Goal: Task Accomplishment & Management: Manage account settings

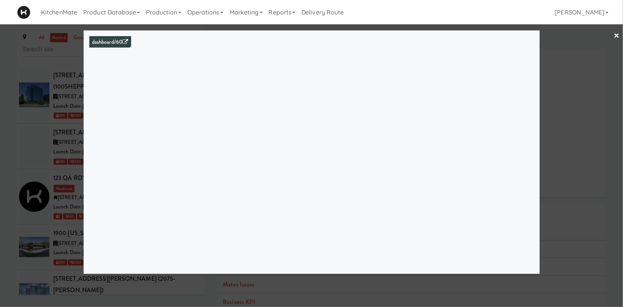
scroll to position [2104, 0]
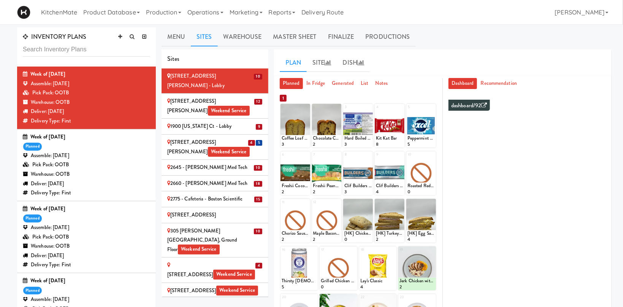
click at [88, 173] on div "Warehouse: OOTB" at bounding box center [86, 175] width 127 height 10
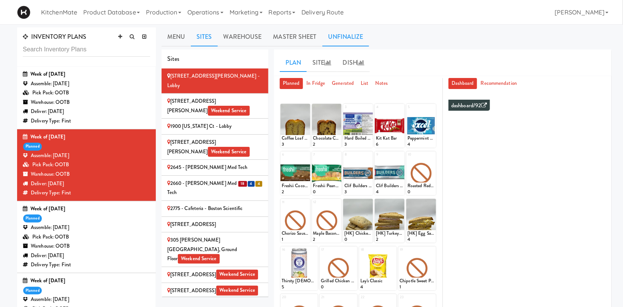
click at [342, 37] on link "Unfinalize" at bounding box center [346, 36] width 47 height 19
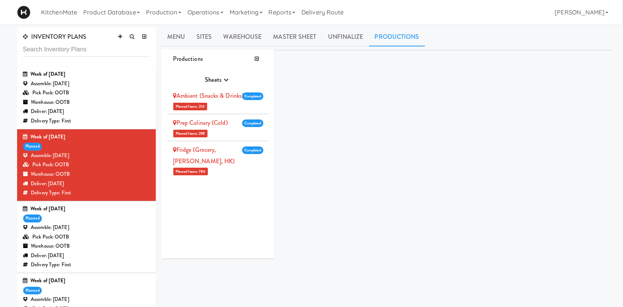
click at [215, 95] on link "Ambient (Snacks & Drinks)" at bounding box center [208, 95] width 71 height 9
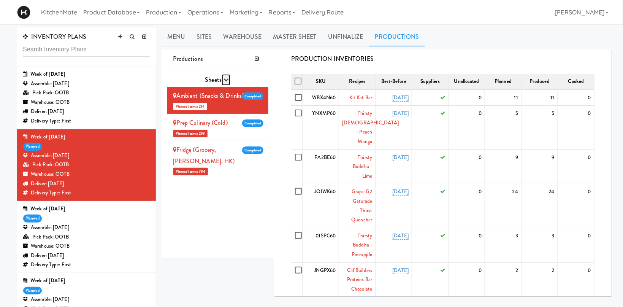
click at [226, 78] on icon "button" at bounding box center [226, 79] width 5 height 5
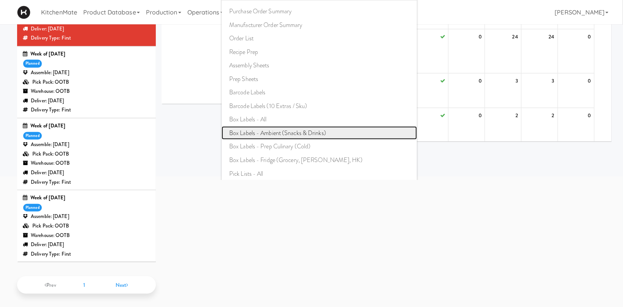
click at [305, 128] on link "Box Labels - Ambient (Snacks & Drinks)" at bounding box center [320, 133] width 196 height 14
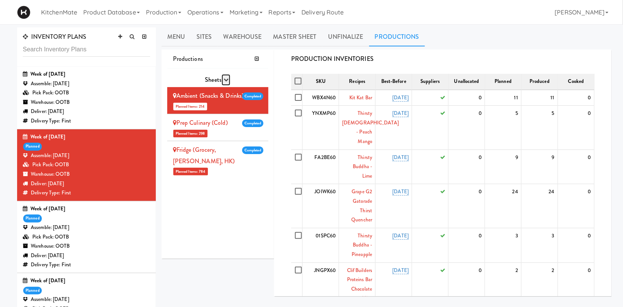
click at [227, 76] on button "button" at bounding box center [226, 79] width 9 height 11
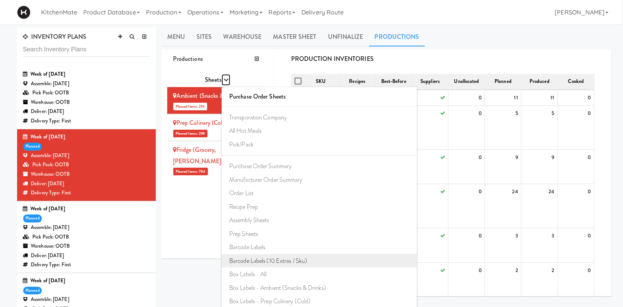
scroll to position [43, 0]
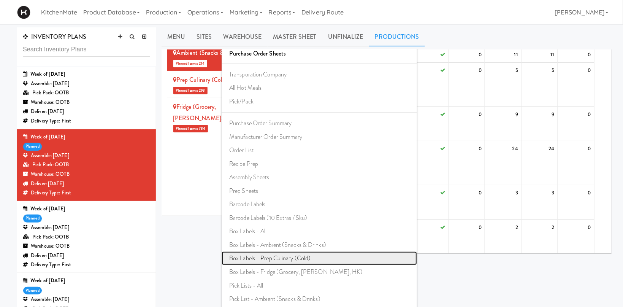
click at [275, 258] on link "Box Labels - Prep Culinary (Cold)" at bounding box center [320, 258] width 196 height 14
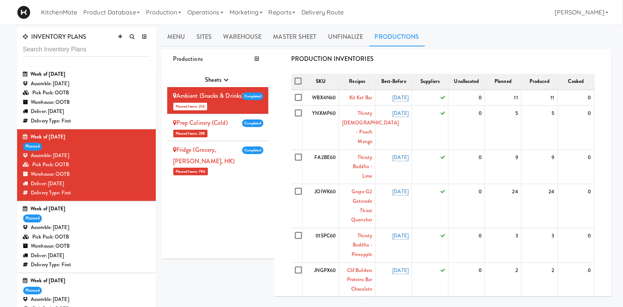
scroll to position [0, 0]
click at [229, 77] on button "button" at bounding box center [226, 79] width 9 height 11
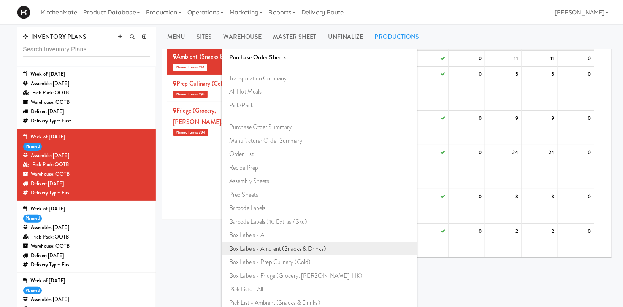
scroll to position [43, 0]
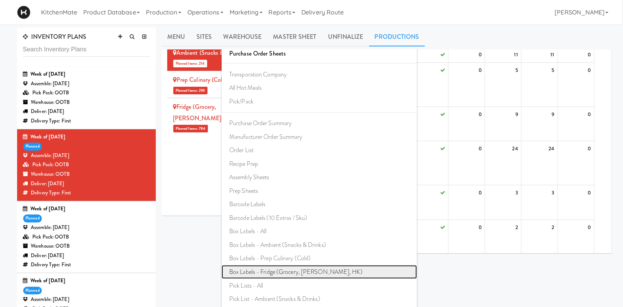
click at [289, 273] on link "Box Labels - Fridge (Grocery, [PERSON_NAME], HK)" at bounding box center [320, 272] width 196 height 14
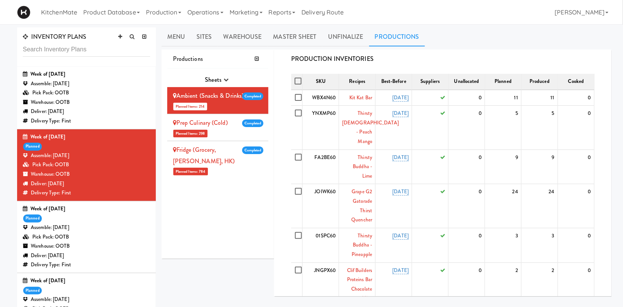
scroll to position [0, 0]
click at [222, 78] on button "button" at bounding box center [226, 79] width 9 height 11
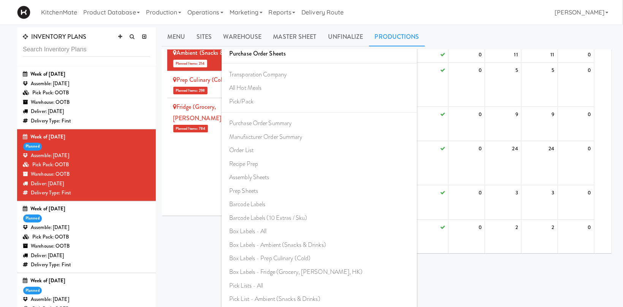
scroll to position [121, 0]
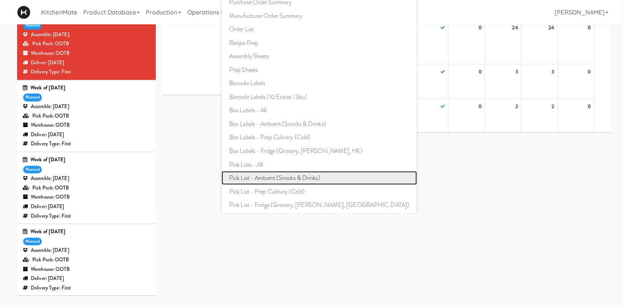
click at [283, 175] on link "Pick List - Ambient (Snacks & Drinks)" at bounding box center [320, 178] width 196 height 14
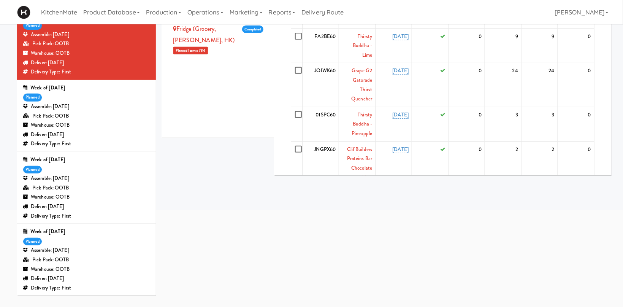
scroll to position [0, 0]
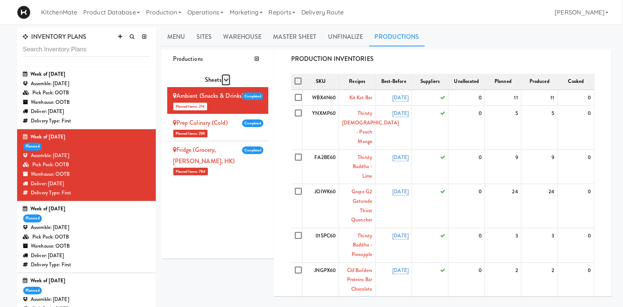
click at [224, 79] on icon "button" at bounding box center [226, 79] width 5 height 5
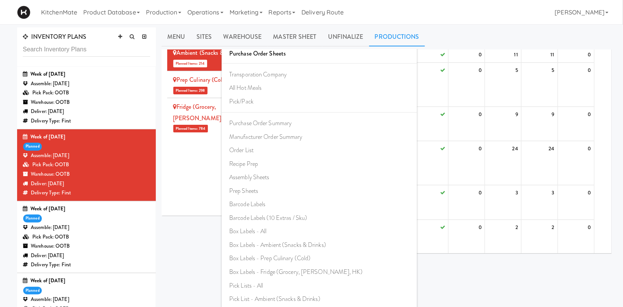
scroll to position [156, 0]
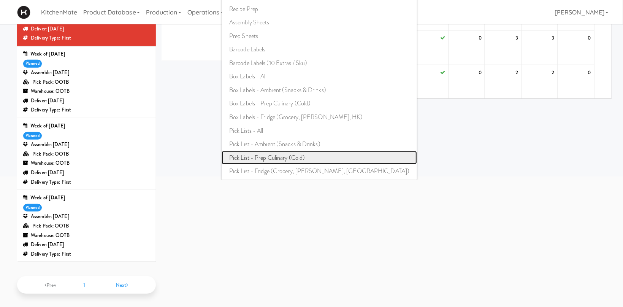
click at [306, 152] on link "Pick List - Prep Culinary (Cold)" at bounding box center [320, 158] width 196 height 14
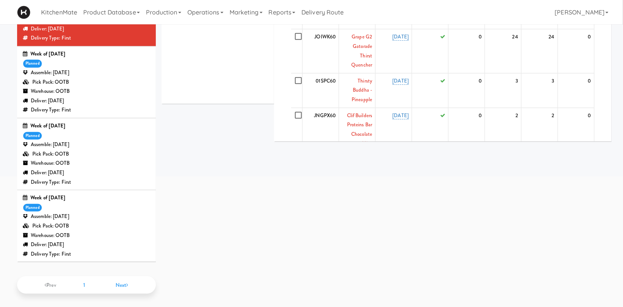
scroll to position [0, 0]
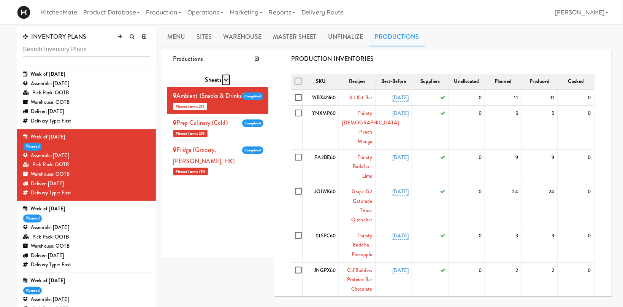
click at [224, 77] on button "button" at bounding box center [226, 79] width 9 height 11
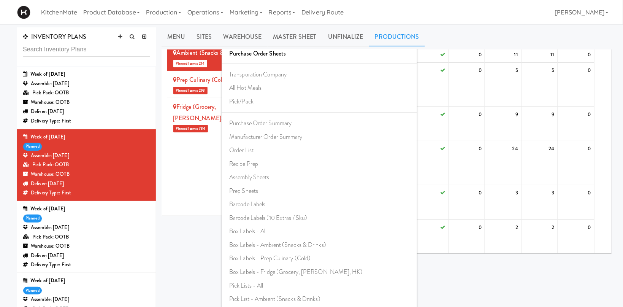
scroll to position [156, 0]
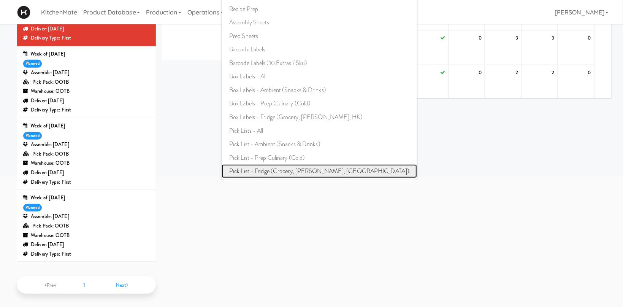
click at [296, 168] on link "Pick List - Fridge (Grocery, [PERSON_NAME], [GEOGRAPHIC_DATA])" at bounding box center [320, 171] width 196 height 14
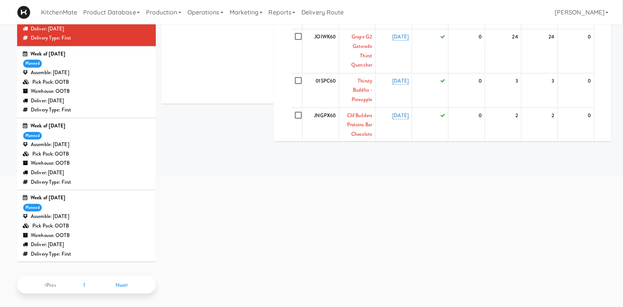
scroll to position [0, 0]
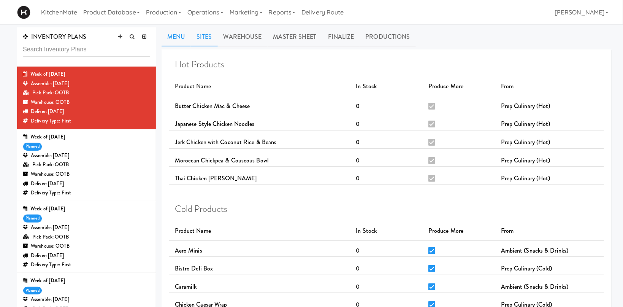
click at [201, 35] on link "Sites" at bounding box center [204, 36] width 27 height 19
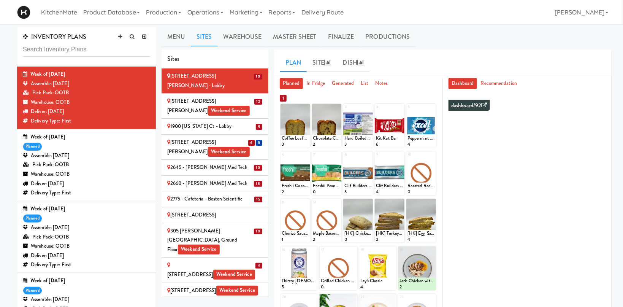
click at [118, 175] on div "Warehouse: OOTB" at bounding box center [86, 175] width 127 height 10
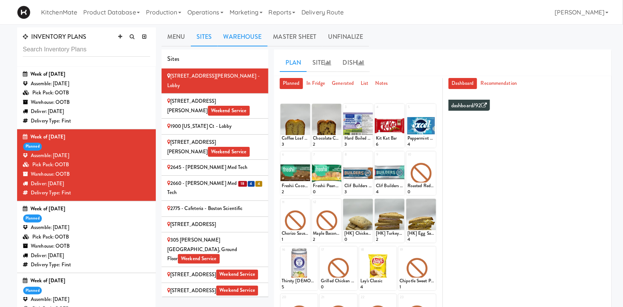
click at [246, 37] on link "Warehouse" at bounding box center [243, 36] width 50 height 19
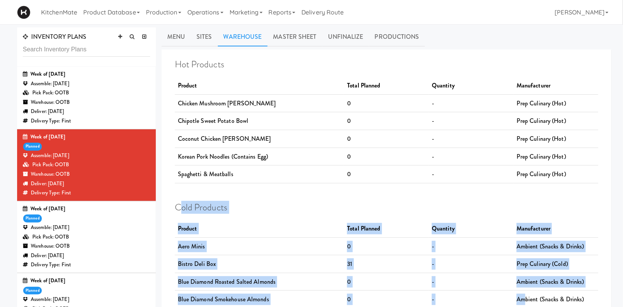
drag, startPoint x: 179, startPoint y: 204, endPoint x: 510, endPoint y: 296, distance: 344.0
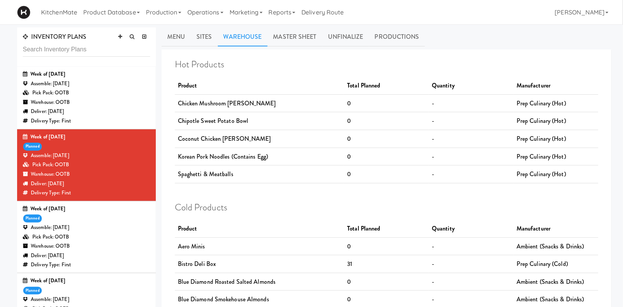
drag, startPoint x: 239, startPoint y: 200, endPoint x: 226, endPoint y: 197, distance: 13.1
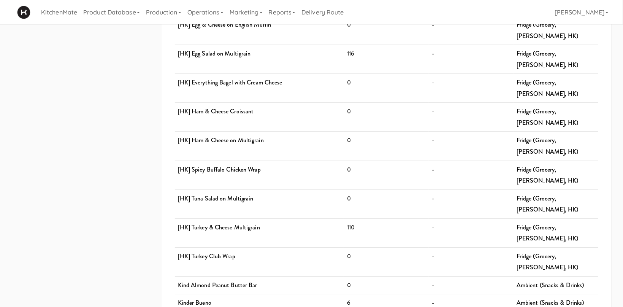
scroll to position [890, 0]
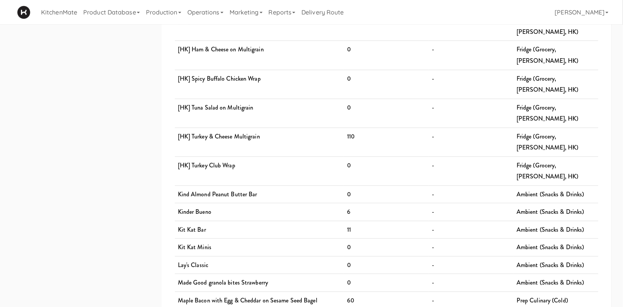
drag, startPoint x: 170, startPoint y: 206, endPoint x: 576, endPoint y: 325, distance: 422.5
click at [576, 307] on div "Hot Products Product Total Planned Quantity Manufacturer Chicken Mushroom Alfre…" at bounding box center [386, 209] width 435 height 2098
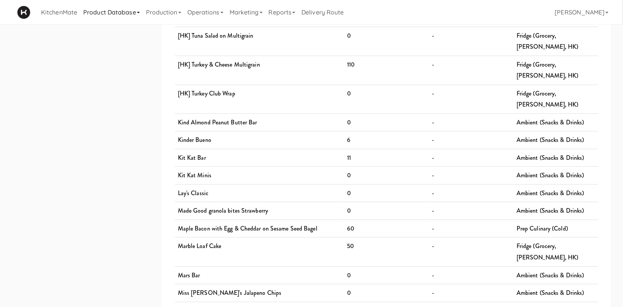
click at [124, 7] on link "Product Database" at bounding box center [111, 12] width 63 height 24
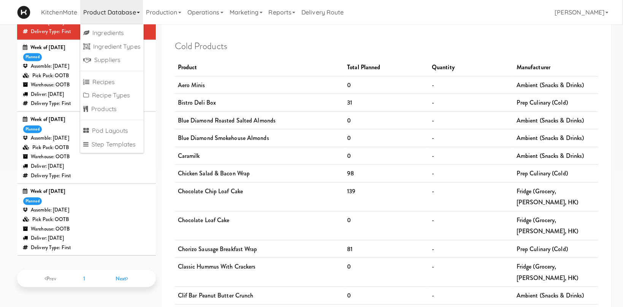
scroll to position [0, 0]
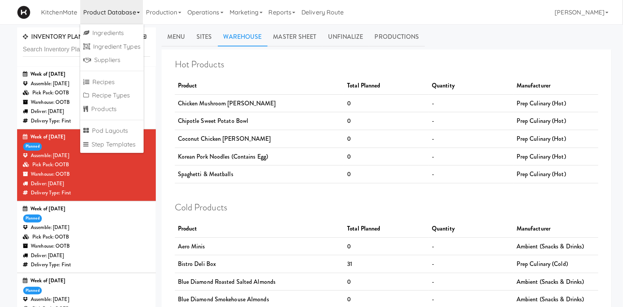
click at [223, 164] on td "Korean Pork Noodles (Contains Egg)" at bounding box center [260, 157] width 170 height 18
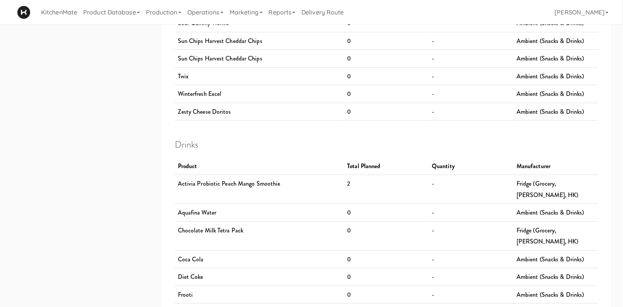
scroll to position [1495, 0]
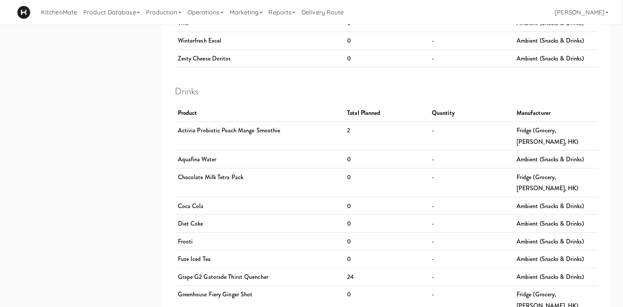
drag, startPoint x: 175, startPoint y: 206, endPoint x: 598, endPoint y: 327, distance: 439.6
copy div "Menu Sites Warehouse Master Sheet Unfinalize Productions Hot Products Product N…"
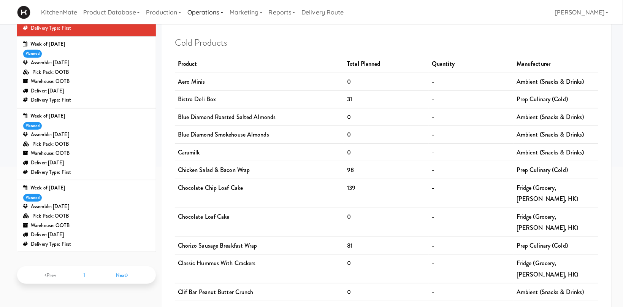
scroll to position [0, 0]
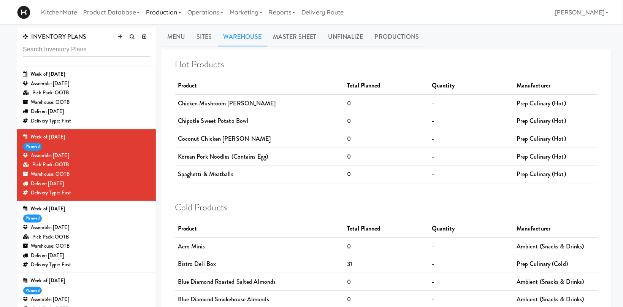
click at [174, 13] on link "Production" at bounding box center [163, 12] width 41 height 24
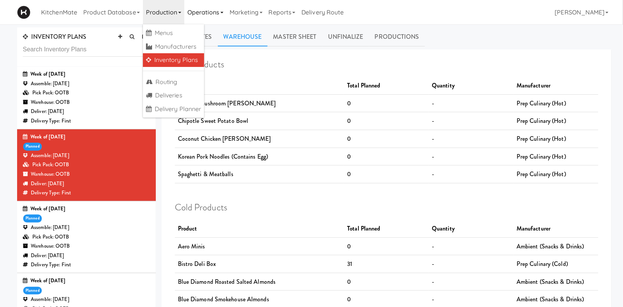
click at [205, 16] on link "Operations" at bounding box center [205, 12] width 42 height 24
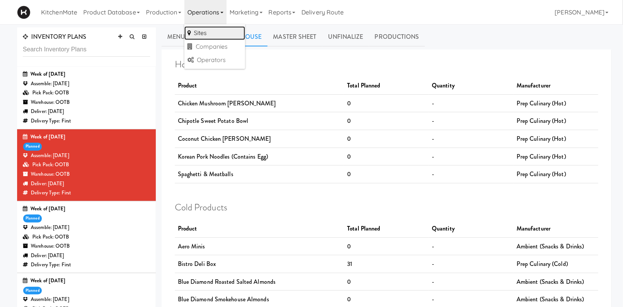
click at [218, 36] on link "Sites" at bounding box center [214, 33] width 61 height 14
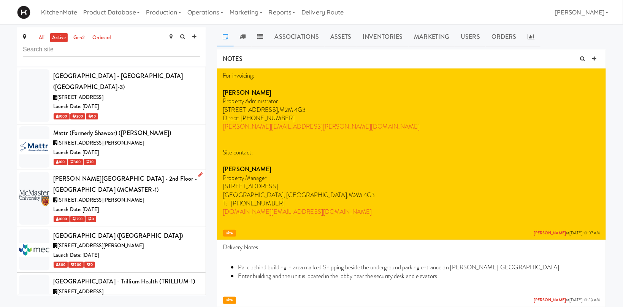
scroll to position [2935, 0]
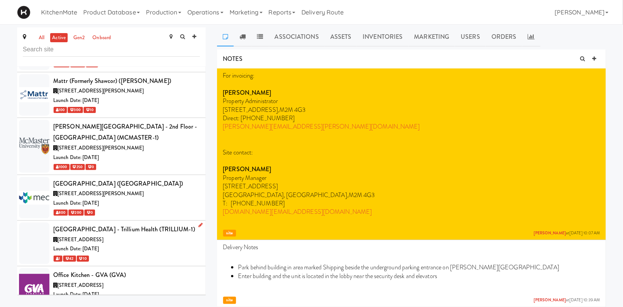
click at [150, 235] on div "100 Queensway W, Mississauga ON" at bounding box center [126, 240] width 147 height 10
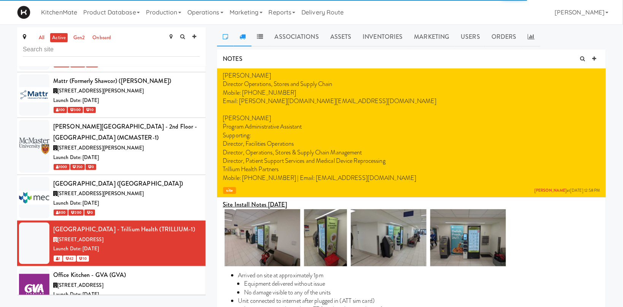
click at [243, 36] on icon at bounding box center [243, 36] width 6 height 6
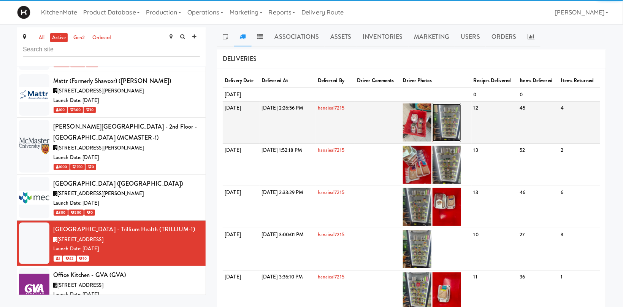
click at [461, 117] on img at bounding box center [447, 122] width 29 height 38
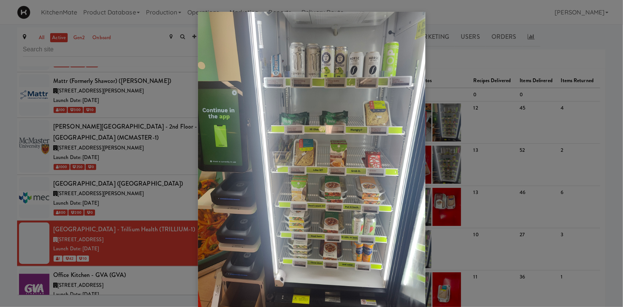
click at [157, 63] on div at bounding box center [311, 153] width 623 height 307
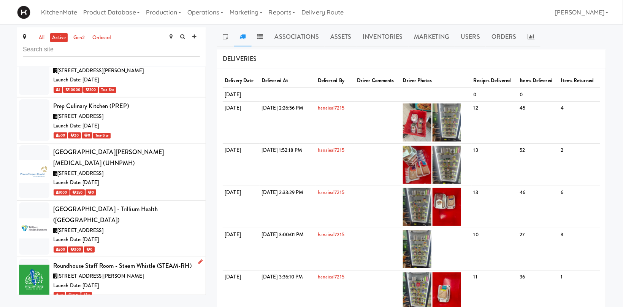
scroll to position [3372, 0]
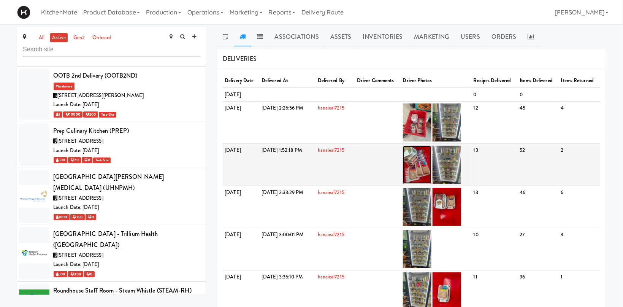
click at [432, 161] on img at bounding box center [417, 165] width 29 height 38
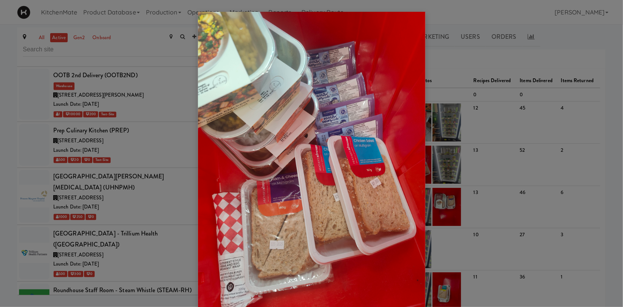
click at [469, 100] on div at bounding box center [311, 153] width 623 height 307
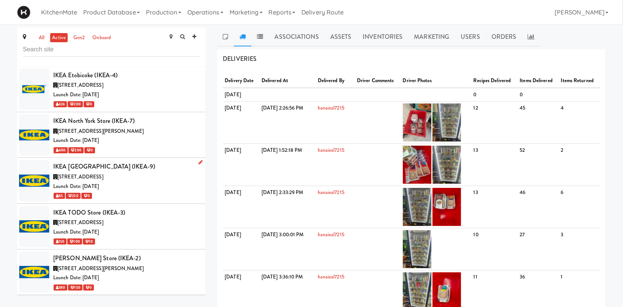
scroll to position [2167, 0]
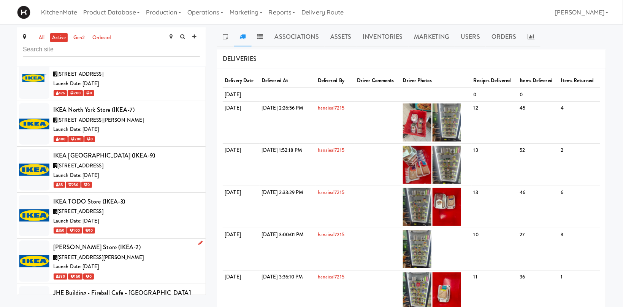
click at [156, 253] on div "[STREET_ADDRESS][PERSON_NAME]" at bounding box center [126, 258] width 147 height 10
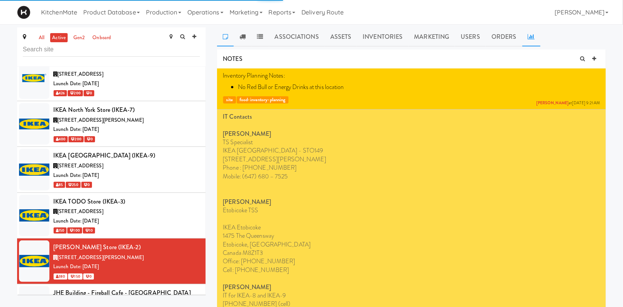
click at [529, 38] on icon at bounding box center [531, 36] width 7 height 6
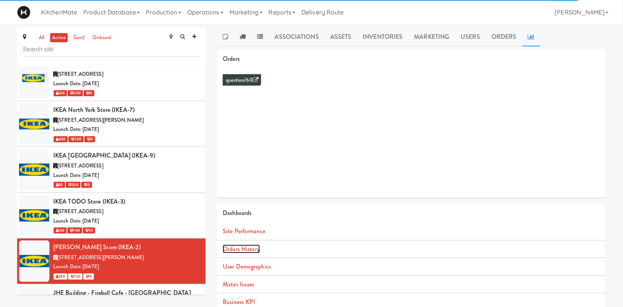
click at [235, 249] on link "Orders History" at bounding box center [241, 249] width 37 height 9
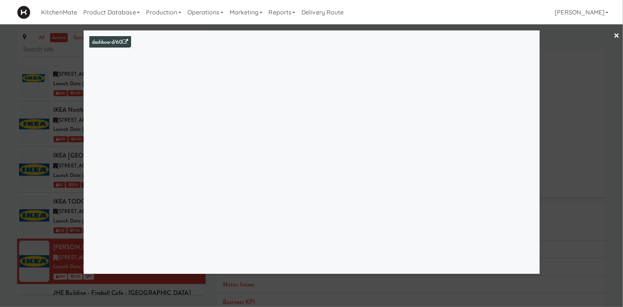
click at [41, 80] on div at bounding box center [311, 153] width 623 height 307
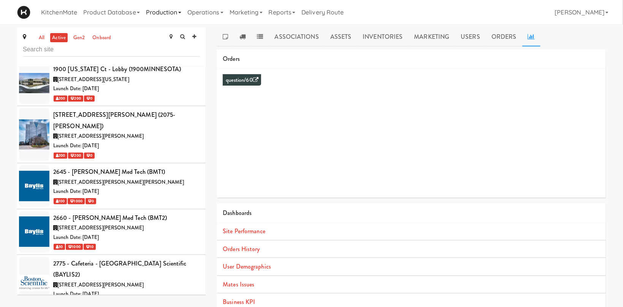
scroll to position [123, 0]
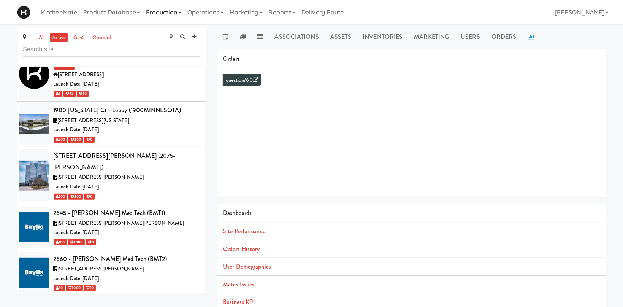
click at [156, 11] on link "Production" at bounding box center [163, 12] width 41 height 24
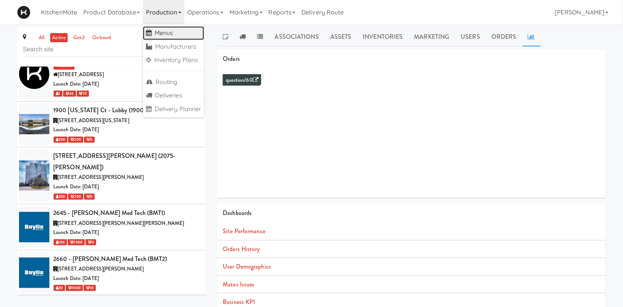
click at [169, 33] on link "Menus" at bounding box center [174, 33] width 62 height 14
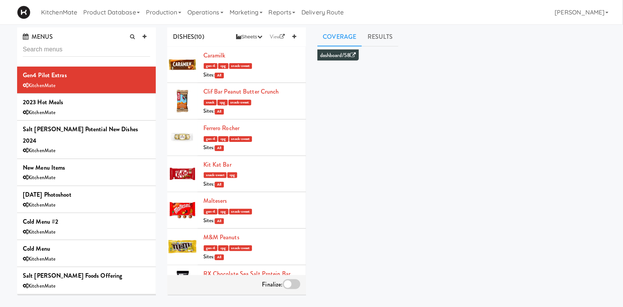
drag, startPoint x: 149, startPoint y: 10, endPoint x: 135, endPoint y: 31, distance: 24.9
click at [149, 10] on link "Production" at bounding box center [163, 12] width 41 height 24
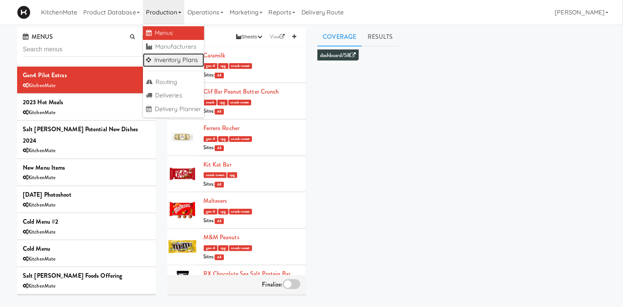
click at [171, 60] on link "Inventory Plans" at bounding box center [174, 60] width 62 height 14
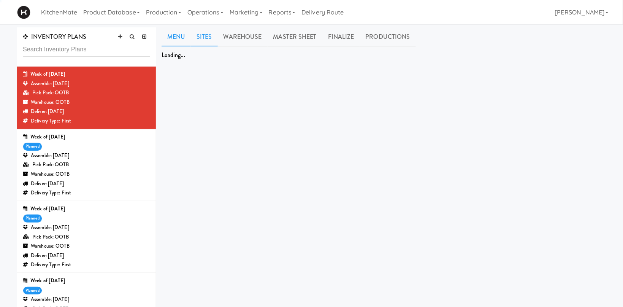
click at [205, 34] on link "Sites" at bounding box center [204, 36] width 27 height 19
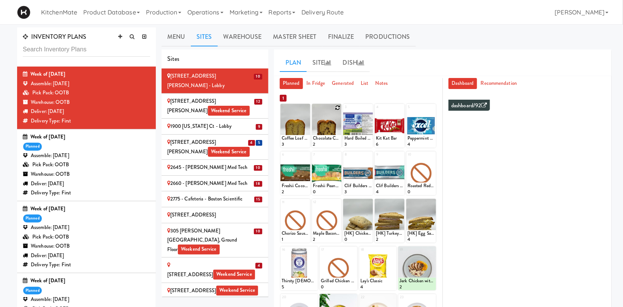
click at [338, 108] on icon at bounding box center [337, 107] width 5 height 5
click option "Chocolate Chip Loaf Cake" at bounding box center [0, 0] width 0 height 0
click at [323, 139] on input "2" at bounding box center [320, 141] width 14 height 14
type input "3"
click at [323, 139] on input "3" at bounding box center [320, 141] width 14 height 14
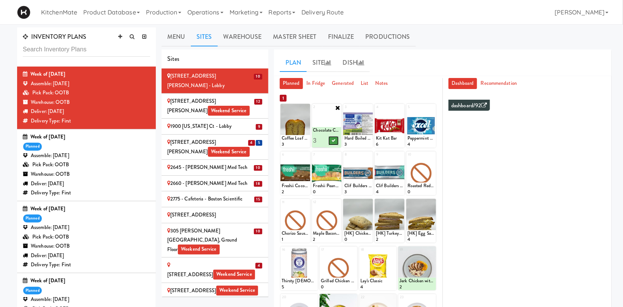
click at [332, 139] on button at bounding box center [334, 140] width 10 height 9
click at [308, 108] on icon at bounding box center [306, 107] width 5 height 5
click at [304, 130] on select "- Empty - Activia Probiotic Peach Mango Smoothie Aquafina Water Chocolate Milk …" at bounding box center [295, 129] width 27 height 37
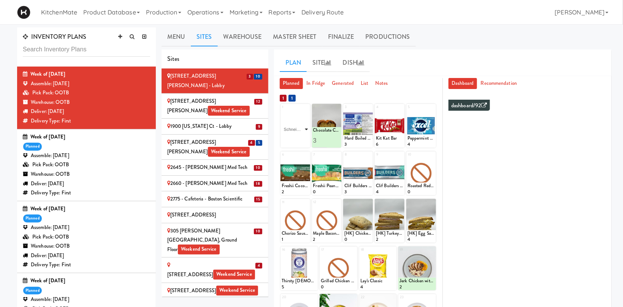
click option "Schneiders Turkey Breast" at bounding box center [0, 0] width 0 height 0
click at [292, 140] on input "2" at bounding box center [289, 141] width 14 height 14
type input "3"
click at [292, 140] on input "3" at bounding box center [289, 141] width 14 height 14
click at [302, 140] on icon at bounding box center [302, 140] width 4 height 4
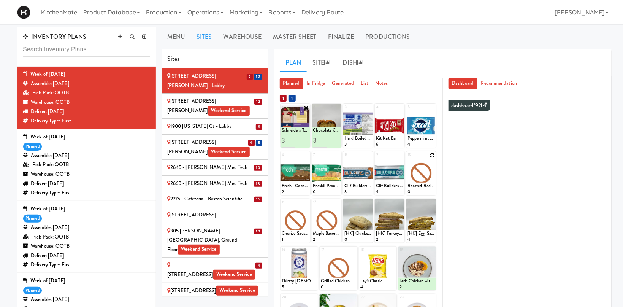
click at [433, 154] on icon at bounding box center [432, 155] width 5 height 5
click at [408, 159] on select "- Empty - Activia Probiotic Peach Mango Smoothie Aquafina Water Chocolate Milk …" at bounding box center [421, 177] width 27 height 37
click option "Roasted Red Pepper Hummus with Crackers" at bounding box center [0, 0] width 0 height 0
click at [412, 186] on input "1" at bounding box center [415, 188] width 14 height 14
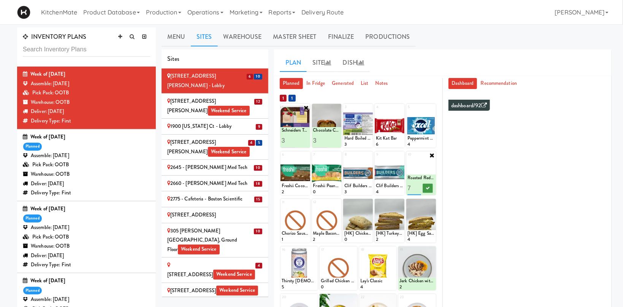
type input "7"
click at [430, 187] on icon at bounding box center [428, 188] width 4 height 4
click at [340, 152] on div at bounding box center [327, 173] width 30 height 44
click at [340, 154] on icon at bounding box center [337, 155] width 5 height 5
click option "Freshii Peanut Butter Energii Bites" at bounding box center [0, 0] width 0 height 0
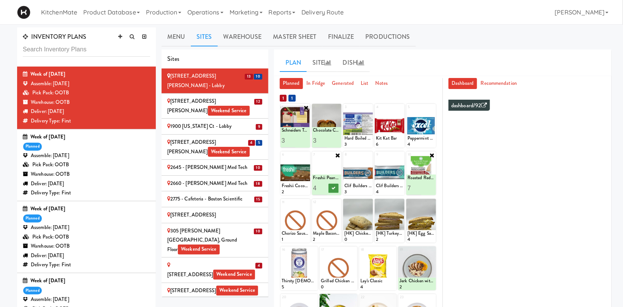
type input "4"
click at [336, 189] on button at bounding box center [334, 188] width 10 height 9
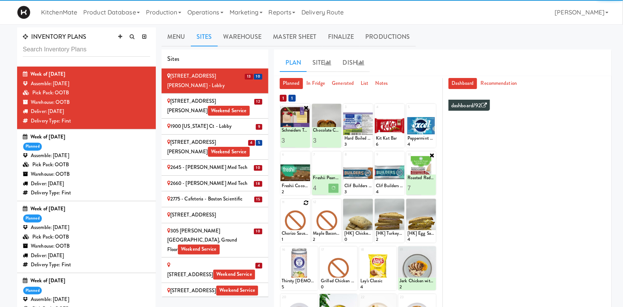
click at [305, 204] on icon at bounding box center [306, 202] width 5 height 5
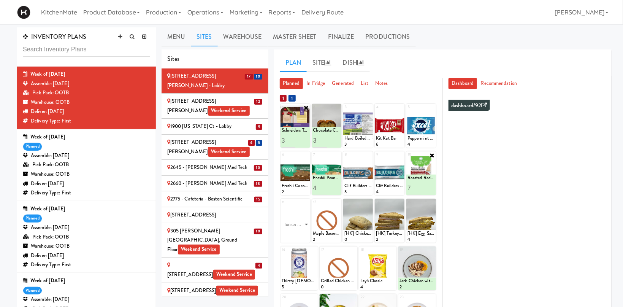
click option "Tonica Kombucha [PERSON_NAME] Bounce" at bounding box center [0, 0] width 0 height 0
type input "1"
click at [307, 204] on icon at bounding box center [307, 203] width 6 height 6
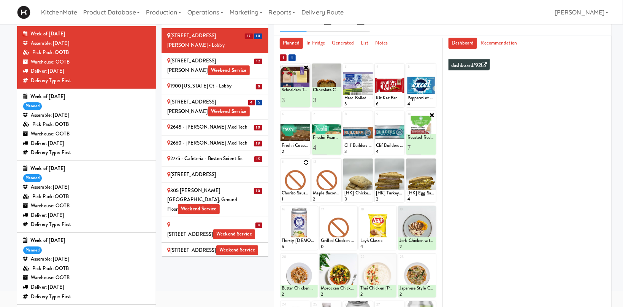
click at [308, 163] on icon at bounding box center [306, 162] width 5 height 5
click option "Chicken Caesar Wrap" at bounding box center [0, 0] width 0 height 0
click at [292, 193] on input "2" at bounding box center [289, 195] width 14 height 14
type input "3"
click at [292, 193] on input "3" at bounding box center [289, 195] width 14 height 14
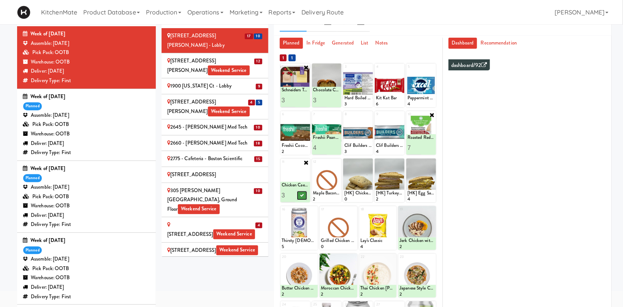
click at [301, 194] on icon at bounding box center [302, 195] width 4 height 4
type input "4"
click at [322, 99] on input "4" at bounding box center [320, 100] width 14 height 14
click at [333, 102] on icon at bounding box center [334, 100] width 4 height 4
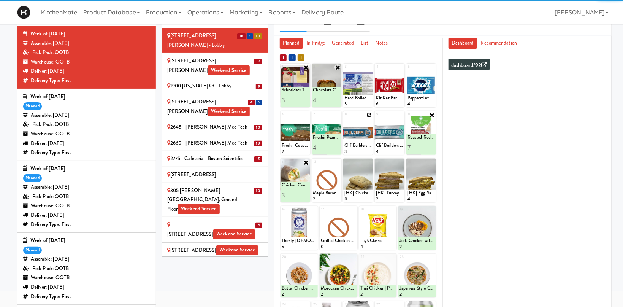
click at [0, 0] on icon at bounding box center [0, 0] width 0 height 0
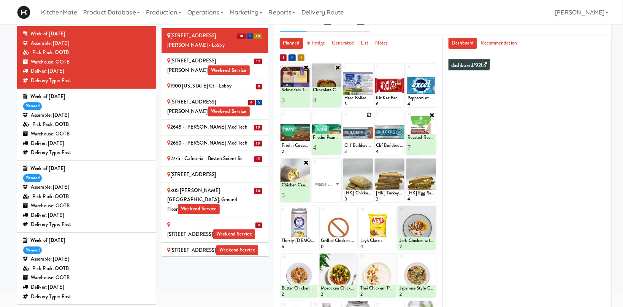
click option "Maple Sausage, Egg & Cheddar Sandwich" at bounding box center [0, 0] width 0 height 0
type input "2"
click at [323, 193] on input "2" at bounding box center [320, 195] width 14 height 14
click at [333, 193] on button at bounding box center [334, 195] width 10 height 9
click at [0, 0] on icon at bounding box center [0, 0] width 0 height 0
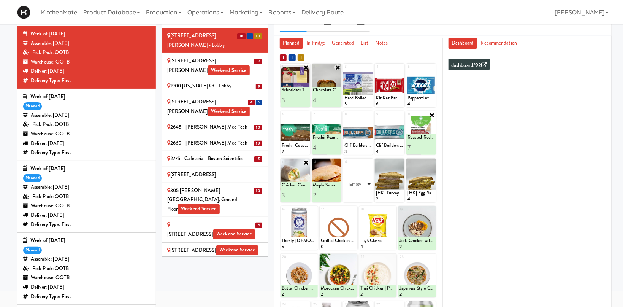
click at [345, 166] on select "- Empty - Activia Probiotic Peach Mango Smoothie Aquafina Water Chocolate Milk …" at bounding box center [358, 184] width 27 height 37
click option "Southwest Style Veggie and Egg Breakfast Wrap" at bounding box center [0, 0] width 0 height 0
type input "2"
click at [355, 194] on input "2" at bounding box center [352, 195] width 14 height 14
click at [364, 196] on icon at bounding box center [365, 195] width 4 height 4
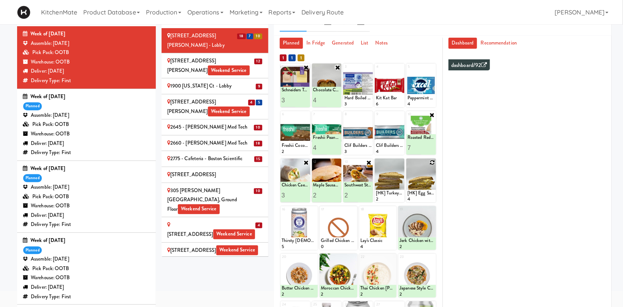
click at [431, 163] on icon at bounding box center [432, 162] width 5 height 5
click option "[HK] Ham & Cheese on Multigrain" at bounding box center [0, 0] width 0 height 0
click at [418, 194] on input "2" at bounding box center [415, 195] width 14 height 14
type input "3"
click at [418, 194] on input "3" at bounding box center [415, 195] width 14 height 14
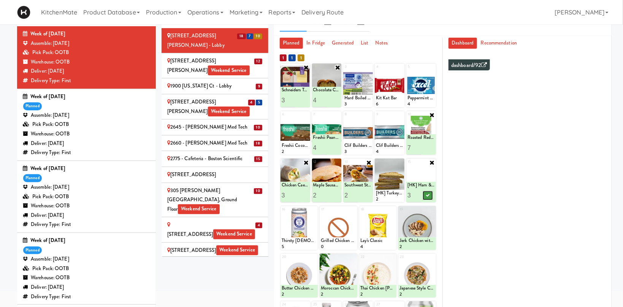
click at [425, 195] on button at bounding box center [428, 195] width 10 height 9
click at [401, 162] on icon at bounding box center [400, 162] width 5 height 5
click at [393, 178] on select "- Empty - Activia Probiotic Peach Mango Smoothie Aquafina Water Chocolate Milk …" at bounding box center [389, 184] width 27 height 37
click option "[HK] Tuna Salad on Multigrain" at bounding box center [0, 0] width 0 height 0
click at [388, 194] on input "2" at bounding box center [383, 195] width 14 height 14
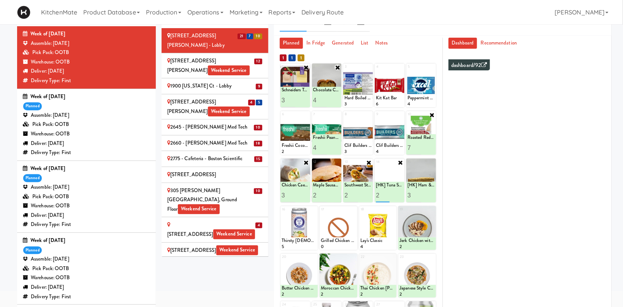
type input "3"
click at [388, 194] on input "3" at bounding box center [383, 195] width 14 height 14
click at [398, 195] on icon at bounding box center [397, 195] width 4 height 4
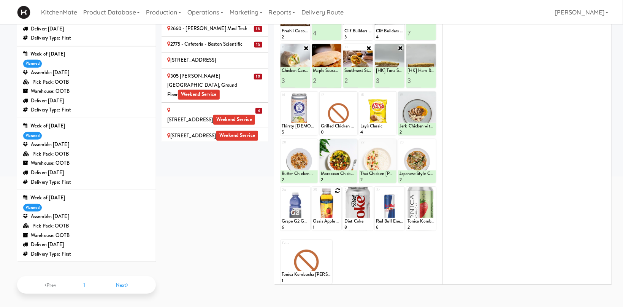
click at [339, 189] on icon at bounding box center [337, 190] width 5 height 5
click option "Oasis Apple Juice" at bounding box center [0, 0] width 0 height 0
type input "1"
type input "5"
click at [334, 223] on icon at bounding box center [334, 223] width 4 height 4
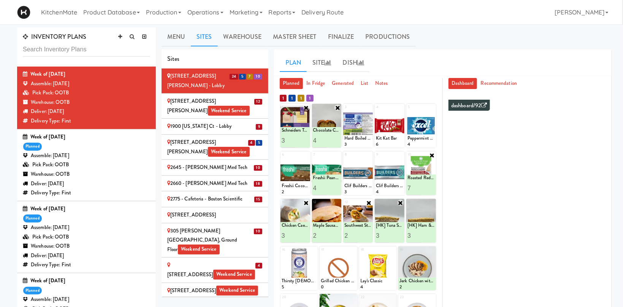
scroll to position [81, 0]
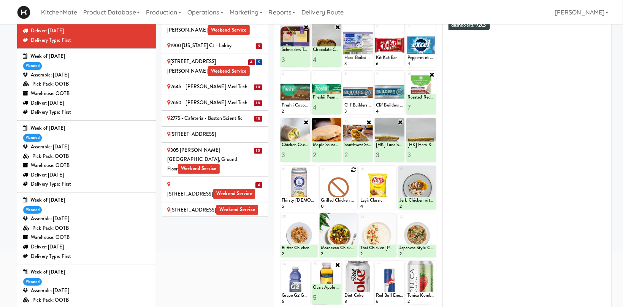
click at [356, 169] on icon at bounding box center [353, 169] width 5 height 5
click at [305, 27] on icon at bounding box center [307, 27] width 6 height 6
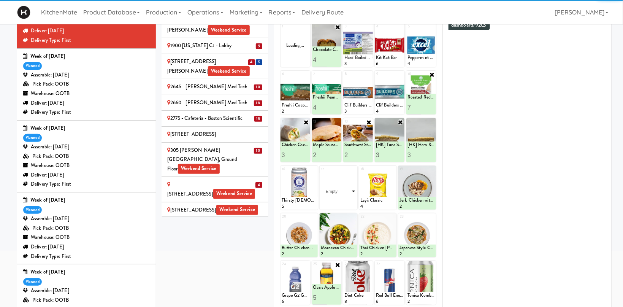
click at [321, 173] on select "- Empty - Activia Probiotic Peach Mango Smoothie Aquafina Water Chocolate Milk …" at bounding box center [338, 191] width 35 height 37
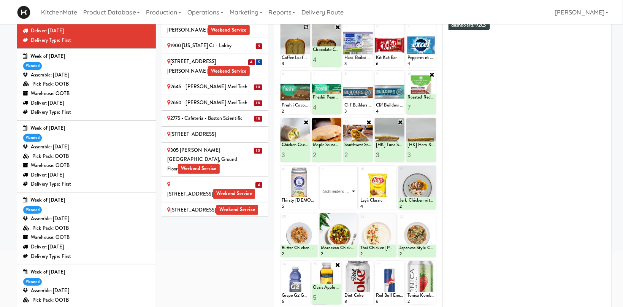
click option "Schneiders Turkey Breast" at bounding box center [0, 0] width 0 height 0
click at [334, 201] on input "2" at bounding box center [329, 203] width 17 height 14
type input "3"
click at [334, 201] on input "3" at bounding box center [329, 203] width 17 height 14
click at [347, 203] on icon at bounding box center [347, 202] width 4 height 4
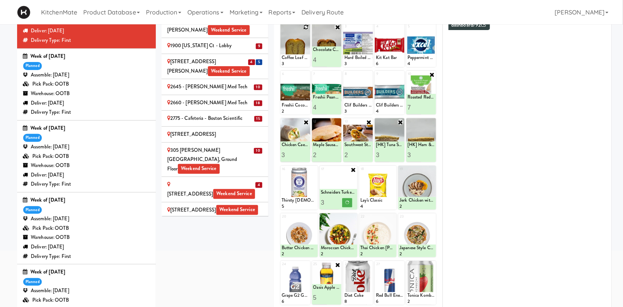
click at [308, 30] on icon at bounding box center [306, 26] width 5 height 5
click at [307, 67] on select "- Empty - Activia Probiotic Peach Mango Smoothie Aquafina Water Chocolate Milk …" at bounding box center [295, 48] width 27 height 37
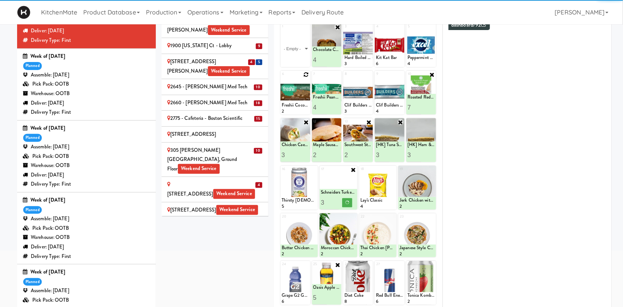
click at [302, 108] on div "Freshii Cocoa Energii Bites" at bounding box center [295, 105] width 27 height 6
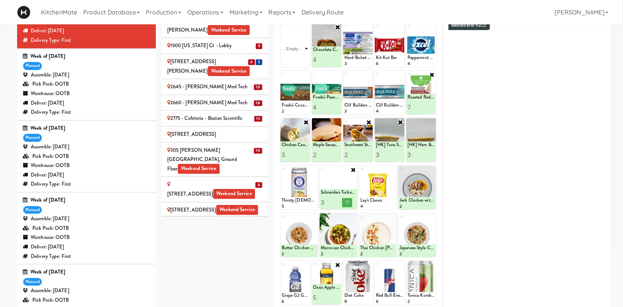
click at [304, 67] on select "- Empty - Activia Probiotic Peach Mango Smoothie Aquafina Water Chocolate Milk …" at bounding box center [295, 48] width 27 height 37
click at [282, 30] on select "- Empty - Activia Probiotic Peach Mango Smoothie Aquafina Water Chocolate Milk …" at bounding box center [295, 48] width 27 height 37
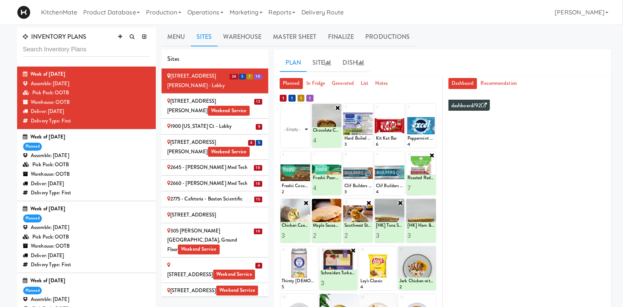
click at [297, 129] on select "- Empty - Activia Probiotic Peach Mango Smoothie Aquafina Water Chocolate Milk …" at bounding box center [295, 129] width 27 height 37
click option "Marble Loaf Cake" at bounding box center [0, 0] width 0 height 0
click at [293, 137] on input "2" at bounding box center [289, 141] width 14 height 14
type input "3"
click at [293, 137] on input "3" at bounding box center [289, 141] width 14 height 14
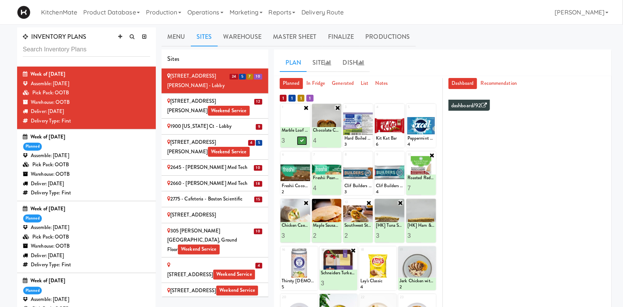
click at [301, 140] on icon at bounding box center [302, 140] width 4 height 4
click at [241, 102] on div "110 Sheppard Ave E Weekend Service" at bounding box center [214, 106] width 95 height 19
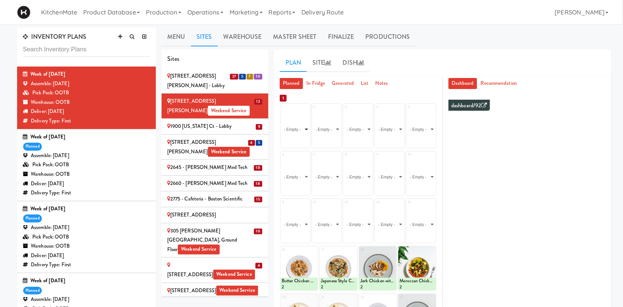
click at [282, 111] on select "- Empty - Activia Probiotic Peach Mango Smoothie Aquafina Water Chocolate Milk …" at bounding box center [295, 129] width 27 height 37
click option "[HK] Tuna Salad on Multigrain" at bounding box center [0, 0] width 0 height 0
click at [292, 140] on input "2" at bounding box center [289, 141] width 14 height 14
type input "3"
click at [292, 140] on input "3" at bounding box center [289, 141] width 14 height 14
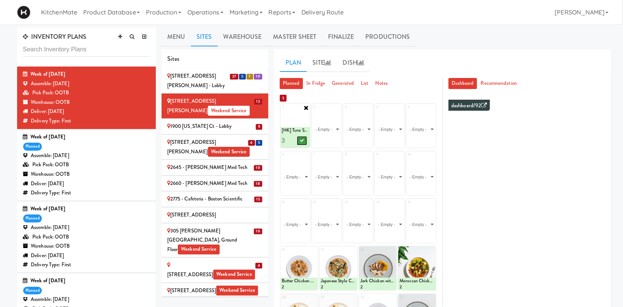
click at [299, 140] on button at bounding box center [302, 140] width 10 height 9
click at [329, 128] on select "- Empty - Activia Probiotic Peach Mango Smoothie Aquafina Water Chocolate Milk …" at bounding box center [326, 129] width 27 height 37
click option "[HK] Ham & Cheese on Multigrain" at bounding box center [0, 0] width 0 height 0
click at [325, 138] on input "2" at bounding box center [320, 141] width 14 height 14
type input "3"
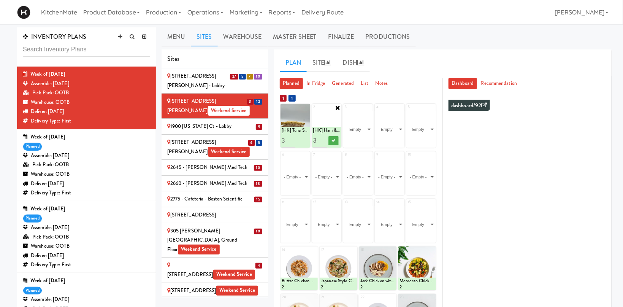
click at [325, 138] on input "3" at bounding box center [320, 141] width 14 height 14
click at [332, 141] on icon at bounding box center [334, 140] width 4 height 4
click at [362, 128] on select "- Empty - Activia Probiotic Peach Mango Smoothie Aquafina Water Chocolate Milk …" at bounding box center [358, 129] width 27 height 37
click option "[HK] Chicken & Swiss Cheese On Focaccia" at bounding box center [0, 0] width 0 height 0
type input "2"
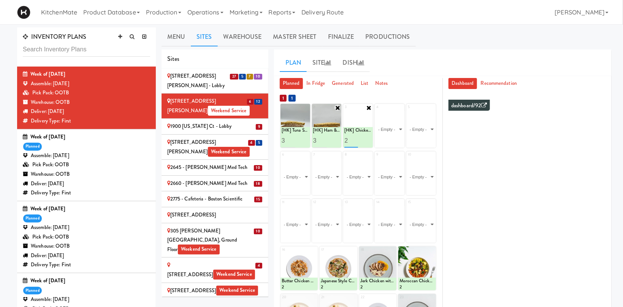
click at [354, 139] on input "2" at bounding box center [352, 141] width 14 height 14
click at [364, 141] on icon at bounding box center [365, 140] width 4 height 4
click at [391, 131] on select "- Empty - Activia Probiotic Peach Mango Smoothie Aquafina Water Chocolate Milk …" at bounding box center [389, 129] width 27 height 37
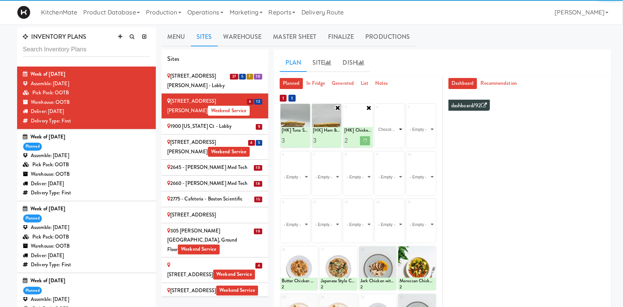
click option "Chocolate Chip Loaf Cake" at bounding box center [0, 0] width 0 height 0
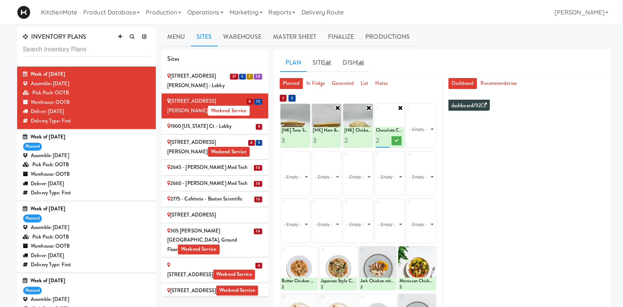
type input "3"
click at [388, 139] on input "3" at bounding box center [383, 141] width 14 height 14
click at [399, 140] on button at bounding box center [397, 140] width 10 height 9
click at [429, 130] on select "- Empty - Activia Probiotic Peach Mango Smoothie Aquafina Water Chocolate Milk …" at bounding box center [421, 129] width 27 height 37
click option "Marble Loaf Cake" at bounding box center [0, 0] width 0 height 0
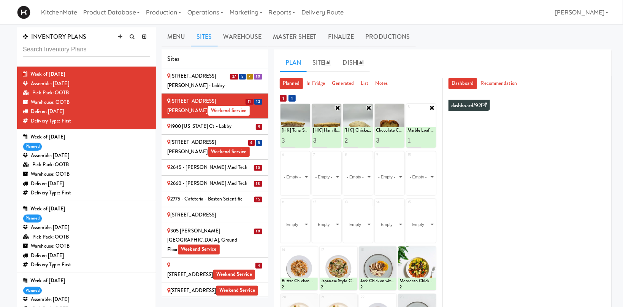
click at [419, 138] on input "1" at bounding box center [415, 141] width 14 height 14
click at [419, 138] on input "2" at bounding box center [415, 141] width 14 height 14
type input "3"
click at [418, 138] on input "3" at bounding box center [415, 141] width 14 height 14
click at [430, 139] on icon at bounding box center [428, 140] width 4 height 4
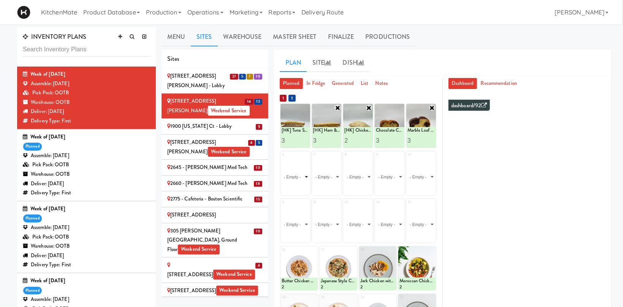
click at [282, 159] on select "- Empty - Activia Probiotic Peach Mango Smoothie Aquafina Water Chocolate Milk …" at bounding box center [295, 177] width 27 height 37
click option "Freshii Cocoa Energii Bites" at bounding box center [0, 0] width 0 height 0
click at [291, 186] on input "2" at bounding box center [289, 188] width 14 height 14
click at [291, 186] on input "3" at bounding box center [289, 188] width 14 height 14
type input "4"
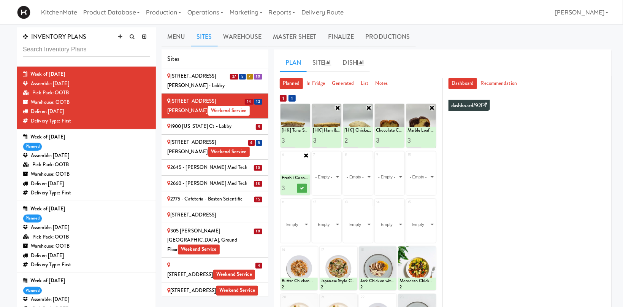
click at [291, 186] on input "4" at bounding box center [289, 188] width 14 height 14
click at [302, 186] on icon at bounding box center [302, 188] width 4 height 4
click at [313, 159] on select "- Empty - Activia Probiotic Peach Mango Smoothie Aquafina Water Chocolate Milk …" at bounding box center [326, 177] width 27 height 37
click option "Freshii Peanut Butter Energii Bites" at bounding box center [0, 0] width 0 height 0
click at [324, 186] on input "2" at bounding box center [320, 188] width 14 height 14
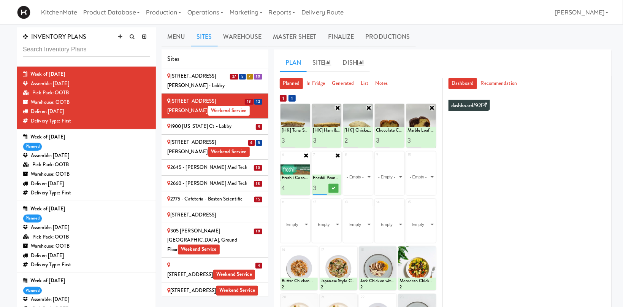
click at [324, 186] on input "3" at bounding box center [320, 188] width 14 height 14
type input "4"
click at [324, 187] on input "4" at bounding box center [320, 188] width 14 height 14
click at [333, 188] on icon at bounding box center [334, 188] width 4 height 4
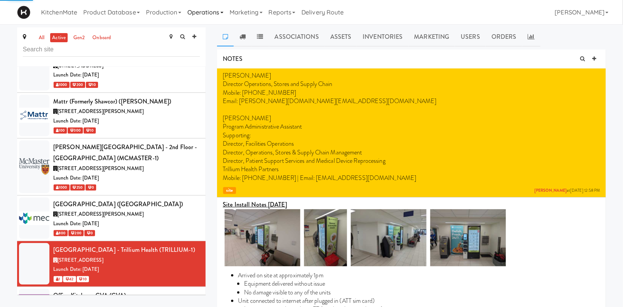
scroll to position [2917, 0]
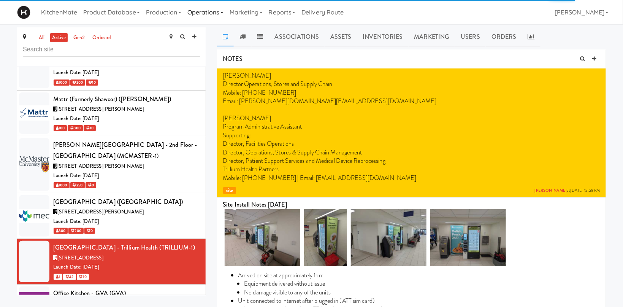
click at [210, 13] on link "Operations" at bounding box center [205, 12] width 42 height 24
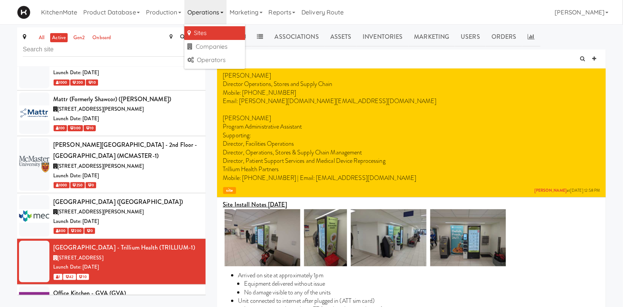
click at [210, 30] on link "Sites" at bounding box center [214, 33] width 61 height 14
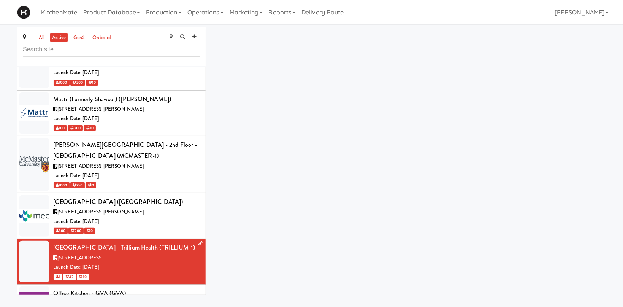
click at [121, 262] on div "Launch Date: [DATE]" at bounding box center [126, 267] width 147 height 10
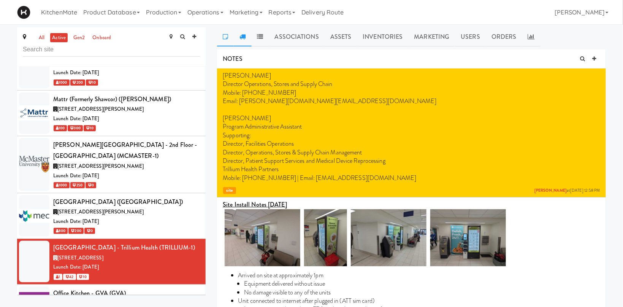
click at [240, 36] on icon at bounding box center [243, 36] width 6 height 6
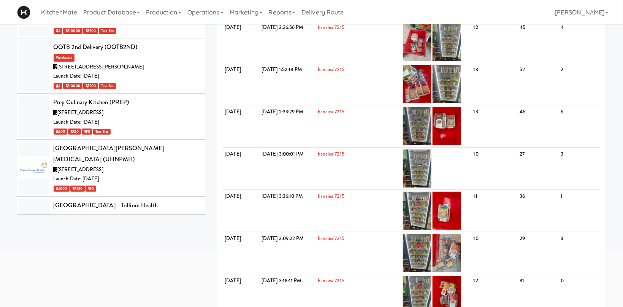
scroll to position [3268, 0]
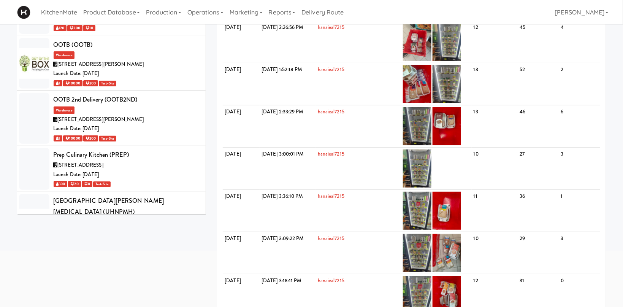
click at [158, 284] on div "Launch Date: [DATE]" at bounding box center [126, 289] width 147 height 10
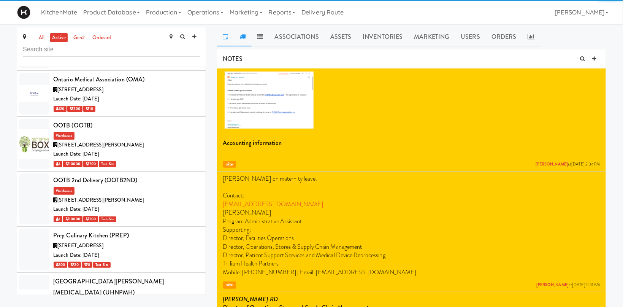
click at [247, 39] on link at bounding box center [242, 36] width 17 height 19
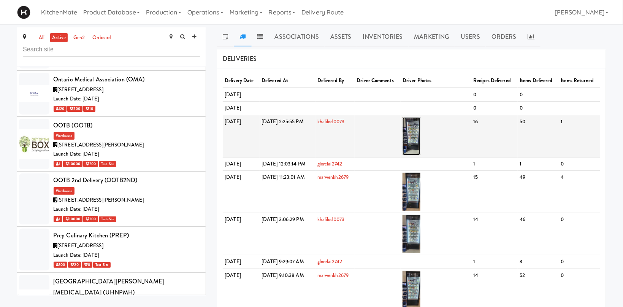
click at [421, 147] on img at bounding box center [412, 136] width 18 height 38
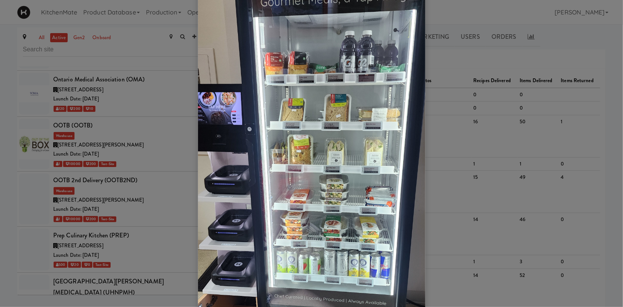
scroll to position [46, 0]
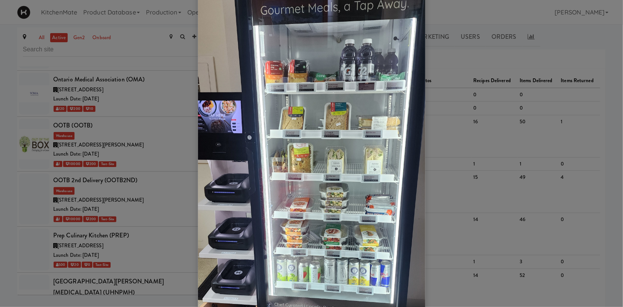
click at [569, 92] on div at bounding box center [311, 153] width 623 height 307
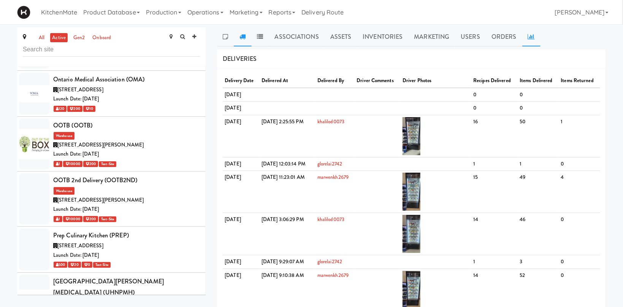
click at [528, 33] on icon at bounding box center [531, 36] width 7 height 6
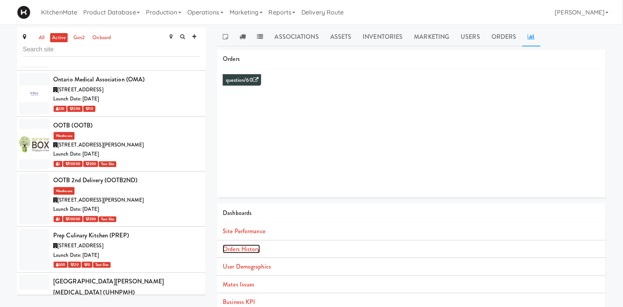
click at [248, 249] on link "Orders History" at bounding box center [241, 249] width 37 height 9
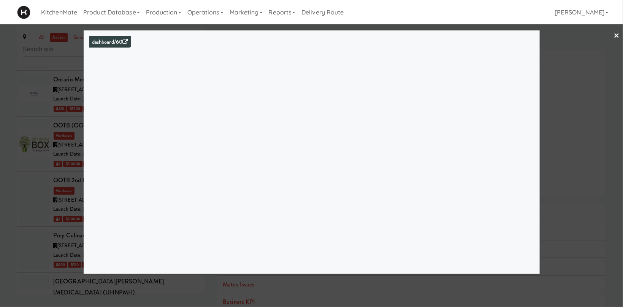
click at [65, 161] on div at bounding box center [311, 153] width 623 height 307
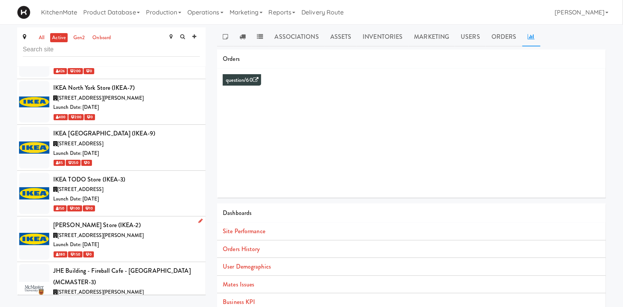
scroll to position [2167, 0]
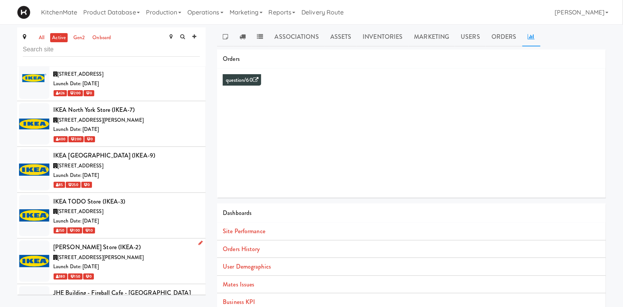
click at [135, 253] on div "[STREET_ADDRESS][PERSON_NAME]" at bounding box center [126, 258] width 147 height 10
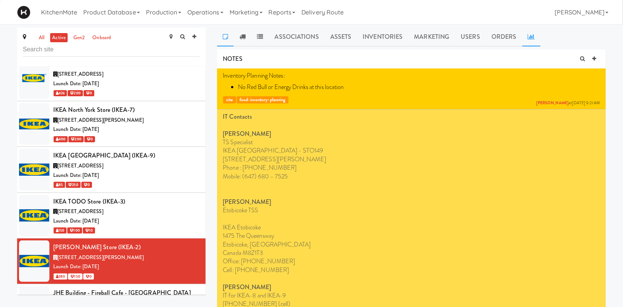
click at [534, 37] on link at bounding box center [532, 36] width 18 height 19
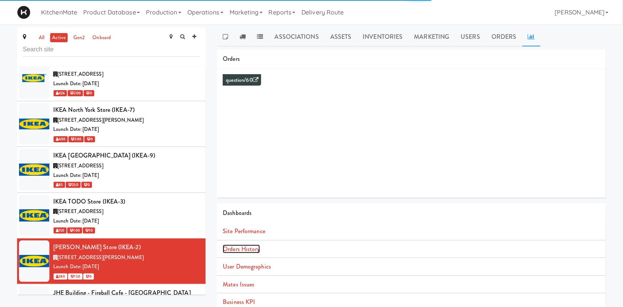
click at [258, 249] on link "Orders History" at bounding box center [241, 249] width 37 height 9
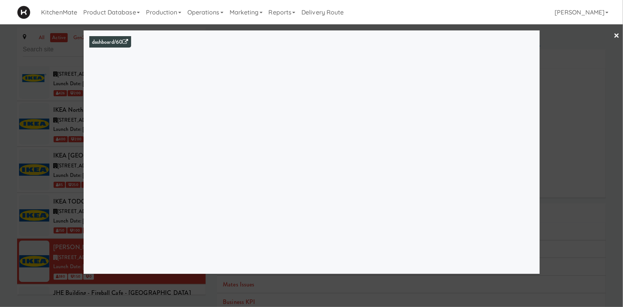
click at [62, 142] on div at bounding box center [311, 153] width 623 height 307
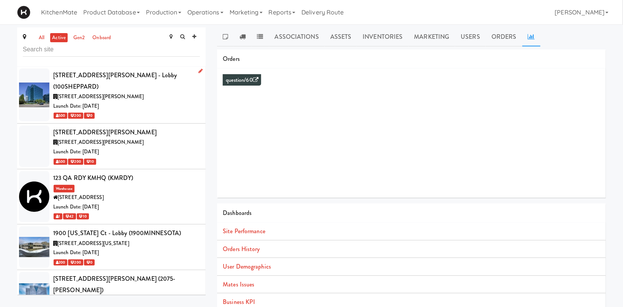
click at [168, 74] on div "100 Sheppard Ave - Lobby (100SHEPPARD)" at bounding box center [126, 81] width 147 height 22
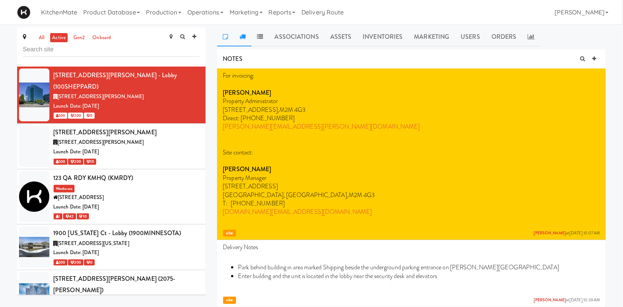
click at [247, 39] on link at bounding box center [242, 36] width 17 height 19
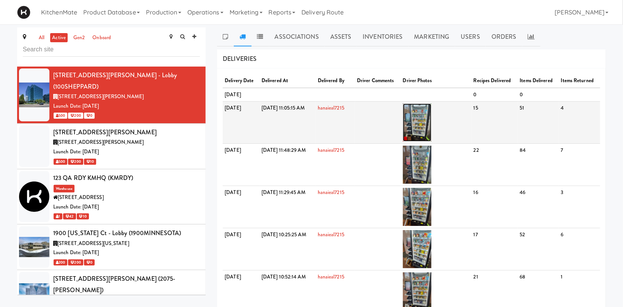
click at [432, 127] on img at bounding box center [417, 122] width 29 height 38
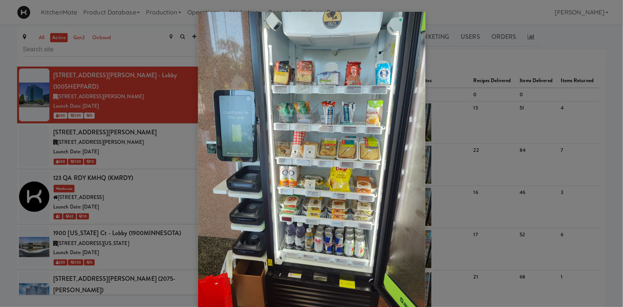
click at [466, 178] on div at bounding box center [311, 153] width 623 height 307
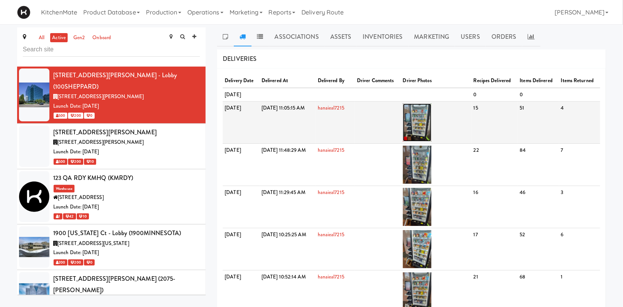
click at [432, 137] on img at bounding box center [417, 122] width 29 height 38
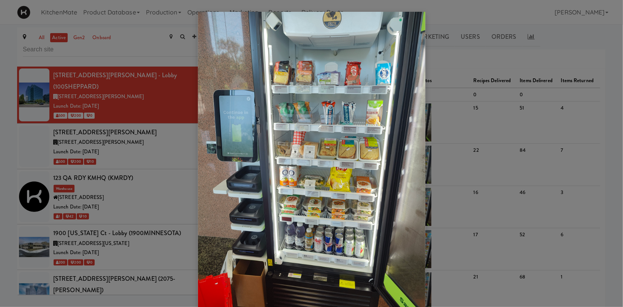
click at [166, 162] on div at bounding box center [311, 153] width 623 height 307
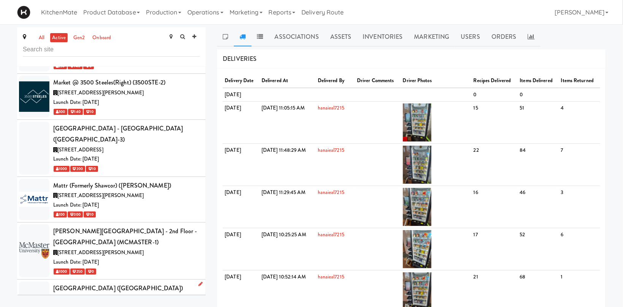
scroll to position [2883, 0]
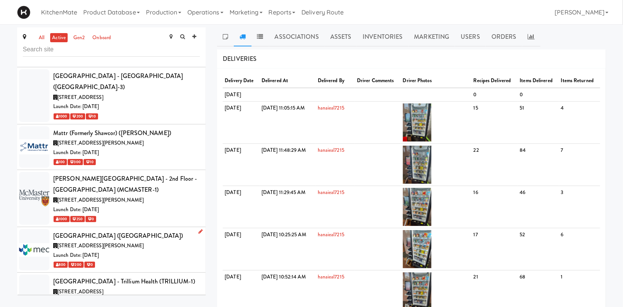
click at [165, 251] on div "Launch Date: Mar 18, 2024" at bounding box center [126, 256] width 147 height 10
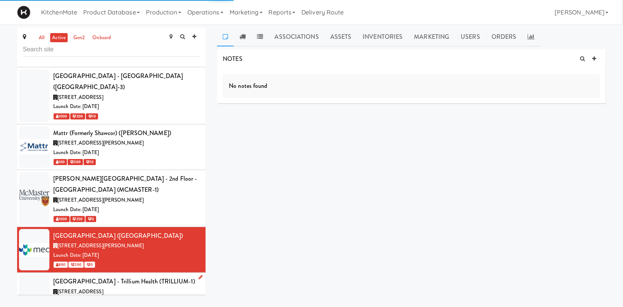
click at [160, 287] on div "100 Queensway W, Mississauga ON" at bounding box center [126, 292] width 147 height 10
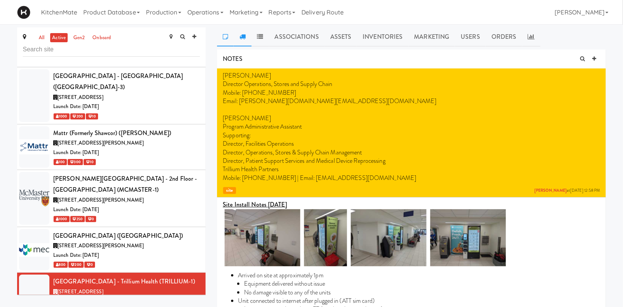
click at [241, 37] on icon at bounding box center [243, 36] width 6 height 6
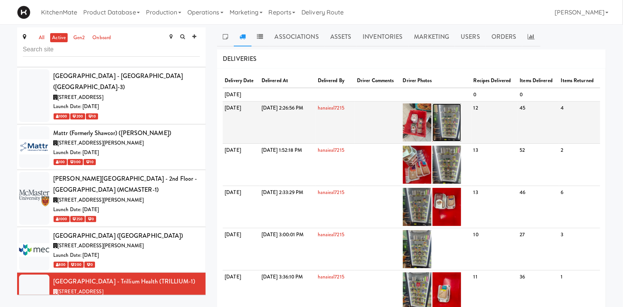
click at [461, 125] on img at bounding box center [447, 122] width 29 height 38
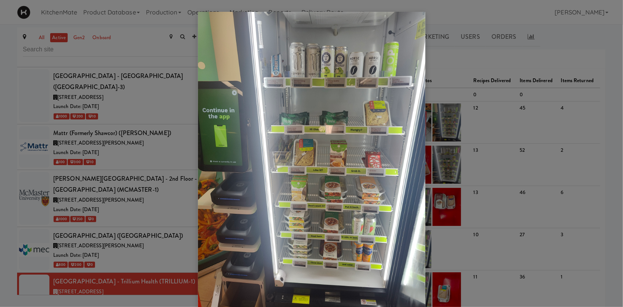
click at [482, 65] on div at bounding box center [311, 153] width 623 height 307
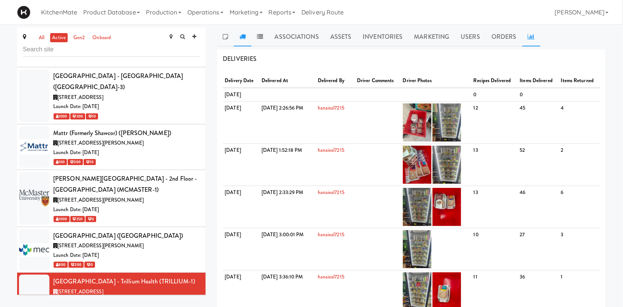
click at [528, 38] on icon at bounding box center [531, 36] width 7 height 6
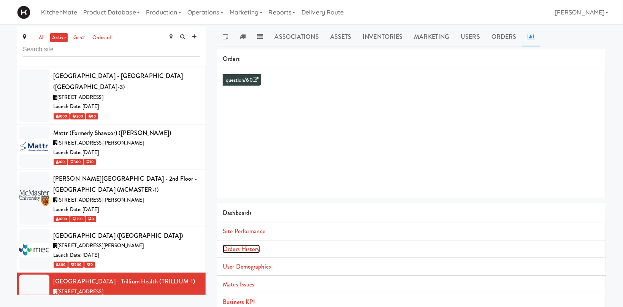
click at [256, 249] on link "Orders History" at bounding box center [241, 249] width 37 height 9
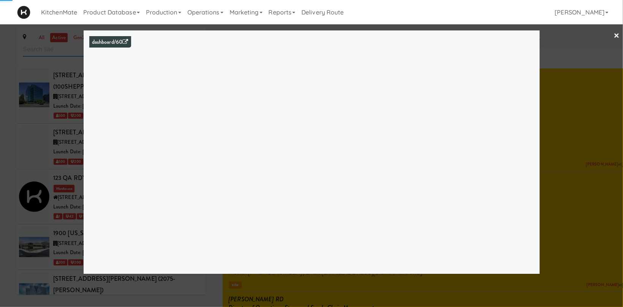
scroll to position [3347, 0]
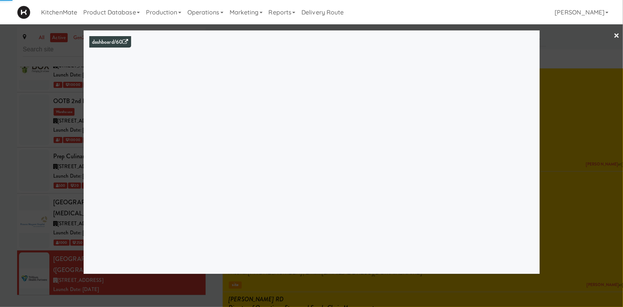
click at [51, 170] on div at bounding box center [311, 153] width 623 height 307
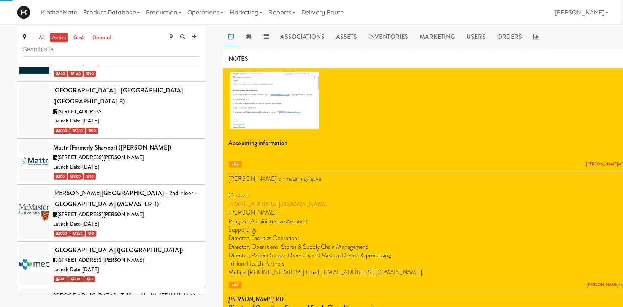
scroll to position [2823, 0]
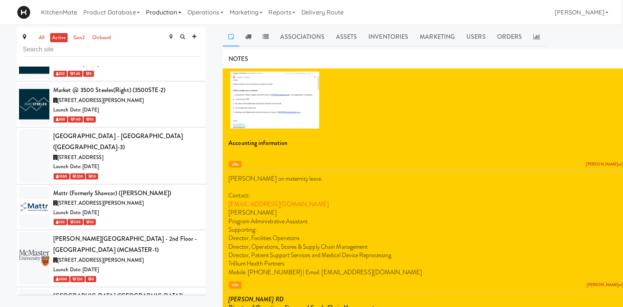
click at [155, 16] on link "Production" at bounding box center [163, 12] width 41 height 24
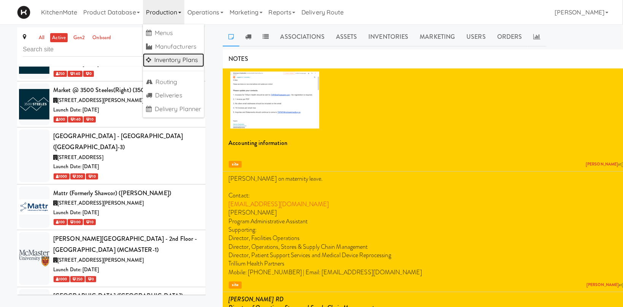
click at [176, 60] on link "Inventory Plans" at bounding box center [174, 60] width 62 height 14
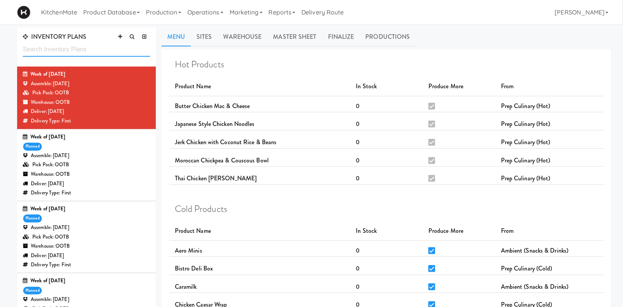
click at [70, 52] on input "text" at bounding box center [86, 50] width 127 height 14
click at [84, 50] on input "text" at bounding box center [86, 50] width 127 height 14
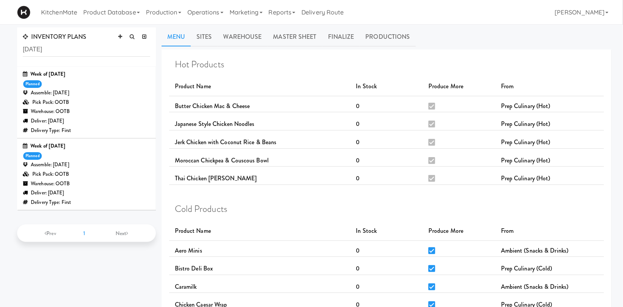
click at [70, 93] on div "Assemble: [DATE]" at bounding box center [86, 93] width 127 height 10
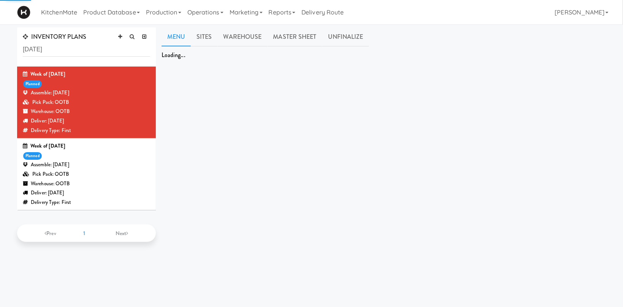
click at [88, 158] on div "Week of [DATE] planned Assemble: [DATE] Pick Pack: OOTB Warehouse: OOTB Deliver…" at bounding box center [86, 174] width 127 height 65
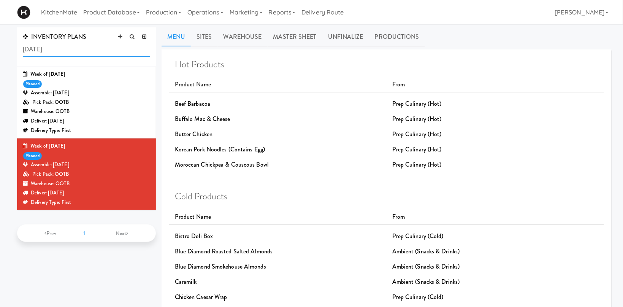
click at [65, 51] on input "[DATE]" at bounding box center [86, 50] width 127 height 14
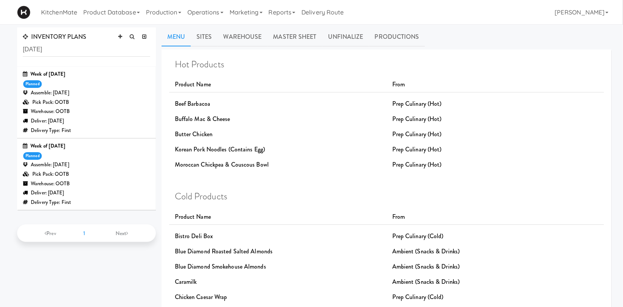
click at [101, 172] on div "Pick Pack: OOTB" at bounding box center [86, 175] width 127 height 10
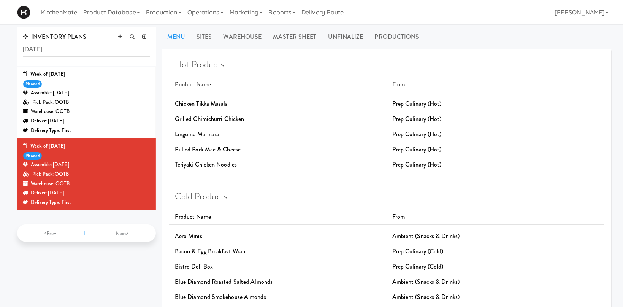
click at [249, 35] on link "Warehouse" at bounding box center [243, 36] width 50 height 19
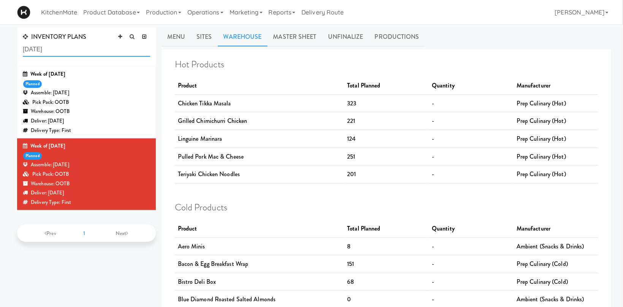
click at [56, 52] on input "[DATE]" at bounding box center [86, 50] width 127 height 14
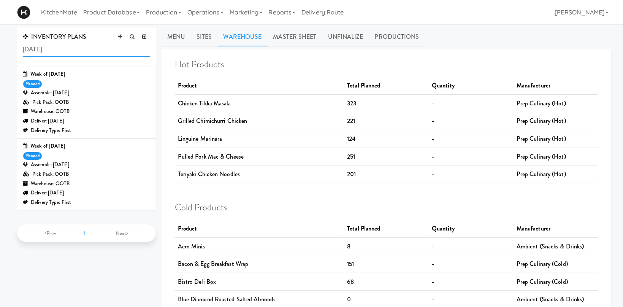
type input "[DATE]"
click at [109, 178] on div "Pick Pack: OOTB" at bounding box center [86, 175] width 127 height 10
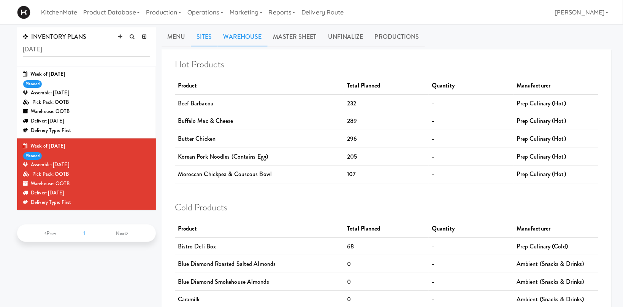
click at [211, 34] on link "Sites" at bounding box center [204, 36] width 27 height 19
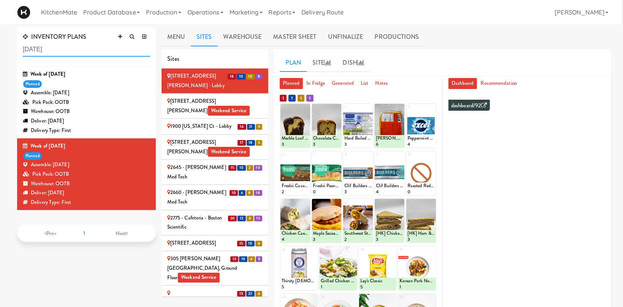
scroll to position [81, 0]
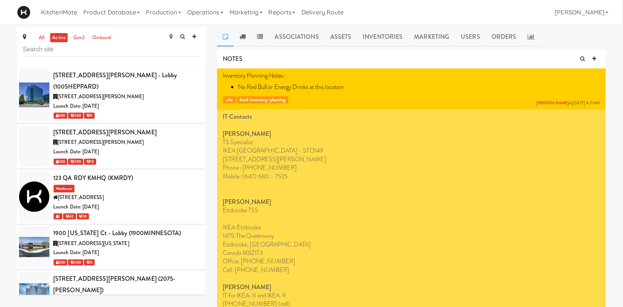
click at [140, 59] on div "all active gen2 onboard" at bounding box center [111, 46] width 189 height 39
click at [144, 78] on div "[STREET_ADDRESS][PERSON_NAME] - Lobby (100SHEPPARD)" at bounding box center [126, 81] width 147 height 22
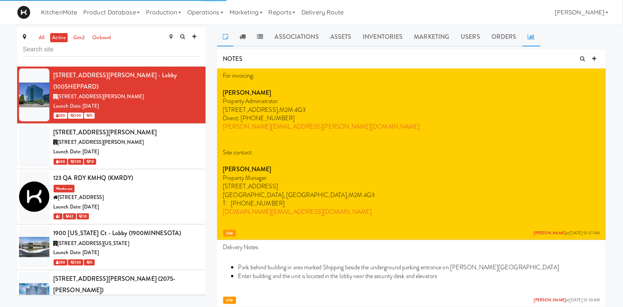
click at [531, 35] on icon at bounding box center [531, 36] width 7 height 6
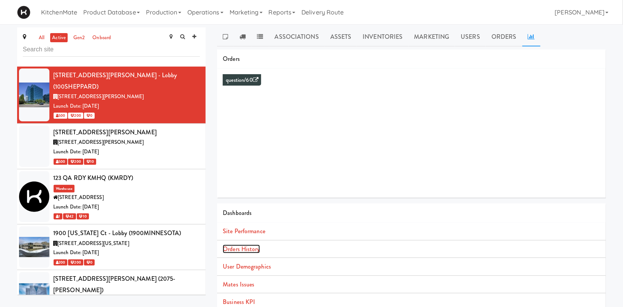
click at [254, 246] on link "Orders History" at bounding box center [241, 249] width 37 height 9
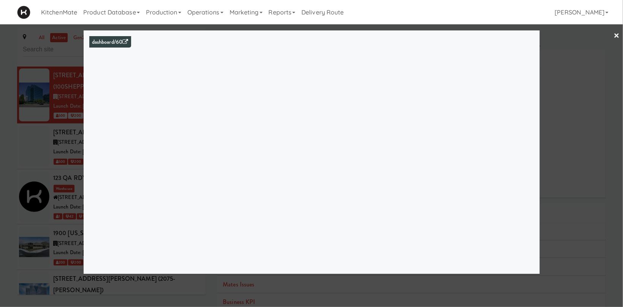
click at [37, 245] on div at bounding box center [311, 153] width 623 height 307
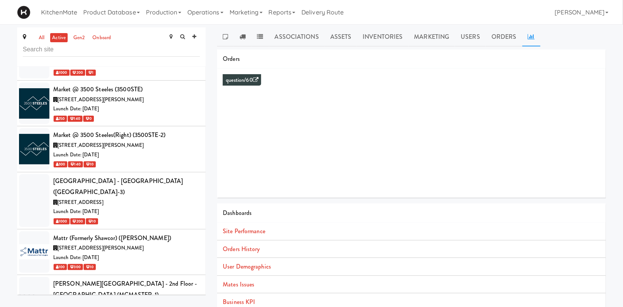
scroll to position [2830, 0]
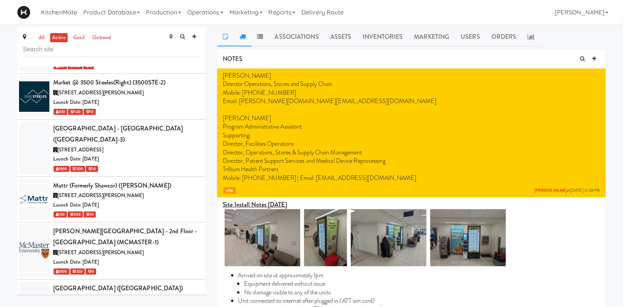
click at [242, 35] on icon at bounding box center [243, 36] width 6 height 6
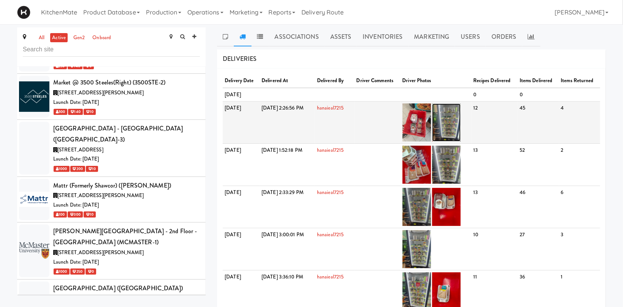
click at [461, 120] on img at bounding box center [446, 122] width 29 height 38
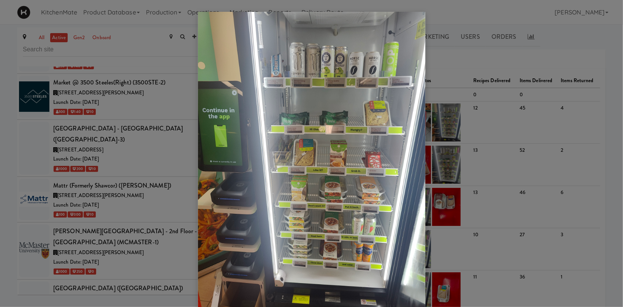
drag, startPoint x: 36, startPoint y: 116, endPoint x: 74, endPoint y: 163, distance: 60.6
click at [36, 116] on div at bounding box center [311, 153] width 623 height 307
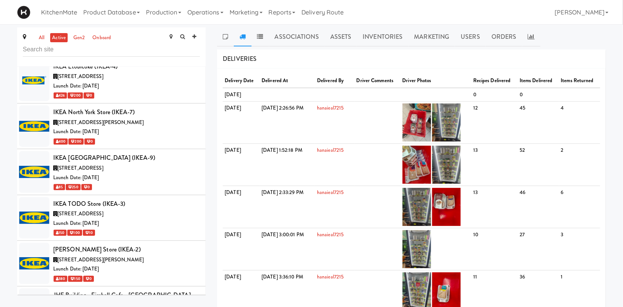
scroll to position [2149, 0]
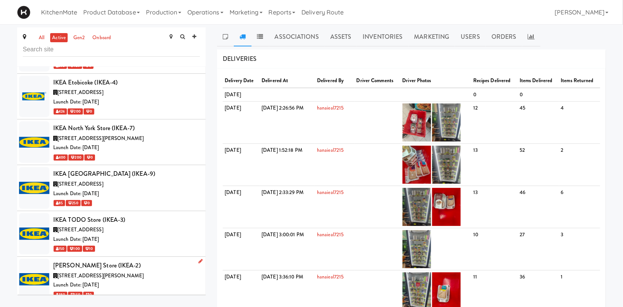
click at [130, 280] on div "Launch Date: Sep 27, 2021" at bounding box center [126, 285] width 147 height 10
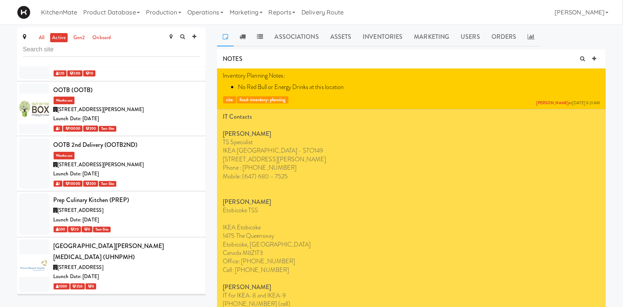
scroll to position [3355, 0]
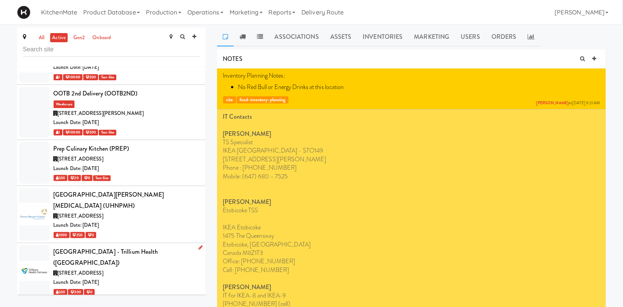
click at [172, 278] on div "Launch Date: Mar 06, 2023" at bounding box center [126, 283] width 147 height 10
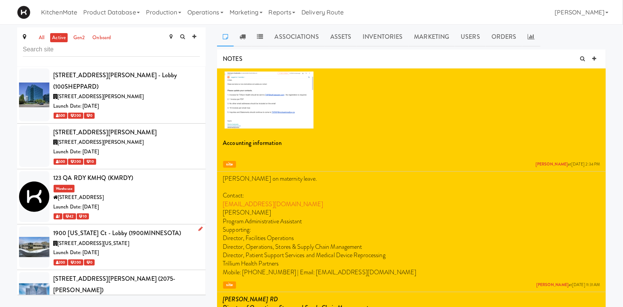
click at [127, 248] on div "Launch Date: Mar 04, 2024" at bounding box center [126, 253] width 147 height 10
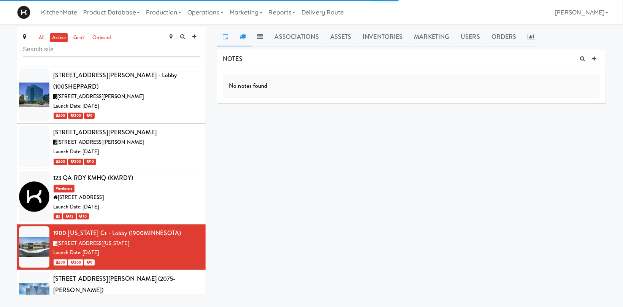
click at [246, 37] on link at bounding box center [242, 36] width 17 height 19
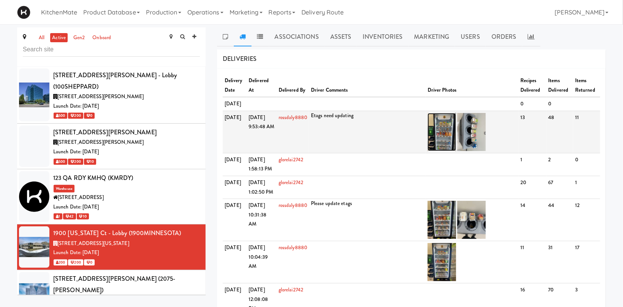
click at [454, 151] on img at bounding box center [442, 132] width 29 height 38
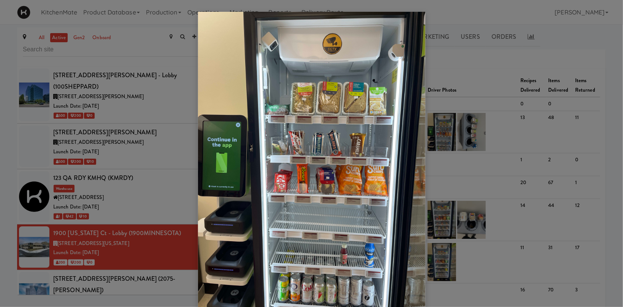
click at [505, 196] on div at bounding box center [311, 153] width 623 height 307
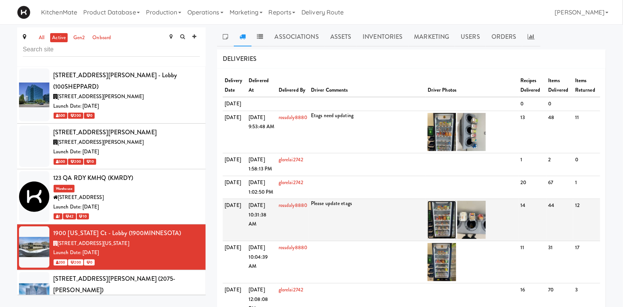
click at [444, 239] on img at bounding box center [442, 220] width 29 height 38
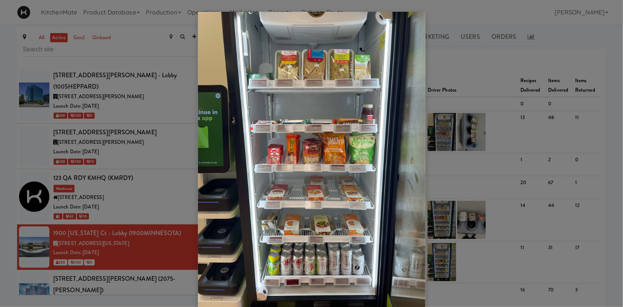
click at [459, 159] on div at bounding box center [311, 153] width 623 height 307
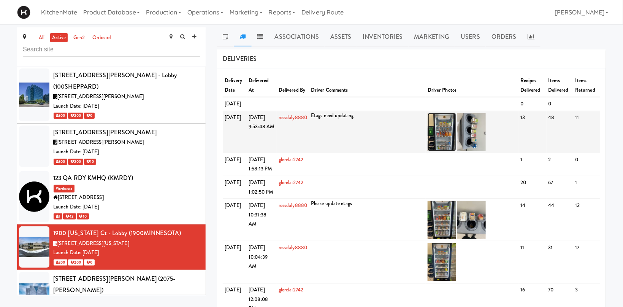
click at [442, 148] on img at bounding box center [442, 132] width 29 height 38
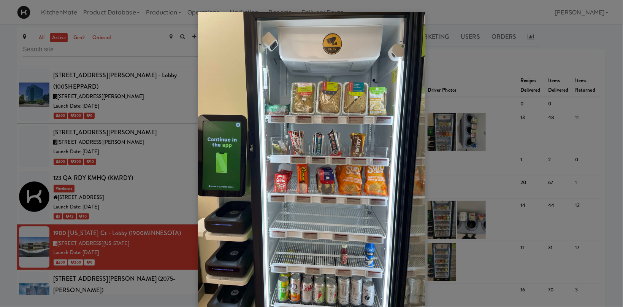
click at [464, 200] on div at bounding box center [311, 153] width 623 height 307
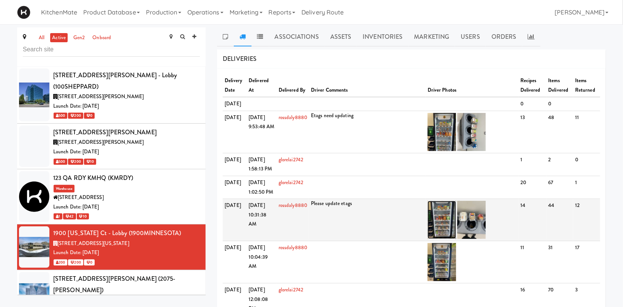
click at [445, 239] on img at bounding box center [442, 220] width 29 height 38
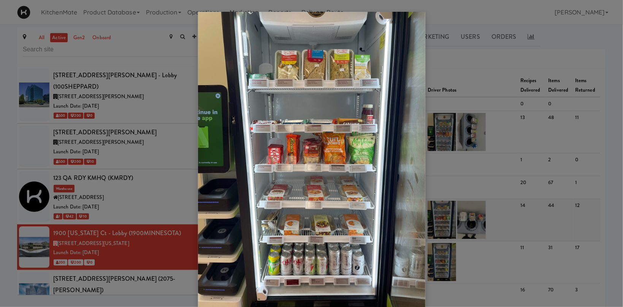
click at [445, 264] on div at bounding box center [311, 153] width 623 height 307
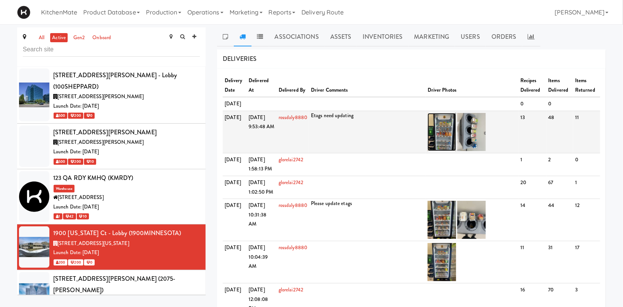
click at [439, 143] on img at bounding box center [442, 132] width 29 height 38
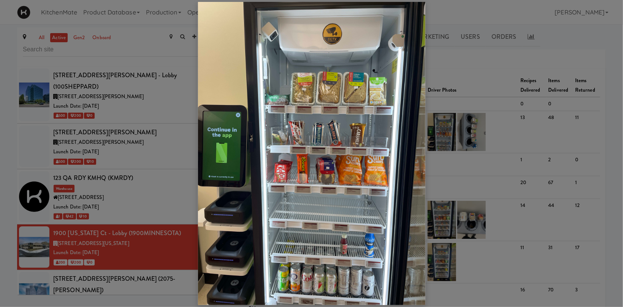
scroll to position [20, 0]
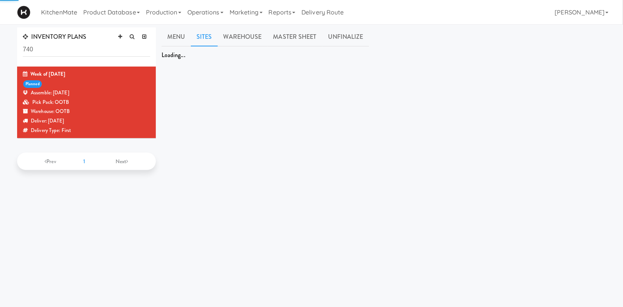
drag, startPoint x: 49, startPoint y: 48, endPoint x: -29, endPoint y: 48, distance: 78.4
click at [23, 48] on input "740" at bounding box center [86, 50] width 127 height 14
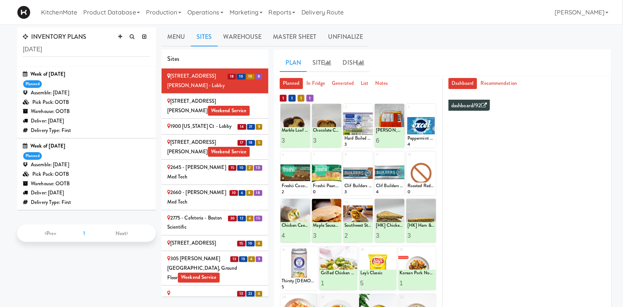
click at [111, 154] on div "Week of [DATE] planned Assemble: [DATE] Pick Pack: OOTB Warehouse: OOTB Deliver…" at bounding box center [86, 174] width 127 height 65
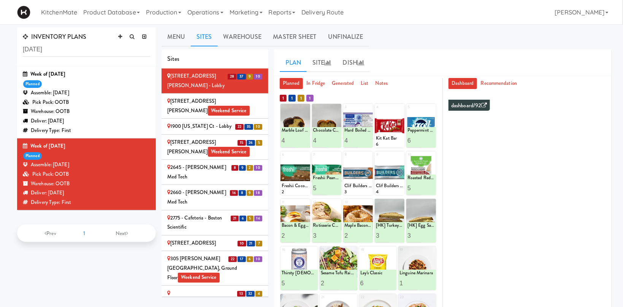
click at [401, 83] on ul "Planned In Fridge Generated List Notes" at bounding box center [358, 83] width 157 height 11
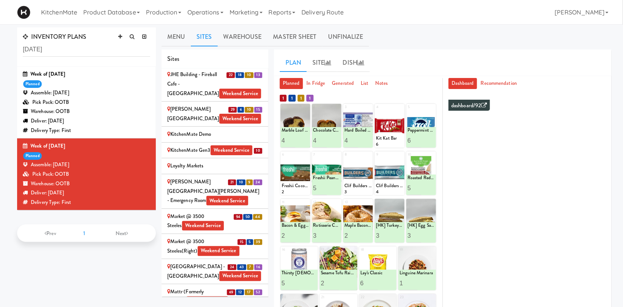
scroll to position [1153, 0]
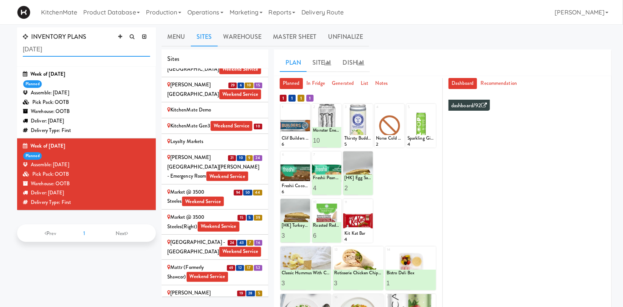
click at [64, 47] on input "[DATE]" at bounding box center [86, 50] width 127 height 14
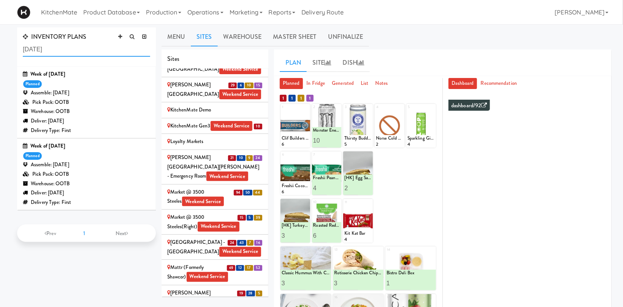
type input "[DATE]"
click at [84, 165] on div "Assemble: [DATE]" at bounding box center [86, 165] width 127 height 10
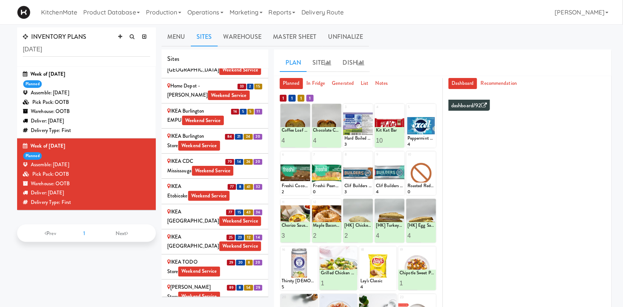
scroll to position [1100, 0]
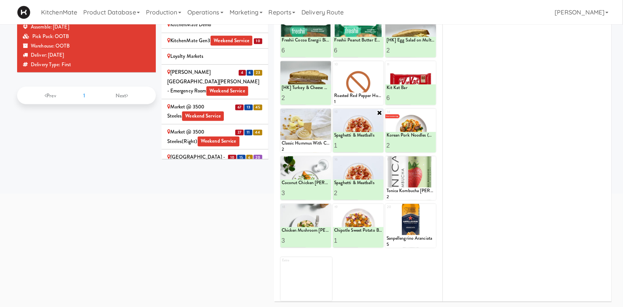
scroll to position [57, 0]
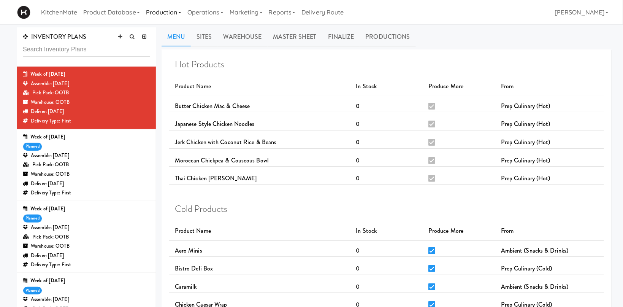
click at [174, 13] on link "Production" at bounding box center [163, 12] width 41 height 24
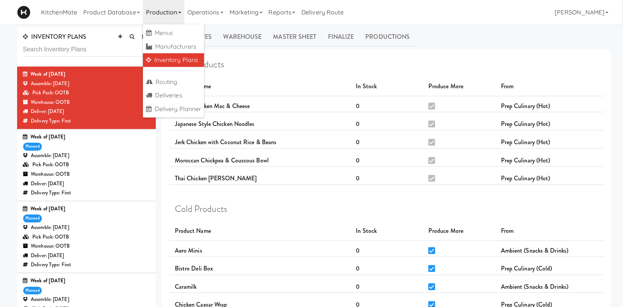
click at [187, 60] on link "Inventory Plans" at bounding box center [174, 60] width 62 height 14
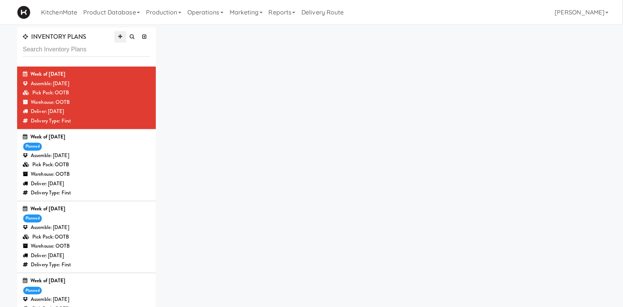
click at [121, 33] on link at bounding box center [119, 36] width 11 height 11
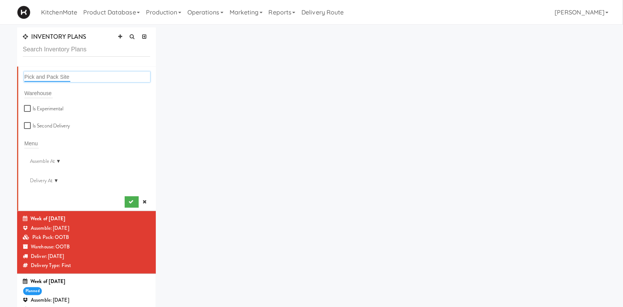
click at [59, 72] on input "text" at bounding box center [47, 77] width 46 height 10
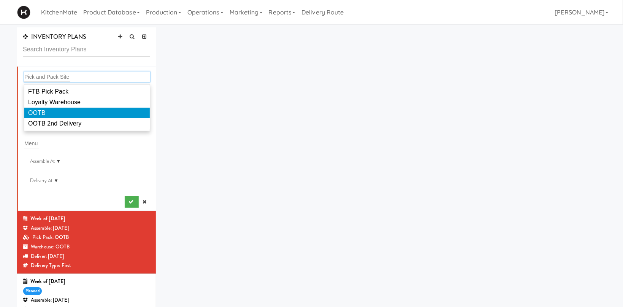
click at [54, 113] on li "OOTB" at bounding box center [87, 113] width 126 height 11
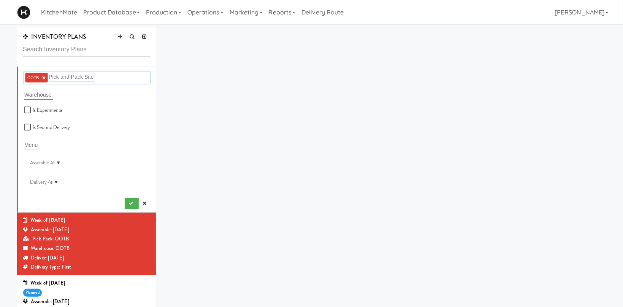
click at [45, 91] on input "text" at bounding box center [38, 95] width 29 height 10
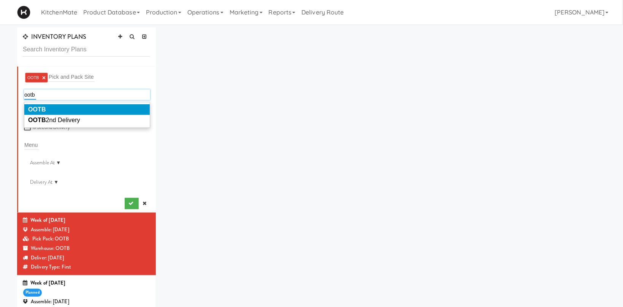
type input "ootb"
click at [73, 105] on li "OOTB" at bounding box center [87, 109] width 126 height 11
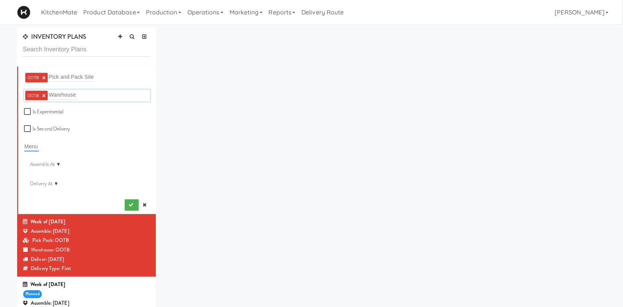
click at [29, 145] on input "text" at bounding box center [31, 147] width 14 height 10
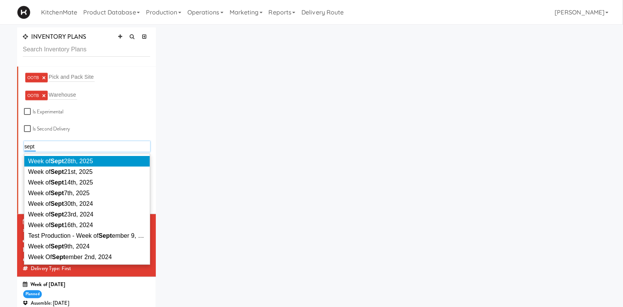
type input "sept"
click at [57, 162] on em "Sept" at bounding box center [57, 161] width 13 height 6
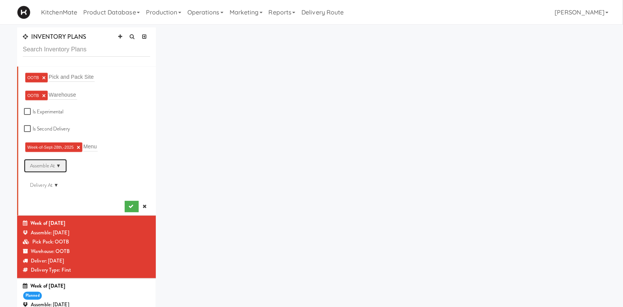
click at [59, 164] on div "Assemble At ▼" at bounding box center [45, 166] width 43 height 14
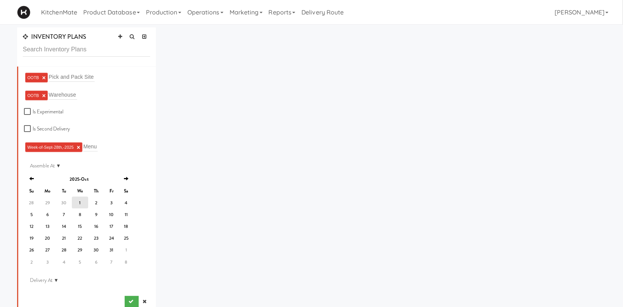
click at [76, 199] on td "1" at bounding box center [80, 203] width 16 height 12
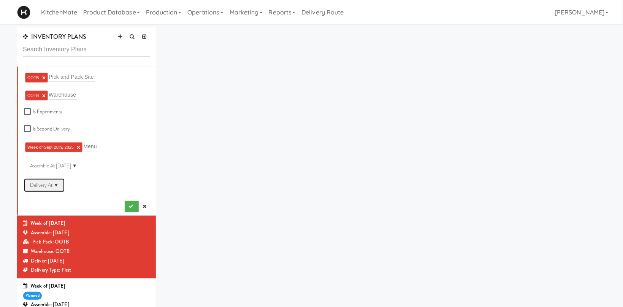
click at [58, 183] on div "Delivery At ▼" at bounding box center [44, 185] width 41 height 14
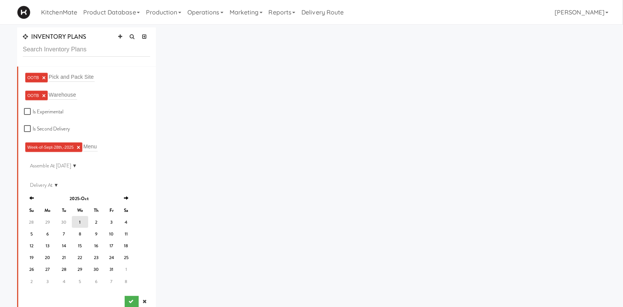
click at [78, 218] on td "1" at bounding box center [80, 222] width 16 height 12
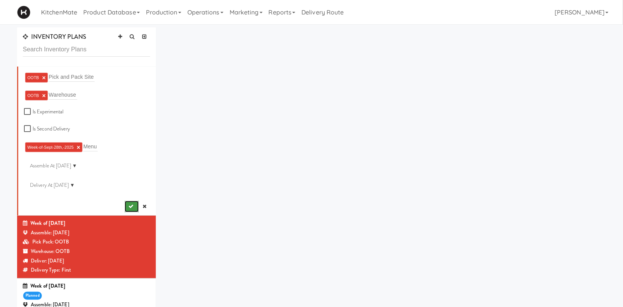
click at [134, 204] on icon "submit" at bounding box center [131, 206] width 5 height 5
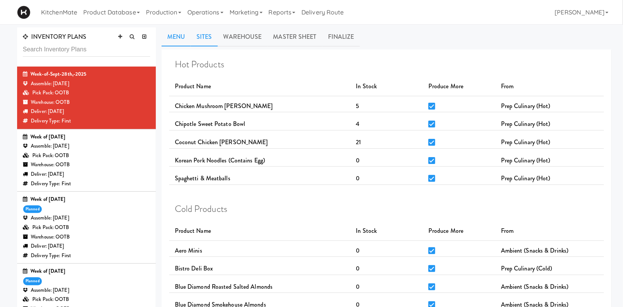
click at [208, 32] on link "Sites" at bounding box center [204, 36] width 27 height 19
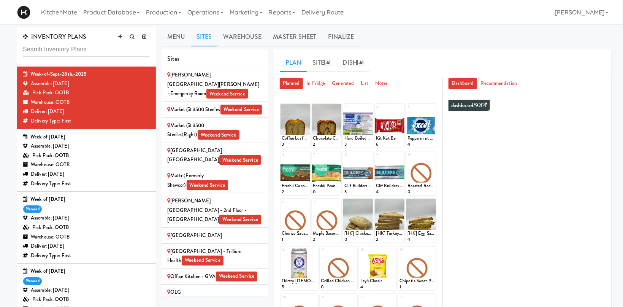
scroll to position [1100, 0]
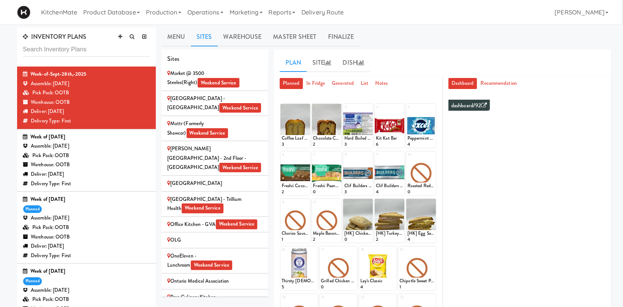
click at [237, 195] on div "Mississauga Hospital - Trillium Health Weekend Service" at bounding box center [214, 204] width 95 height 19
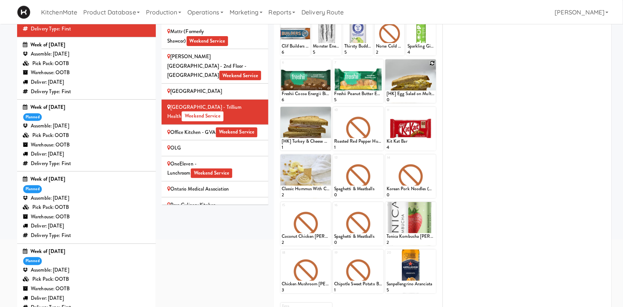
scroll to position [121, 0]
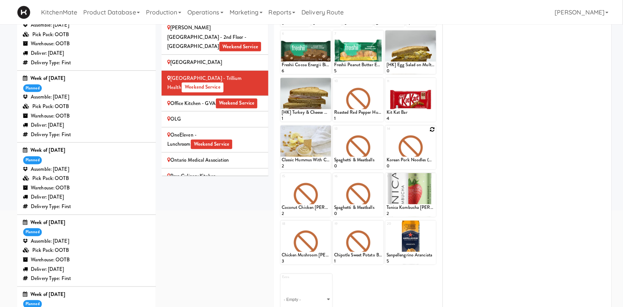
click at [433, 126] on div at bounding box center [411, 148] width 51 height 44
click at [433, 129] on icon at bounding box center [432, 129] width 5 height 5
click at [387, 133] on select "- Empty - Activia Probiotic Peach Mango Smoothie Aquafina Water Chocolate Milk …" at bounding box center [411, 151] width 48 height 37
click option "Korean Pork Noodles (Contains Egg)" at bounding box center [0, 0] width 0 height 0
type input "2"
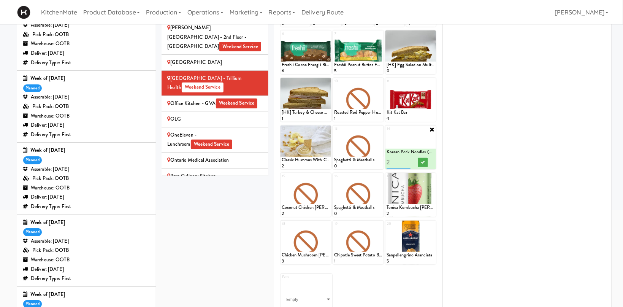
click at [407, 161] on input "2" at bounding box center [399, 162] width 24 height 14
click at [419, 162] on button at bounding box center [423, 162] width 10 height 9
click at [380, 178] on icon at bounding box center [379, 176] width 5 height 5
click at [334, 180] on select "- Empty - Activia Probiotic Peach Mango Smoothie Aquafina Water Chocolate Milk …" at bounding box center [358, 198] width 48 height 37
click option "Spaghetti & Meatballs" at bounding box center [0, 0] width 0 height 0
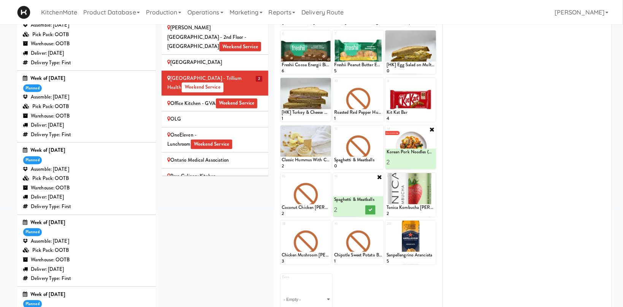
click at [355, 208] on input "2" at bounding box center [346, 210] width 24 height 14
type input "3"
click at [355, 208] on input "3" at bounding box center [346, 210] width 24 height 14
click at [369, 211] on icon at bounding box center [371, 210] width 4 height 4
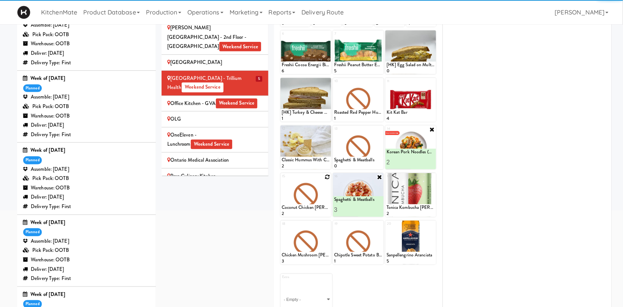
click at [327, 177] on icon at bounding box center [327, 176] width 5 height 5
click at [282, 180] on select "- Empty - Activia Probiotic Peach Mango Smoothie Aquafina Water Chocolate Milk …" at bounding box center [306, 198] width 48 height 37
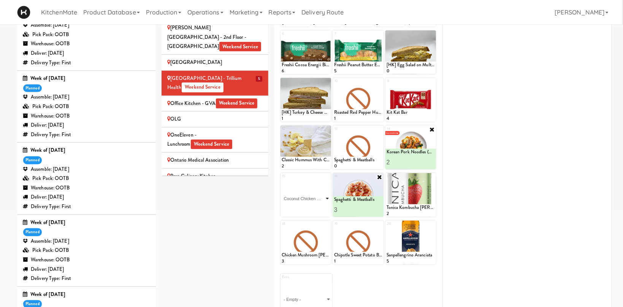
click option "Coconut Chicken [PERSON_NAME]" at bounding box center [0, 0] width 0 height 0
type input "2"
drag, startPoint x: 302, startPoint y: 209, endPoint x: 330, endPoint y: 212, distance: 27.6
click at [304, 209] on input "2" at bounding box center [294, 210] width 24 height 14
click at [315, 212] on button at bounding box center [318, 209] width 10 height 9
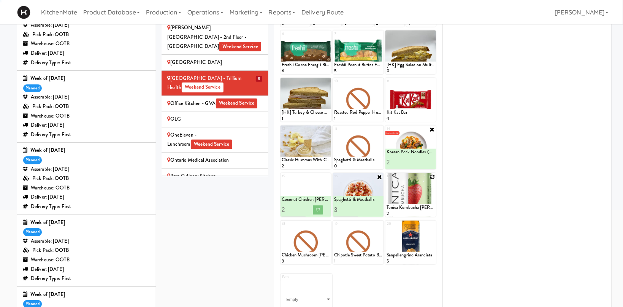
click at [432, 177] on icon at bounding box center [432, 176] width 5 height 5
click at [387, 180] on select "- Empty - Activia Probiotic Peach Mango Smoothie Aquafina Water Chocolate Milk …" at bounding box center [411, 198] width 48 height 37
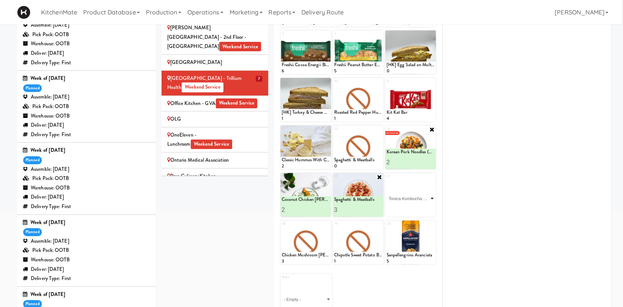
click option "Tonica Kombucha [PERSON_NAME] Bounce" at bounding box center [0, 0] width 0 height 0
click at [408, 207] on input "2" at bounding box center [399, 210] width 24 height 14
click at [408, 207] on input "3" at bounding box center [399, 210] width 24 height 14
click at [409, 207] on input "4" at bounding box center [399, 210] width 24 height 14
type input "5"
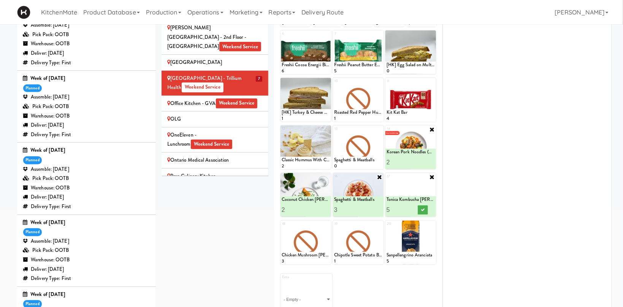
click at [409, 208] on input "5" at bounding box center [399, 210] width 24 height 14
click at [422, 209] on icon at bounding box center [423, 210] width 4 height 4
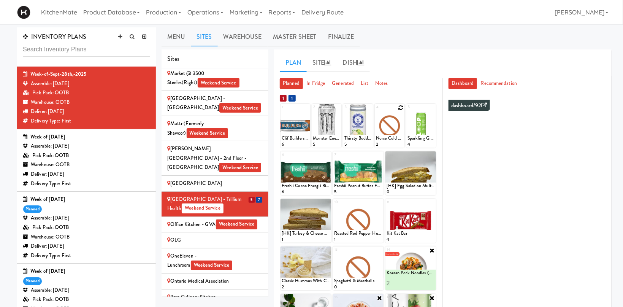
click at [400, 108] on icon at bounding box center [400, 107] width 5 height 5
click option "Norse Cold Brew Coffee" at bounding box center [0, 0] width 0 height 0
click at [388, 137] on input "1" at bounding box center [383, 141] width 14 height 14
click at [387, 138] on input "2" at bounding box center [383, 141] width 14 height 14
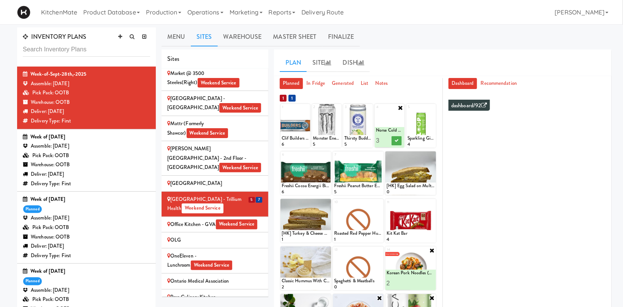
type input "3"
click at [387, 138] on input "3" at bounding box center [383, 141] width 14 height 14
click at [394, 141] on button at bounding box center [397, 140] width 10 height 9
click at [431, 155] on icon at bounding box center [432, 155] width 5 height 5
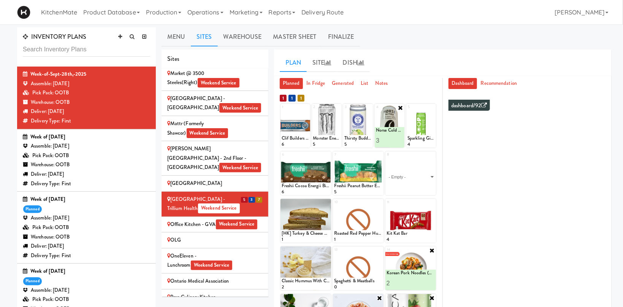
click at [387, 159] on select "- Empty - Activia Probiotic Peach Mango Smoothie Aquafina Water Chocolate Milk …" at bounding box center [411, 177] width 48 height 37
click option "[HK] Chicken & Swiss Cheese On Focaccia" at bounding box center [0, 0] width 0 height 0
type input "2"
click at [410, 185] on input "2" at bounding box center [399, 188] width 24 height 14
click at [424, 188] on icon at bounding box center [423, 188] width 4 height 4
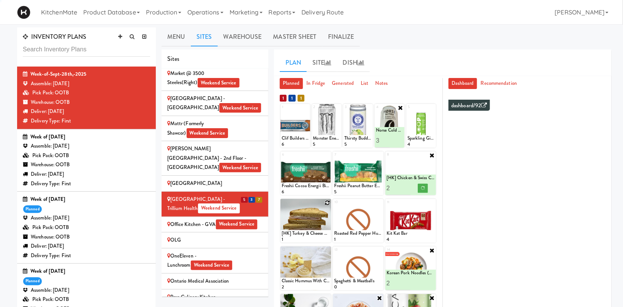
click at [329, 203] on icon at bounding box center [327, 202] width 5 height 5
click at [282, 206] on select "- Empty - Activia Probiotic Peach Mango Smoothie Aquafina Water Chocolate Milk …" at bounding box center [306, 224] width 48 height 37
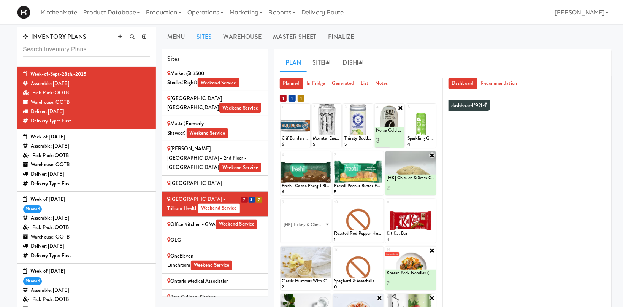
click option "[HK] Turkey & Cheese Multigrain" at bounding box center [0, 0] width 0 height 0
click at [304, 234] on input "2" at bounding box center [294, 236] width 24 height 14
type input "3"
click at [304, 234] on input "3" at bounding box center [294, 236] width 24 height 14
click at [316, 236] on button at bounding box center [318, 235] width 10 height 9
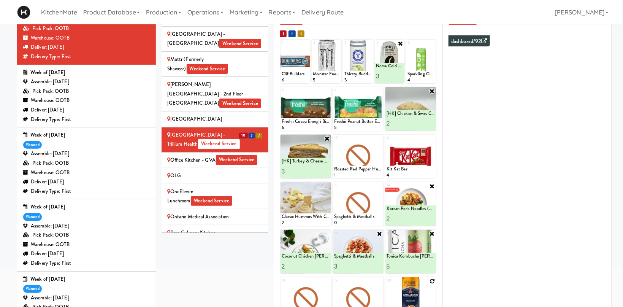
scroll to position [81, 0]
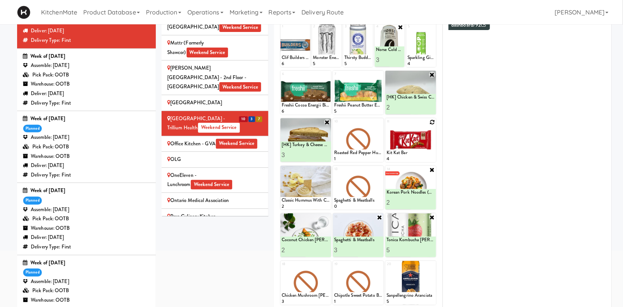
click at [434, 122] on icon at bounding box center [432, 121] width 5 height 5
click at [387, 126] on select "- Empty - Activia Probiotic Peach Mango Smoothie Aquafina Water Chocolate Milk …" at bounding box center [411, 144] width 48 height 37
click option "Kit Kat Bar" at bounding box center [0, 0] width 0 height 0
click at [407, 154] on input "2" at bounding box center [399, 155] width 24 height 14
click at [407, 154] on input "3" at bounding box center [399, 155] width 24 height 14
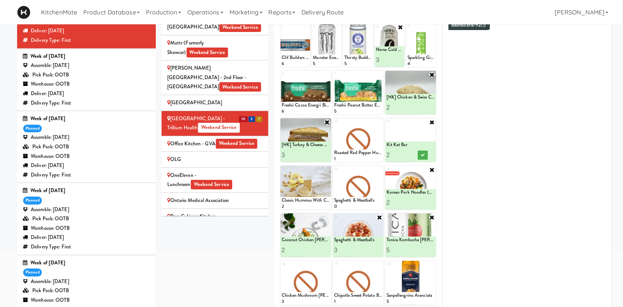
click at [408, 155] on input "2" at bounding box center [399, 155] width 24 height 14
click at [408, 154] on input "3" at bounding box center [399, 155] width 24 height 14
type input "4"
click at [407, 154] on input "4" at bounding box center [399, 155] width 24 height 14
click at [422, 156] on icon at bounding box center [423, 155] width 4 height 4
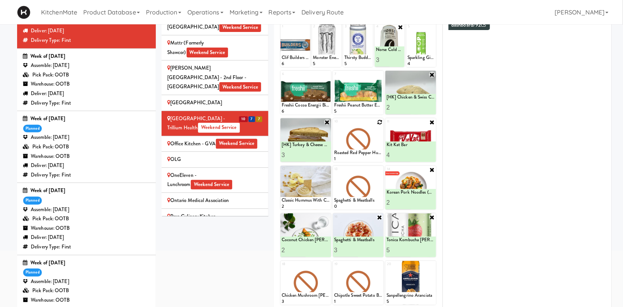
click at [382, 122] on icon at bounding box center [379, 121] width 5 height 5
click at [334, 126] on select "- Empty - Activia Probiotic Peach Mango Smoothie Aquafina Water Chocolate Milk …" at bounding box center [358, 144] width 48 height 37
click option "Roasted Red Pepper Hummus with Crackers" at bounding box center [0, 0] width 0 height 0
click at [353, 154] on input "2" at bounding box center [346, 155] width 24 height 14
click at [353, 154] on input "3" at bounding box center [346, 155] width 24 height 14
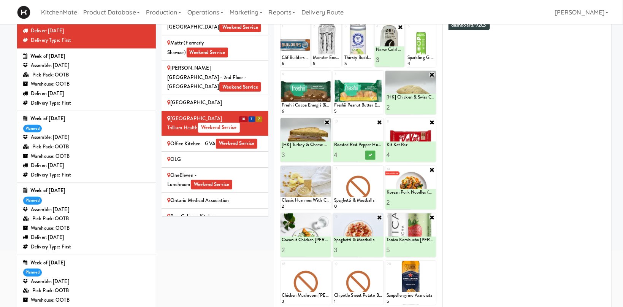
type input "4"
click at [353, 154] on input "4" at bounding box center [346, 155] width 24 height 14
click at [373, 154] on button at bounding box center [371, 155] width 10 height 9
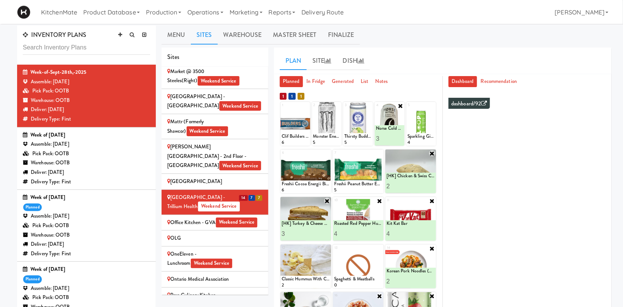
scroll to position [0, 0]
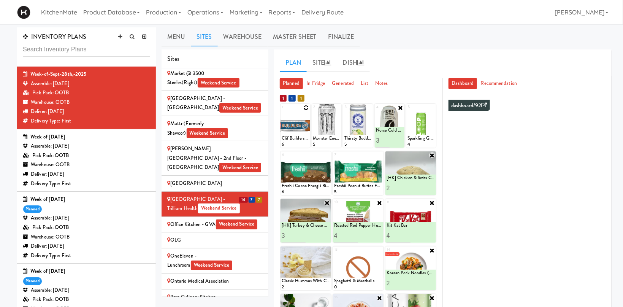
click at [307, 107] on icon at bounding box center [306, 107] width 5 height 5
click at [282, 111] on select "- Empty - Activia Probiotic Peach Mango Smoothie Aquafina Water Chocolate Milk …" at bounding box center [295, 129] width 27 height 37
click option "Clif Builders proteins Bar Peanut Butter Chocolate" at bounding box center [0, 0] width 0 height 0
click at [293, 137] on input "1" at bounding box center [289, 141] width 14 height 14
click at [293, 138] on input "2" at bounding box center [289, 141] width 14 height 14
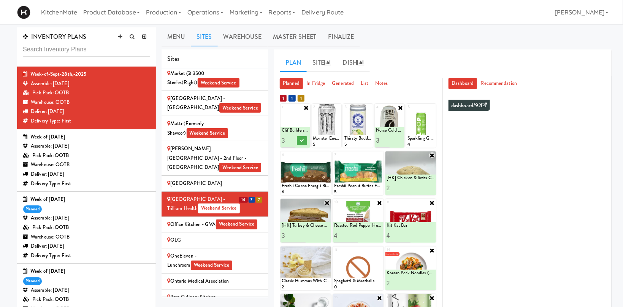
type input "3"
click at [293, 138] on input "3" at bounding box center [289, 141] width 14 height 14
click at [299, 140] on button at bounding box center [302, 140] width 10 height 9
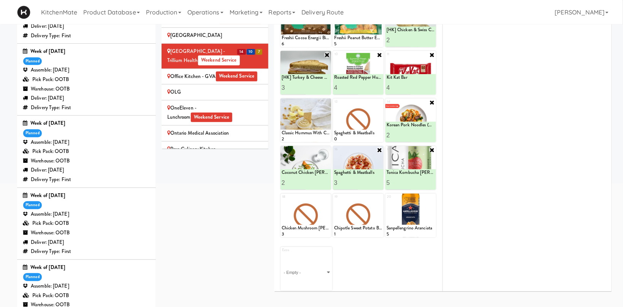
scroll to position [161, 0]
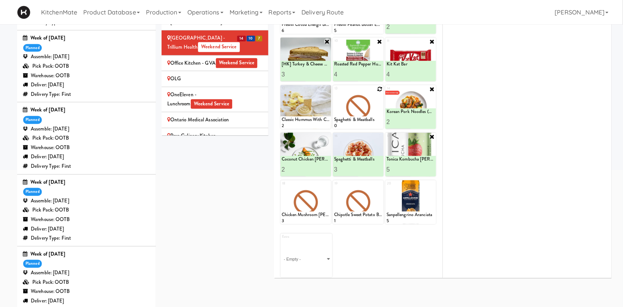
click at [378, 91] on icon at bounding box center [379, 88] width 5 height 5
click option "Spaghetti & Meatballs" at bounding box center [0, 0] width 0 height 0
click at [355, 118] on input "1" at bounding box center [346, 122] width 24 height 14
click at [355, 120] on input "2" at bounding box center [346, 122] width 24 height 14
type input "3"
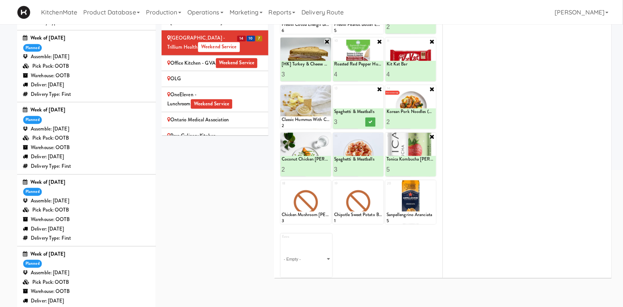
click at [355, 120] on input "3" at bounding box center [346, 122] width 24 height 14
click at [374, 122] on button at bounding box center [371, 122] width 10 height 9
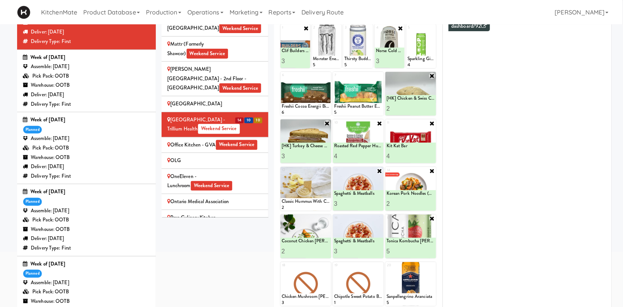
scroll to position [0, 0]
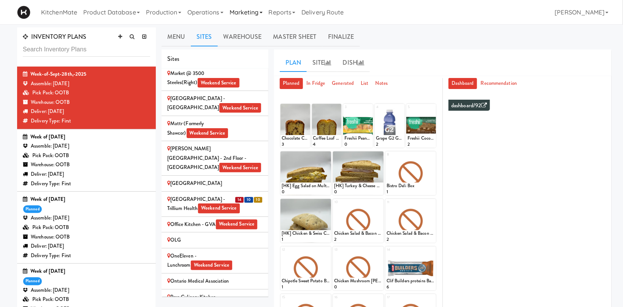
click at [251, 8] on link "Marketing" at bounding box center [246, 12] width 39 height 24
click at [209, 13] on link "Operations" at bounding box center [205, 12] width 42 height 24
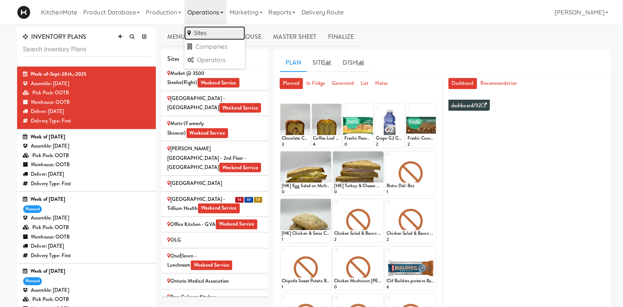
click at [206, 30] on link "Sites" at bounding box center [214, 33] width 61 height 14
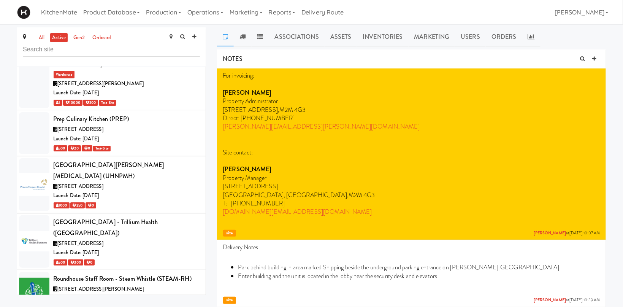
scroll to position [3407, 0]
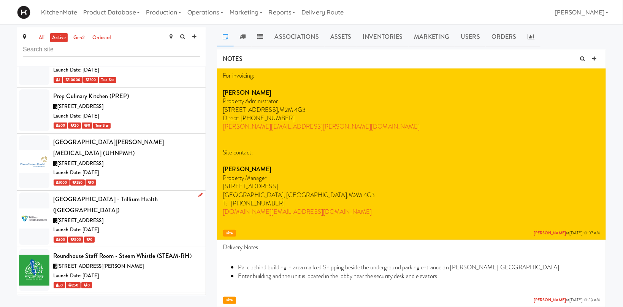
click at [183, 194] on div "[GEOGRAPHIC_DATA] - Trillium Health ([GEOGRAPHIC_DATA])" at bounding box center [126, 205] width 147 height 22
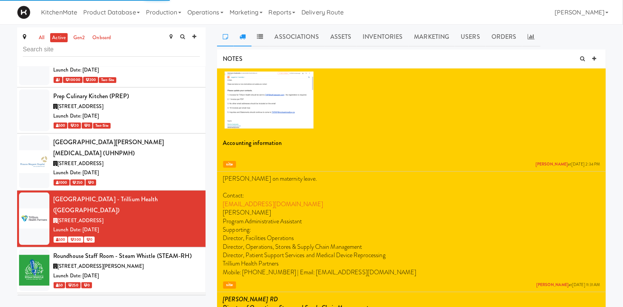
click at [241, 38] on icon at bounding box center [243, 36] width 6 height 6
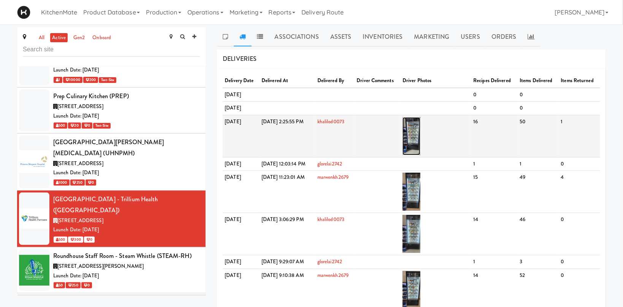
click at [421, 138] on img at bounding box center [412, 136] width 18 height 38
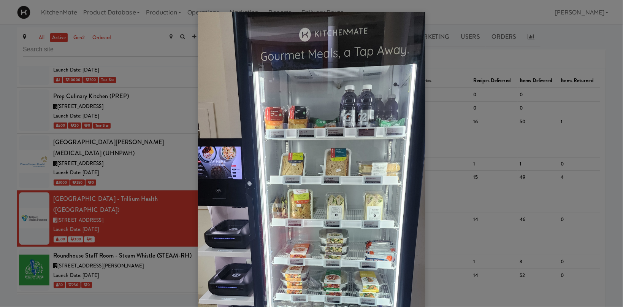
click at [462, 131] on div at bounding box center [311, 153] width 623 height 307
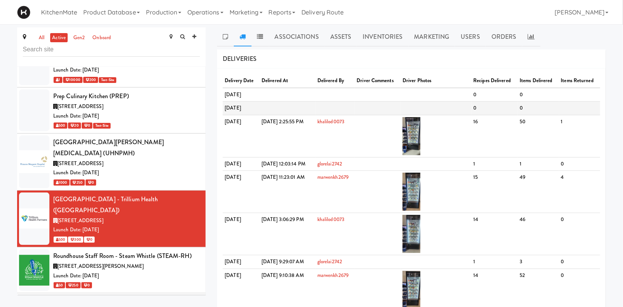
drag, startPoint x: 271, startPoint y: 118, endPoint x: 256, endPoint y: 117, distance: 14.8
click at [256, 115] on td "Thursday, October 2, 2025" at bounding box center [241, 109] width 37 height 14
click at [295, 115] on td at bounding box center [288, 109] width 56 height 14
drag, startPoint x: 295, startPoint y: 117, endPoint x: 272, endPoint y: 117, distance: 22.4
click at [272, 115] on tr "Thursday, October 2, 2025 0 0" at bounding box center [412, 109] width 378 height 14
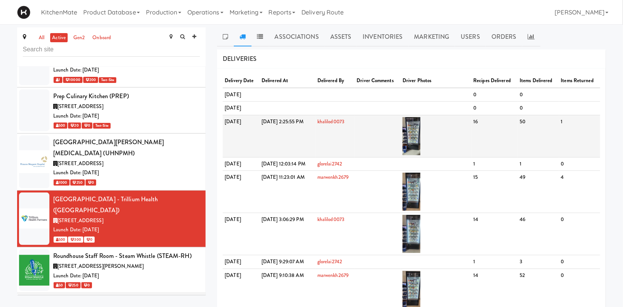
click at [316, 148] on td "Sep 28, 2025 2:25:55 PM" at bounding box center [288, 136] width 56 height 42
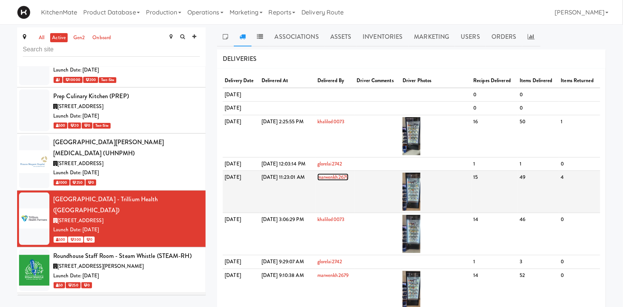
click at [349, 181] on link "marwenkh2679" at bounding box center [333, 176] width 31 height 7
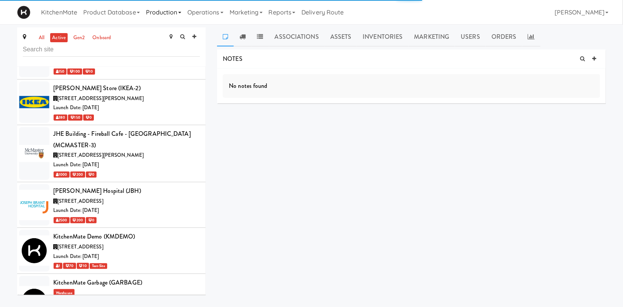
scroll to position [3347, 0]
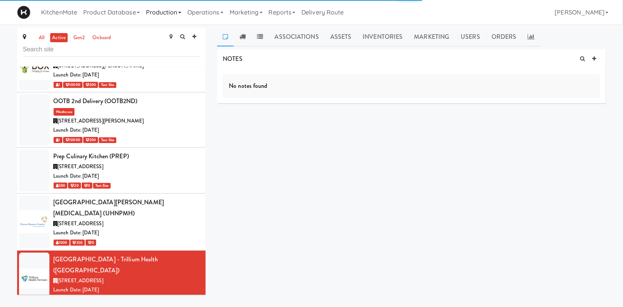
click at [162, 9] on link "Production" at bounding box center [163, 12] width 41 height 24
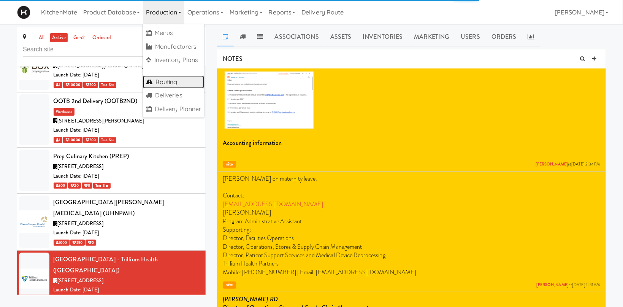
click at [183, 78] on link "Routing" at bounding box center [174, 82] width 62 height 14
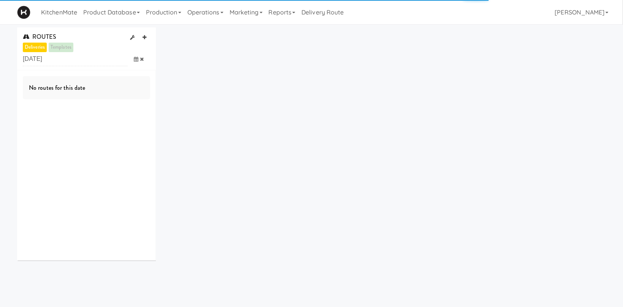
click at [136, 60] on icon at bounding box center [136, 59] width 5 height 5
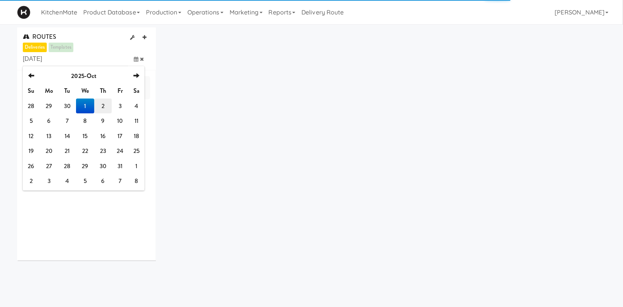
click at [108, 107] on td "2" at bounding box center [102, 106] width 17 height 15
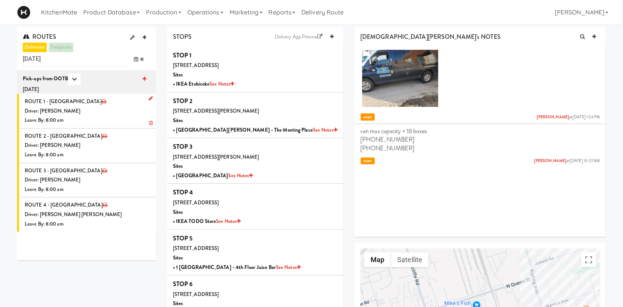
click at [96, 112] on div "Driver: Christopher Solomon" at bounding box center [88, 112] width 126 height 10
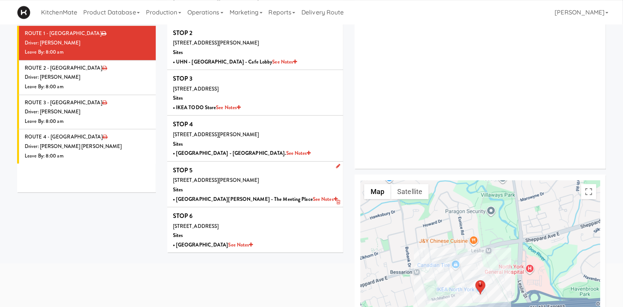
scroll to position [81, 0]
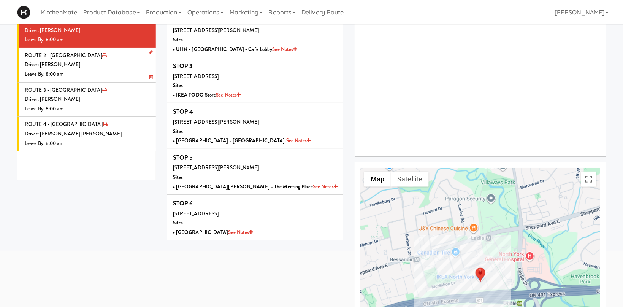
click at [70, 55] on li "ROUTE 2 - Idle Driver: Pedro Herrera Leave By: 8:00 am" at bounding box center [86, 65] width 139 height 35
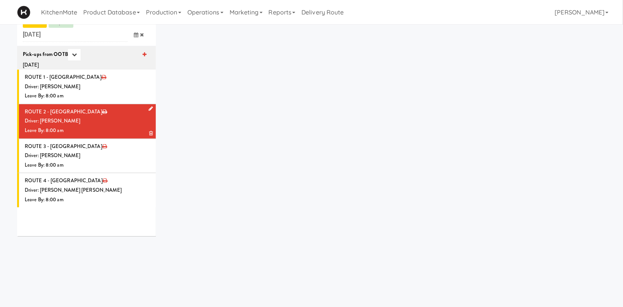
scroll to position [24, 0]
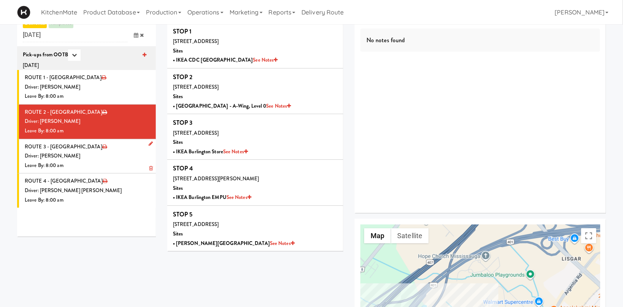
click at [106, 160] on div "Driver: Marwen Khammassi" at bounding box center [88, 156] width 126 height 10
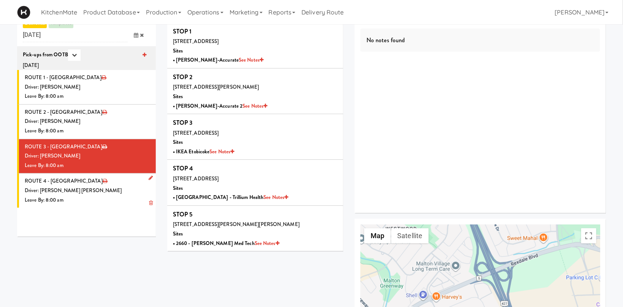
drag, startPoint x: 56, startPoint y: 192, endPoint x: 52, endPoint y: 191, distance: 4.3
click at [56, 192] on div "Driver: Khalil Odim Chedid" at bounding box center [88, 191] width 126 height 10
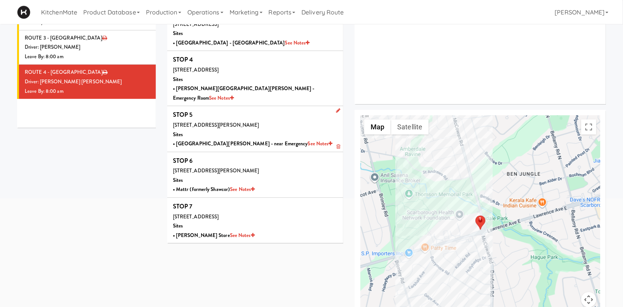
scroll to position [161, 0]
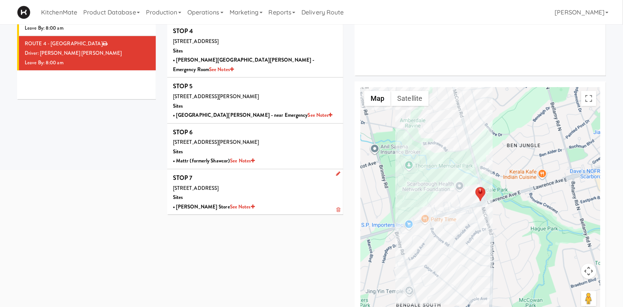
click at [212, 203] on b "• IKEA Vaughan Store See Notes" at bounding box center [214, 206] width 82 height 7
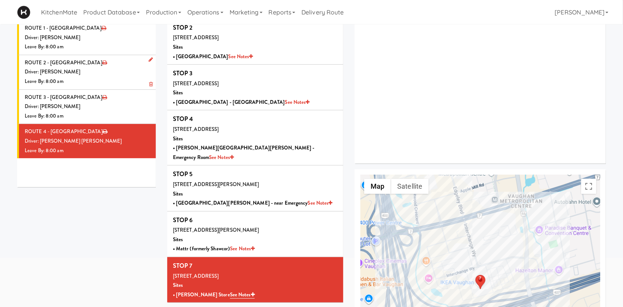
scroll to position [0, 0]
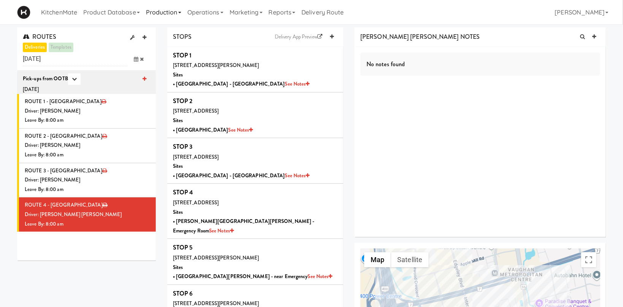
click at [161, 10] on link "Production" at bounding box center [163, 12] width 41 height 24
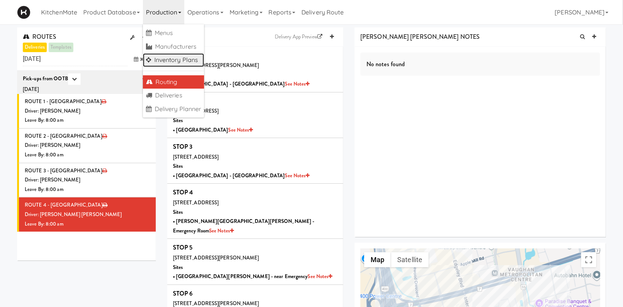
click at [190, 59] on link "Inventory Plans" at bounding box center [174, 60] width 62 height 14
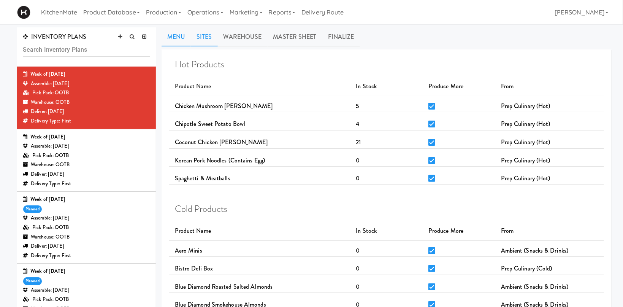
click at [207, 33] on link "Sites" at bounding box center [204, 36] width 27 height 19
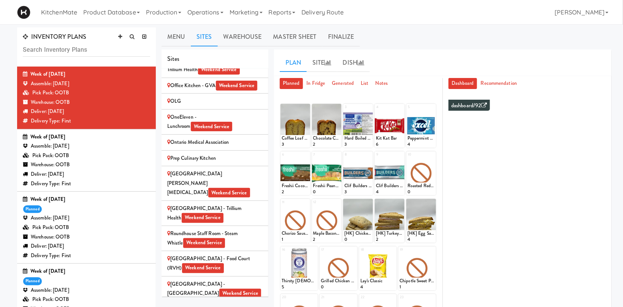
scroll to position [1258, 0]
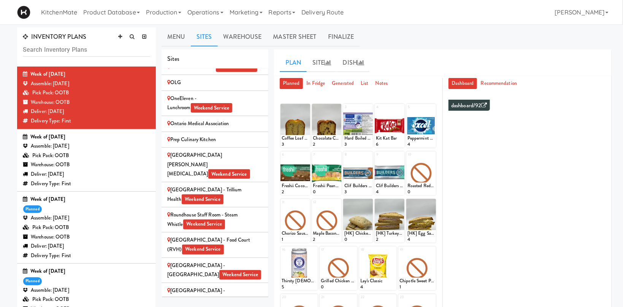
click at [251, 185] on div "Queensway Health Centre - Trillium Health Weekend Service" at bounding box center [214, 194] width 95 height 19
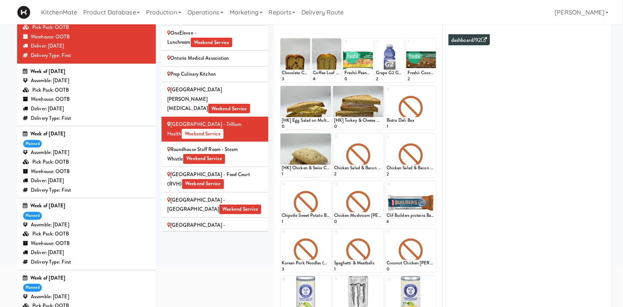
scroll to position [1205, 0]
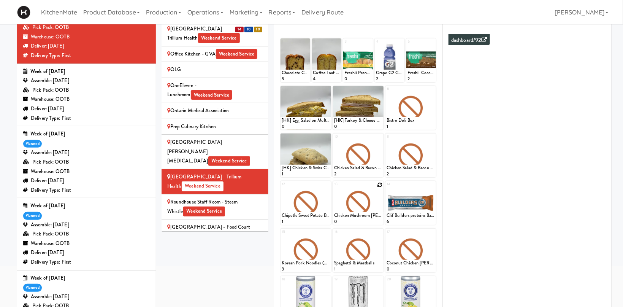
click at [380, 183] on icon at bounding box center [379, 184] width 5 height 5
click at [334, 188] on select "- Empty - Activia Probiotic Peach Mango Smoothie Aquafina Water Chocolate Milk …" at bounding box center [358, 206] width 48 height 37
click option "Chicken Mushroom [PERSON_NAME]" at bounding box center [0, 0] width 0 height 0
type input "2"
click at [355, 215] on input "2" at bounding box center [346, 218] width 24 height 14
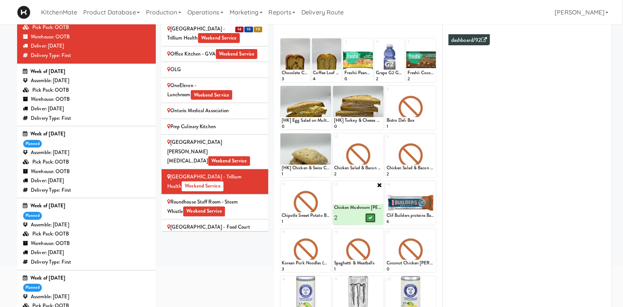
click at [368, 217] on button at bounding box center [371, 217] width 10 height 9
click at [432, 232] on icon at bounding box center [432, 232] width 5 height 5
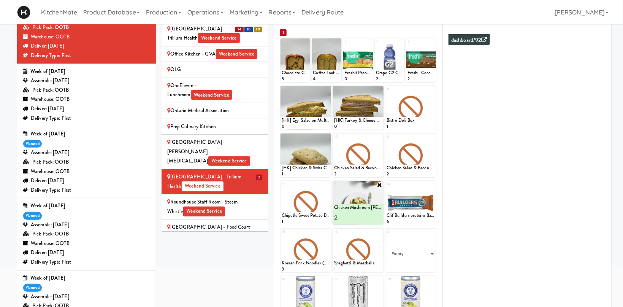
click at [387, 236] on select "- Empty - Activia Probiotic Peach Mango Smoothie Aquafina Water Chocolate Milk …" at bounding box center [411, 254] width 48 height 37
click option "Coconut Chicken [PERSON_NAME]" at bounding box center [0, 0] width 0 height 0
type input "2"
click at [406, 263] on input "2" at bounding box center [399, 265] width 24 height 14
click at [425, 263] on button at bounding box center [423, 265] width 10 height 9
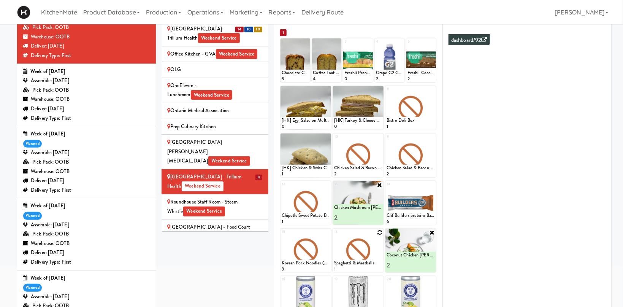
click at [380, 232] on icon at bounding box center [379, 232] width 5 height 5
click at [334, 236] on select "- Empty - Activia Probiotic Peach Mango Smoothie Aquafina Water Chocolate Milk …" at bounding box center [358, 254] width 48 height 37
click option "Spaghetti & Meatballs" at bounding box center [0, 0] width 0 height 0
type input "2"
click at [354, 263] on input "2" at bounding box center [346, 265] width 24 height 14
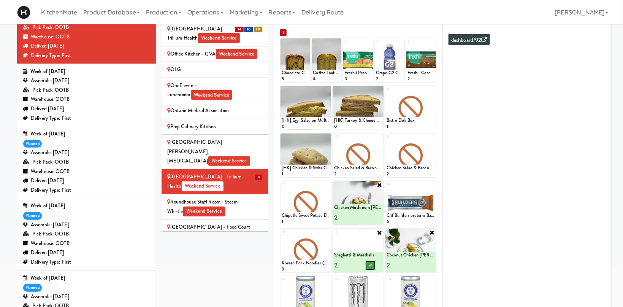
click at [372, 266] on icon at bounding box center [371, 265] width 4 height 4
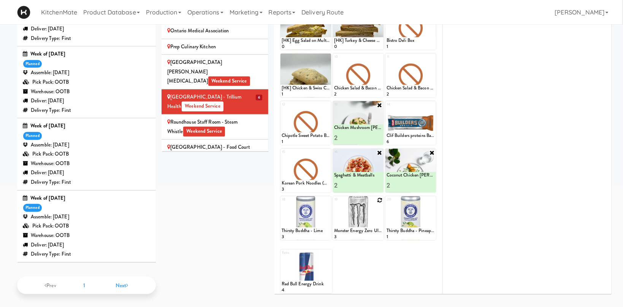
scroll to position [0, 0]
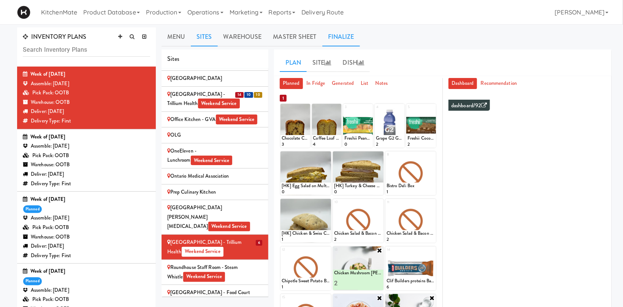
click at [342, 34] on link "Finalize" at bounding box center [342, 36] width 38 height 19
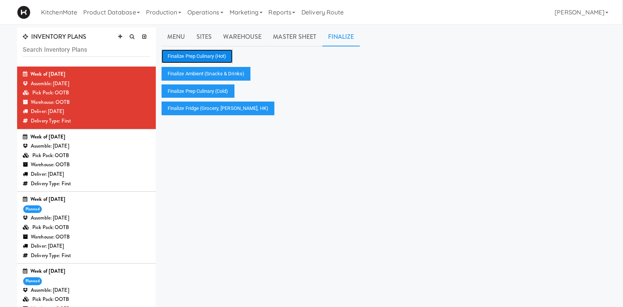
click at [214, 57] on button "Finalize Prep Culinary (Hot)" at bounding box center [197, 56] width 71 height 14
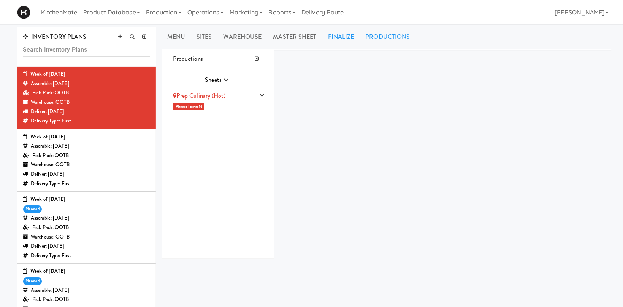
click at [350, 35] on link "Finalize" at bounding box center [342, 36] width 38 height 19
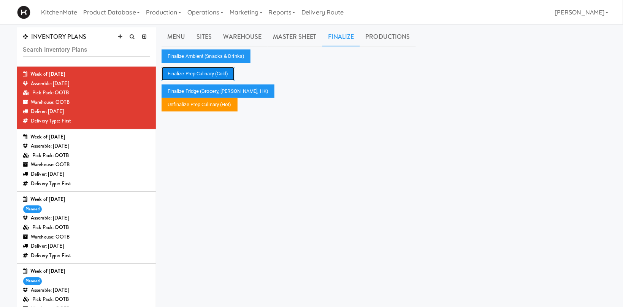
click at [221, 74] on button "Finalize Prep Culinary (Cold)" at bounding box center [198, 74] width 73 height 14
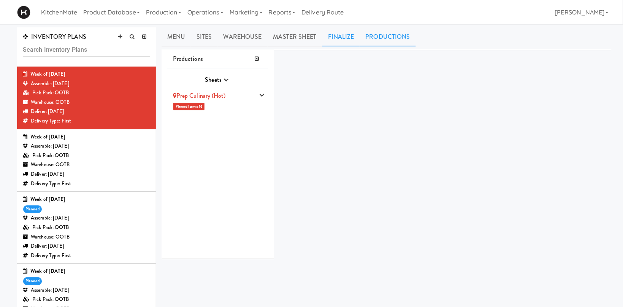
click at [347, 39] on link "Finalize" at bounding box center [342, 36] width 38 height 19
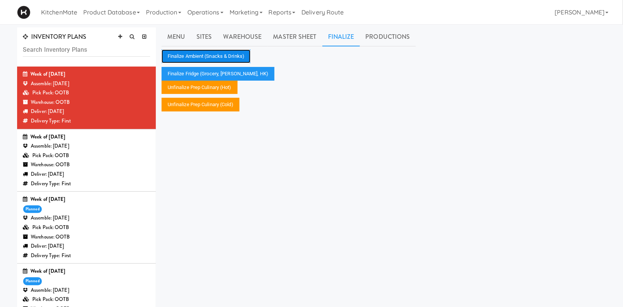
click at [207, 55] on button "Finalize Ambient (Snacks & Drinks)" at bounding box center [206, 56] width 89 height 14
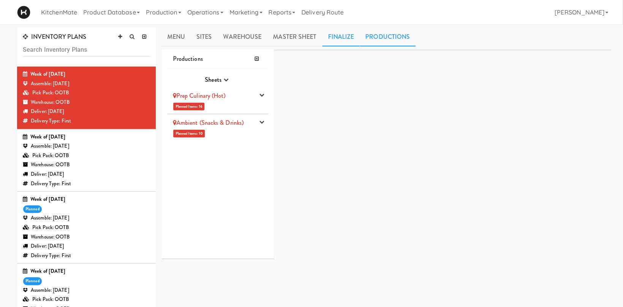
click at [344, 37] on link "Finalize" at bounding box center [342, 36] width 38 height 19
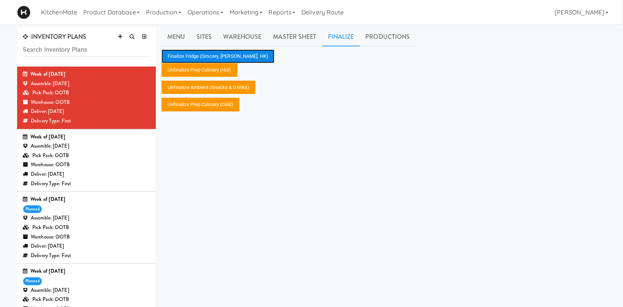
click at [220, 54] on button "Finalize Fridge (Grocery, Bev, HK)" at bounding box center [218, 56] width 113 height 14
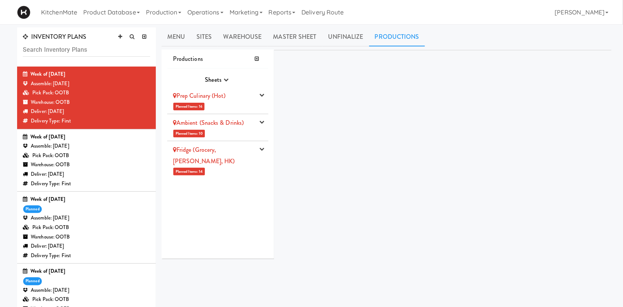
click at [230, 110] on li "Prep Culinary (Hot) Planned Items: 16 Pick Suppliers Assign Barcodes Complete P…" at bounding box center [217, 100] width 101 height 27
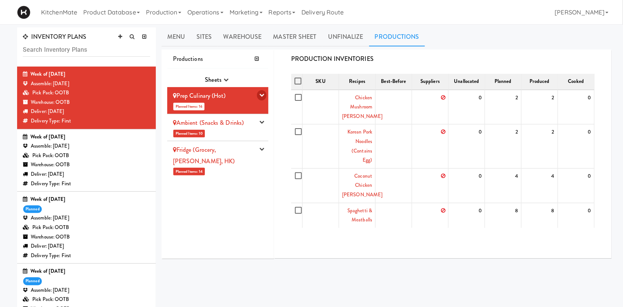
click at [259, 95] on button "button" at bounding box center [262, 95] width 10 height 10
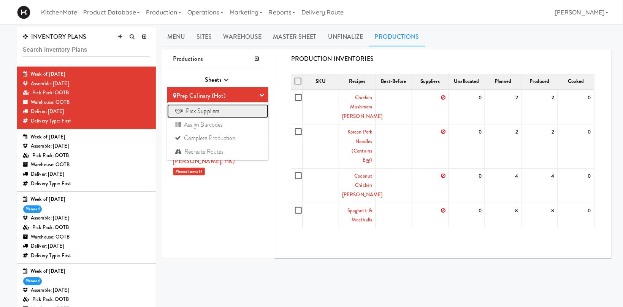
click at [196, 108] on link "Pick Suppliers" at bounding box center [217, 111] width 101 height 14
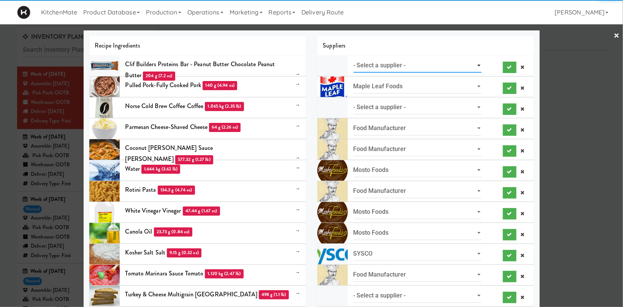
click at [354, 59] on select "- Select a supplier - Loyalty Markets" at bounding box center [418, 66] width 129 height 14
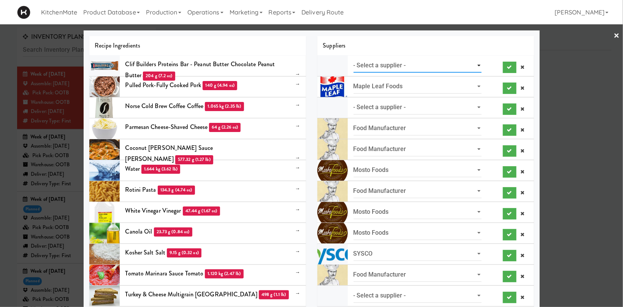
select select "Loyalty Markets"
click option "Loyalty Markets" at bounding box center [0, 0] width 0 height 0
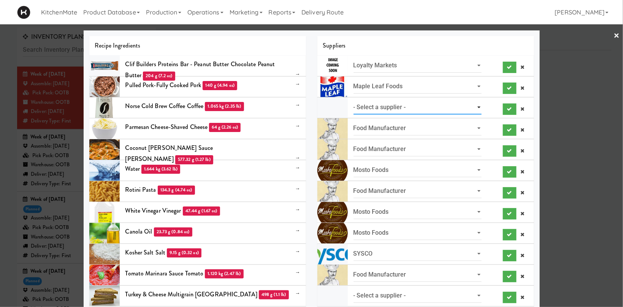
click at [354, 100] on select "- Select a supplier - Loyalty Markets" at bounding box center [418, 107] width 129 height 14
select select "Loyalty Markets"
click option "Loyalty Markets" at bounding box center [0, 0] width 0 height 0
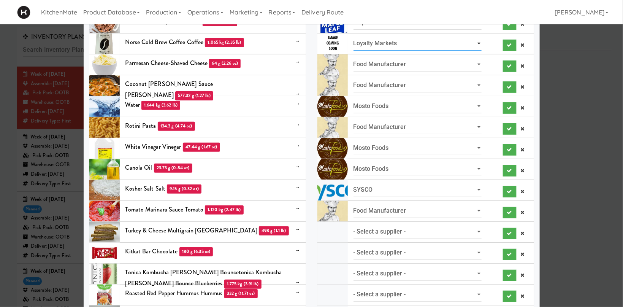
scroll to position [157, 0]
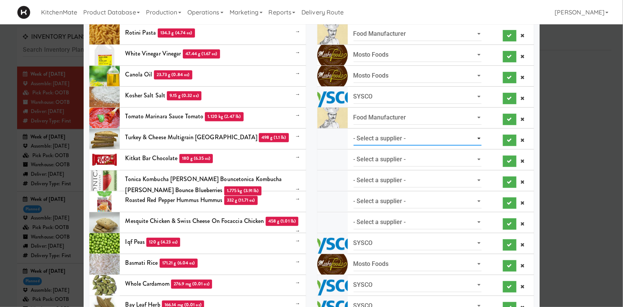
click at [354, 132] on select "- Select a supplier - Loyalty Markets" at bounding box center [418, 139] width 129 height 14
select select "Loyalty Markets"
click option "Loyalty Markets" at bounding box center [0, 0] width 0 height 0
click at [354, 153] on select "- Select a supplier - Costco Business Centre" at bounding box center [418, 160] width 129 height 14
select select "Costco Business Centre"
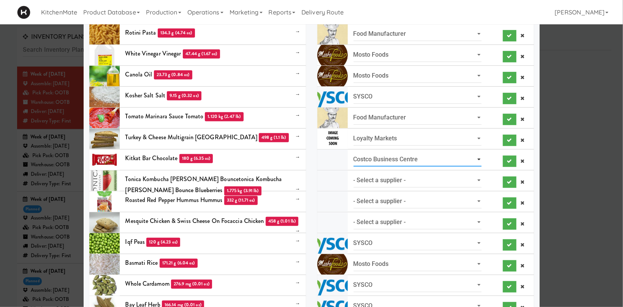
click option "Costco Business Centre" at bounding box center [0, 0] width 0 height 0
click at [354, 173] on select "- Select a supplier - SYSCO" at bounding box center [418, 180] width 129 height 14
select select "SYSCO"
click option "SYSCO" at bounding box center [0, 0] width 0 height 0
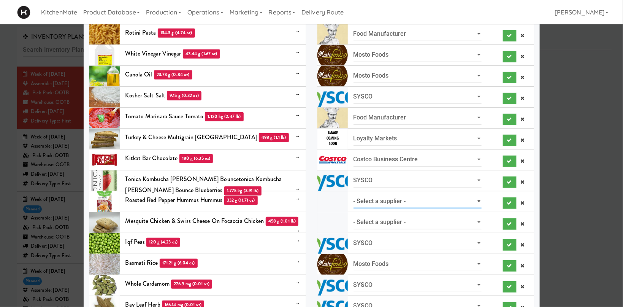
click at [354, 194] on select "- Select a supplier - Loyalty Markets" at bounding box center [418, 201] width 129 height 14
select select "Loyalty Markets"
click option "Loyalty Markets" at bounding box center [0, 0] width 0 height 0
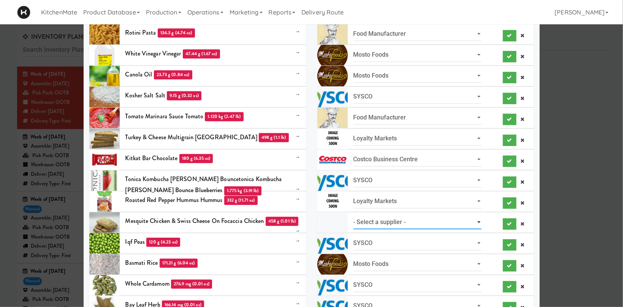
click at [354, 215] on select "- Select a supplier - Loyalty Markets" at bounding box center [418, 222] width 129 height 14
select select "Loyalty Markets"
click option "Loyalty Markets" at bounding box center [0, 0] width 0 height 0
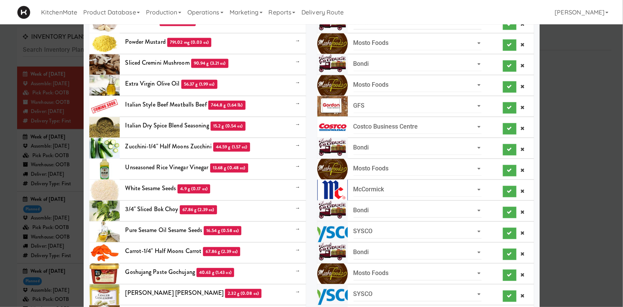
scroll to position [886, 0]
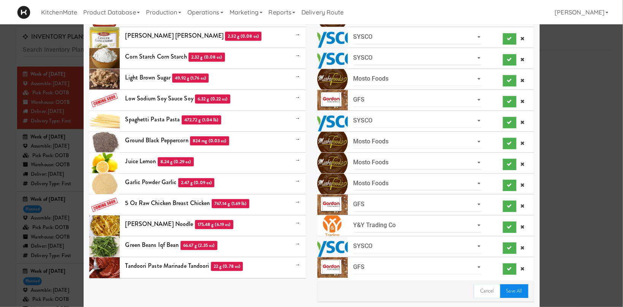
click at [522, 290] on link "Save All" at bounding box center [515, 291] width 28 height 14
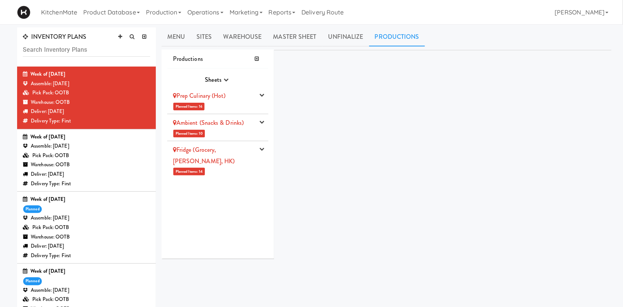
click at [212, 99] on link "Prep Culinary (Hot)" at bounding box center [199, 95] width 53 height 9
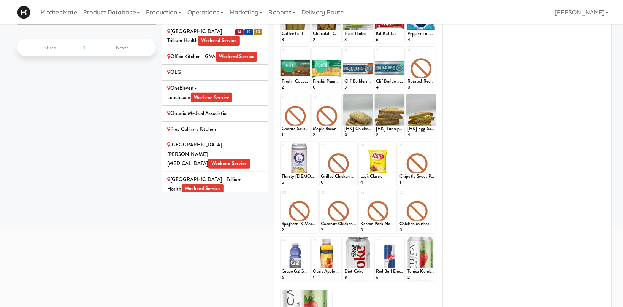
scroll to position [1111, 0]
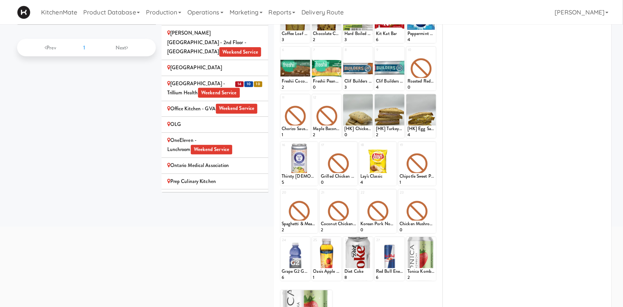
click at [232, 227] on div "Queensway Health Centre - Trillium Health Weekend Service" at bounding box center [214, 236] width 95 height 19
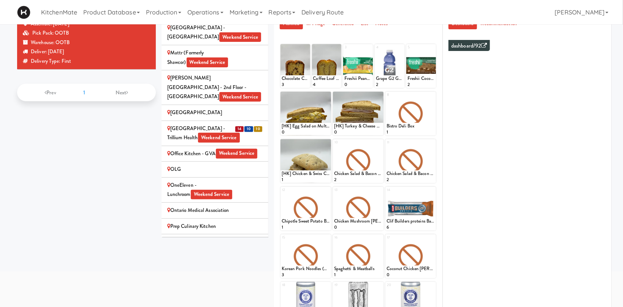
scroll to position [0, 0]
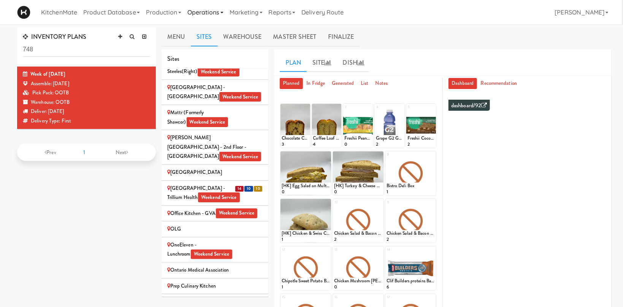
click at [212, 5] on link "Operations" at bounding box center [205, 12] width 42 height 24
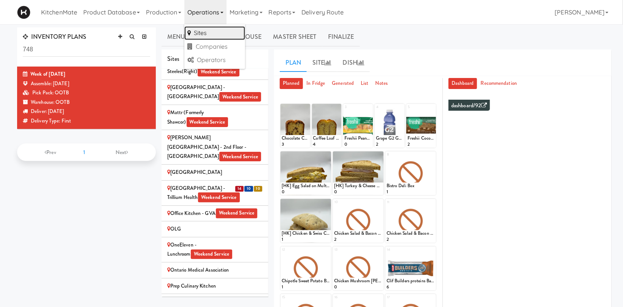
click at [218, 28] on link "Sites" at bounding box center [214, 33] width 61 height 14
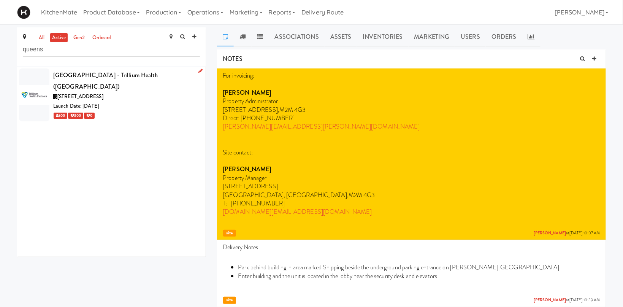
type input "queens"
click at [111, 80] on div "Queensway Health Centre - Trillium Health (QUEENS)" at bounding box center [126, 81] width 147 height 22
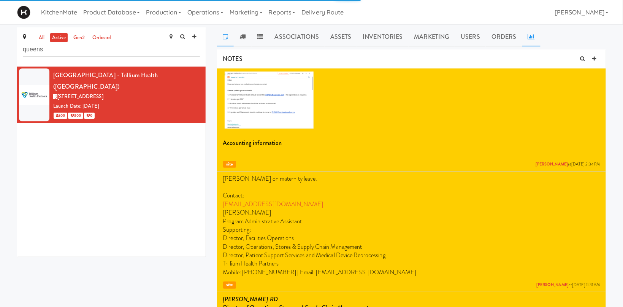
click at [528, 35] on icon at bounding box center [531, 36] width 7 height 6
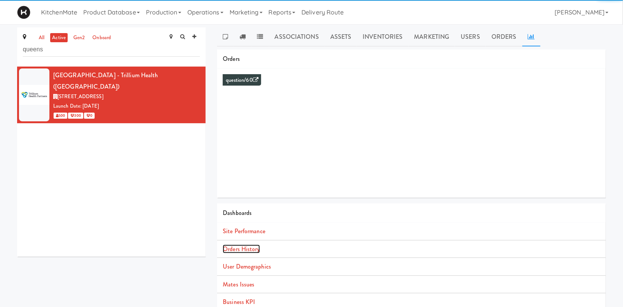
click at [232, 246] on link "Orders History" at bounding box center [241, 249] width 37 height 9
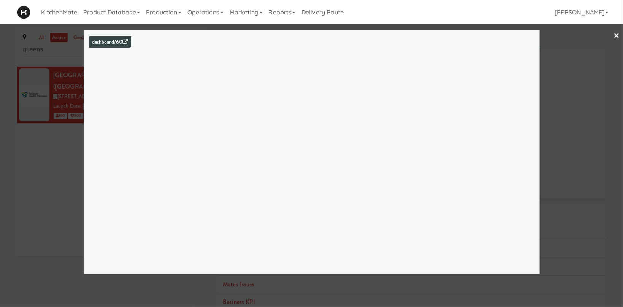
click at [29, 136] on div at bounding box center [311, 153] width 623 height 307
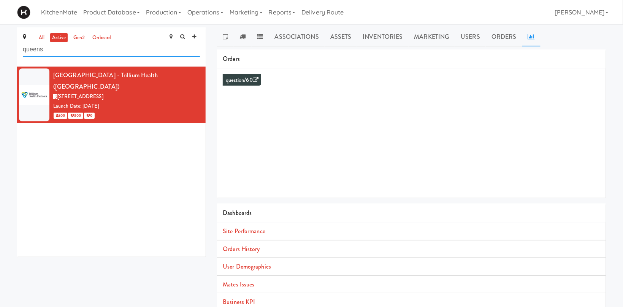
drag, startPoint x: 9, startPoint y: 46, endPoint x: -22, endPoint y: 44, distance: 30.9
click at [23, 44] on input "queens" at bounding box center [111, 50] width 177 height 14
click at [247, 249] on link "Orders History" at bounding box center [241, 249] width 37 height 9
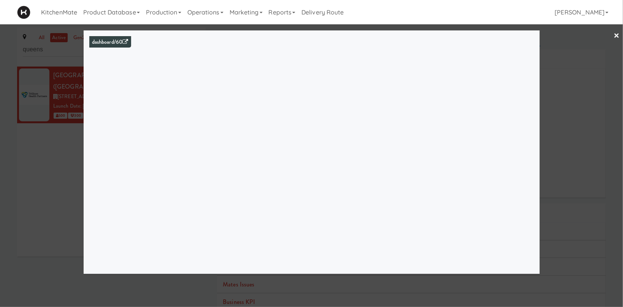
click at [59, 135] on div at bounding box center [311, 153] width 623 height 307
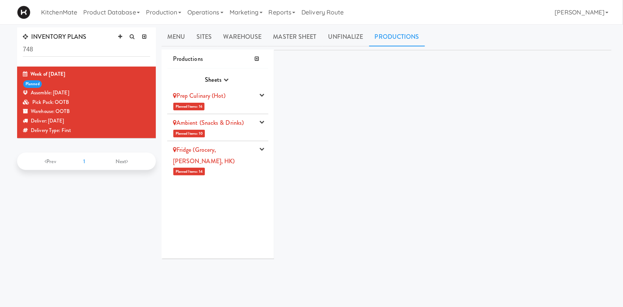
click at [230, 96] on div "Prep Culinary (Hot)" at bounding box center [213, 95] width 81 height 11
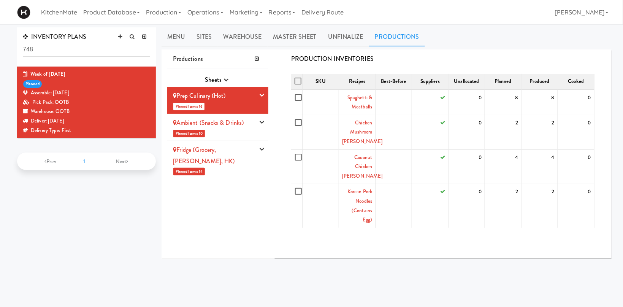
click at [258, 98] on li "Prep Culinary (Hot) Planned Items: 16 Pick Suppliers Assign Barcodes Complete P…" at bounding box center [217, 100] width 101 height 27
click at [264, 92] on button "button" at bounding box center [262, 95] width 10 height 10
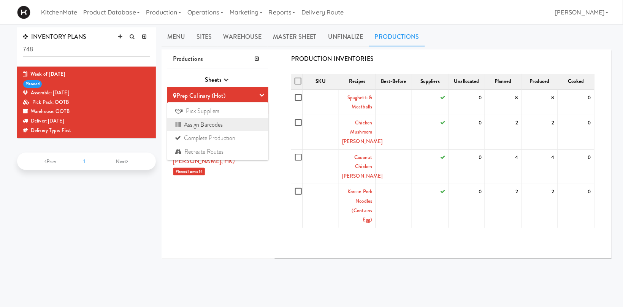
click at [229, 123] on link "Assign Barcodes" at bounding box center [217, 125] width 101 height 14
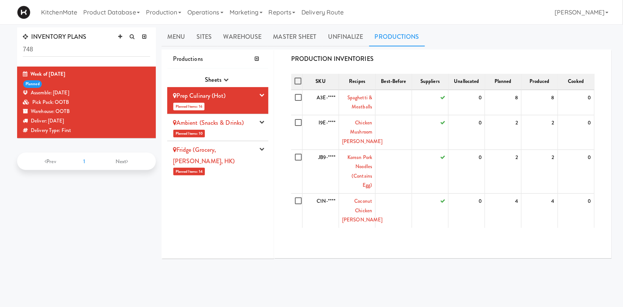
click at [262, 124] on icon "button" at bounding box center [261, 121] width 5 height 5
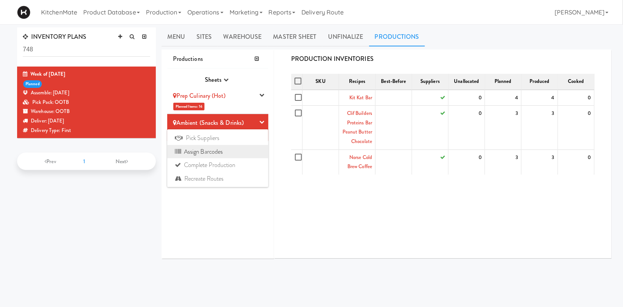
click at [227, 152] on link "Assign Barcodes" at bounding box center [217, 152] width 101 height 14
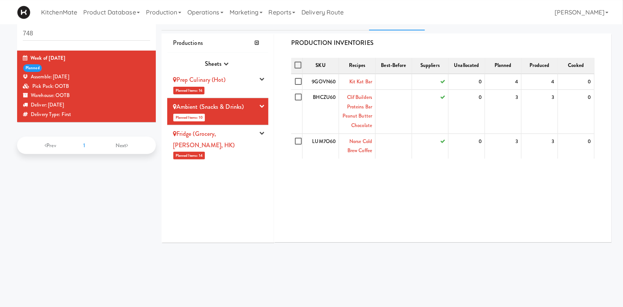
scroll to position [27, 0]
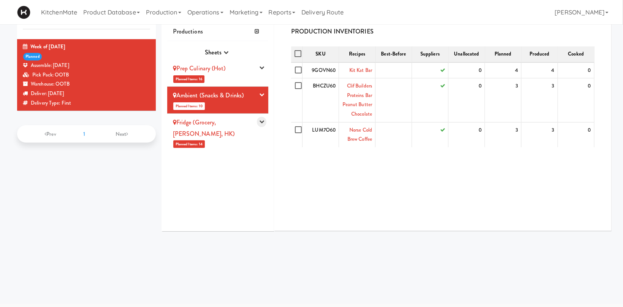
click at [263, 121] on icon "button" at bounding box center [261, 121] width 5 height 5
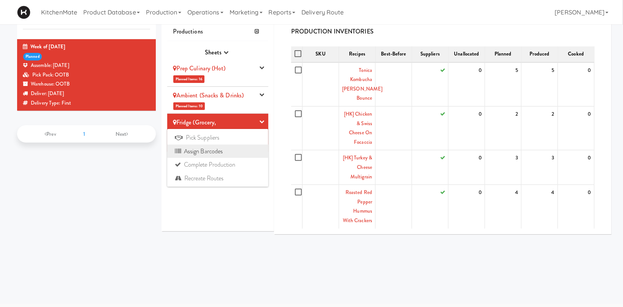
click at [227, 151] on link "Assign Barcodes" at bounding box center [217, 152] width 101 height 14
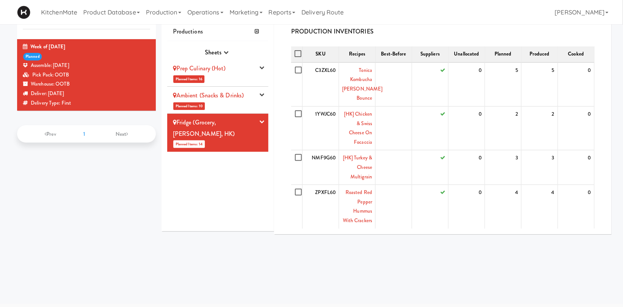
scroll to position [0, 0]
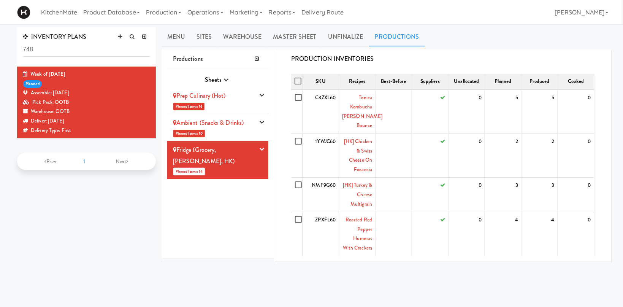
click at [260, 101] on li "Prep Culinary (Hot) Planned Items: 16 Pick Suppliers Assign Barcodes Complete P…" at bounding box center [217, 100] width 101 height 27
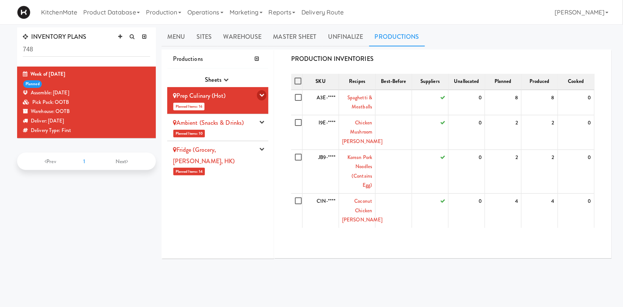
click at [264, 94] on icon "button" at bounding box center [261, 94] width 5 height 5
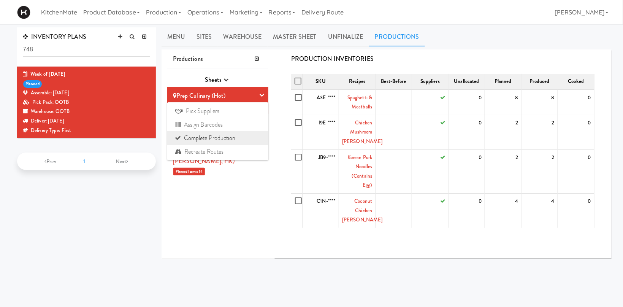
click at [206, 134] on link "Complete Production" at bounding box center [217, 138] width 101 height 14
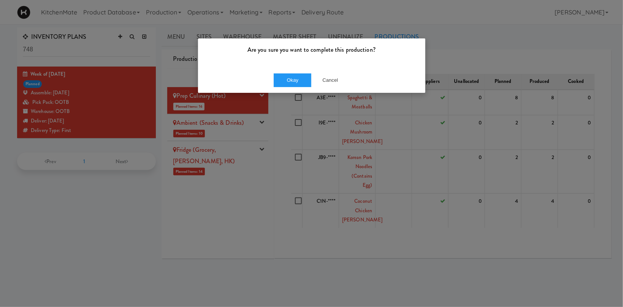
click at [299, 89] on div "Okay Cancel" at bounding box center [311, 79] width 227 height 25
click at [299, 84] on button "Okay" at bounding box center [293, 80] width 38 height 14
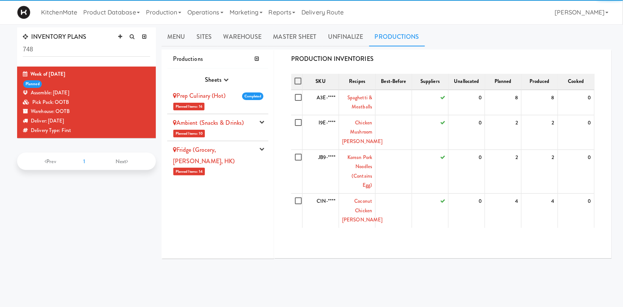
click at [260, 121] on button "button" at bounding box center [262, 122] width 10 height 10
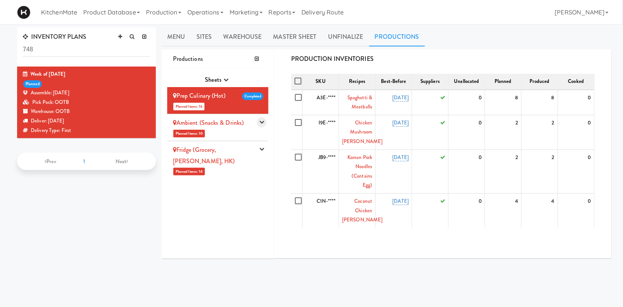
click at [263, 118] on button "button" at bounding box center [262, 122] width 10 height 10
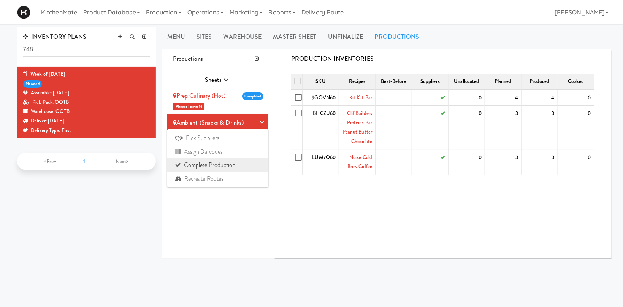
click at [215, 162] on link "Complete Production" at bounding box center [217, 165] width 101 height 14
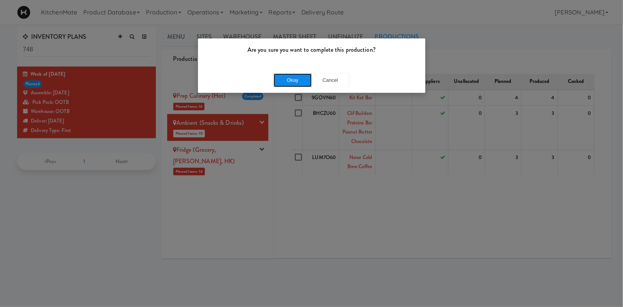
click at [298, 78] on button "Okay" at bounding box center [293, 80] width 38 height 14
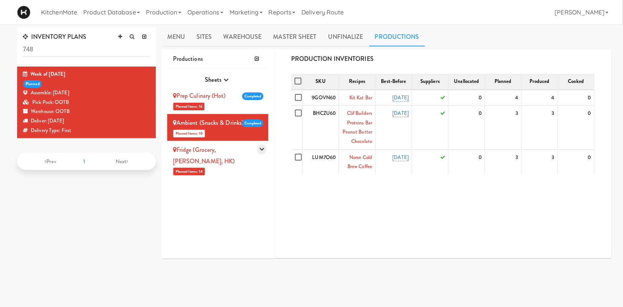
drag, startPoint x: 265, startPoint y: 150, endPoint x: 262, endPoint y: 155, distance: 5.5
click at [264, 150] on icon "button" at bounding box center [261, 148] width 5 height 5
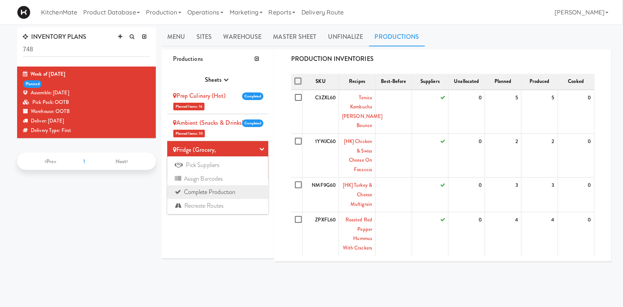
click at [211, 194] on link "Complete Production" at bounding box center [217, 192] width 101 height 14
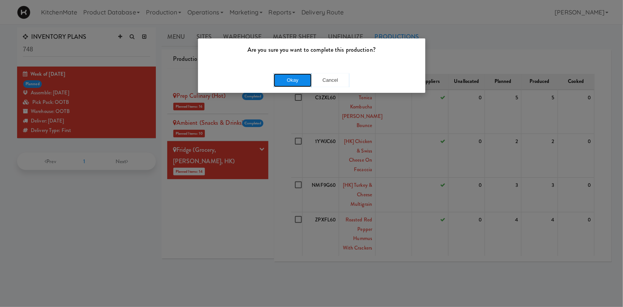
click at [296, 79] on button "Okay" at bounding box center [293, 80] width 38 height 14
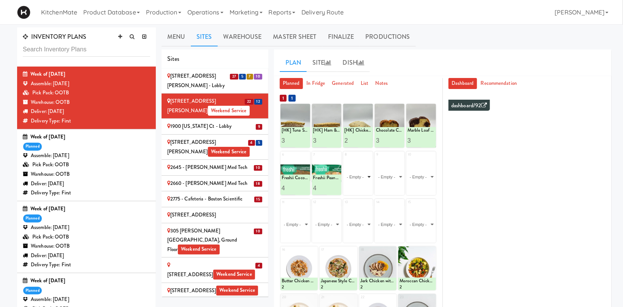
click at [345, 159] on select "- Empty - Activia Probiotic Peach Mango Smoothie Aquafina Water Chocolate Milk …" at bounding box center [358, 177] width 27 height 37
click option "Clif Builders proteins Bar Peanut Butter Chocolate" at bounding box center [0, 0] width 0 height 0
click at [356, 186] on input "2" at bounding box center [352, 188] width 14 height 14
click at [356, 186] on input "3" at bounding box center [352, 188] width 14 height 14
type input "4"
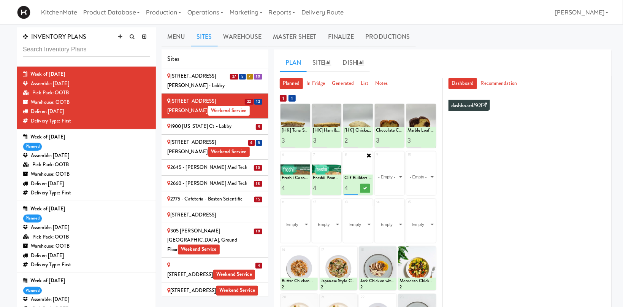
click at [356, 186] on input "4" at bounding box center [352, 188] width 14 height 14
click at [364, 187] on icon at bounding box center [365, 188] width 4 height 4
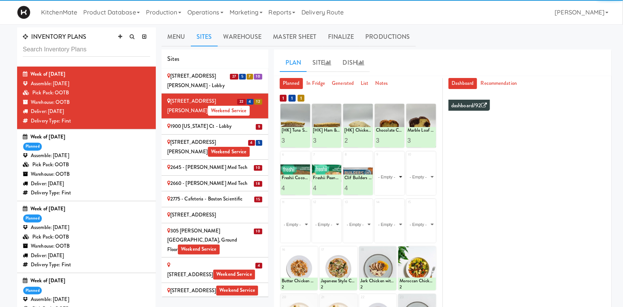
click at [376, 159] on select "- Empty - Activia Probiotic Peach Mango Smoothie Aquafina Water Chocolate Milk …" at bounding box center [389, 177] width 27 height 37
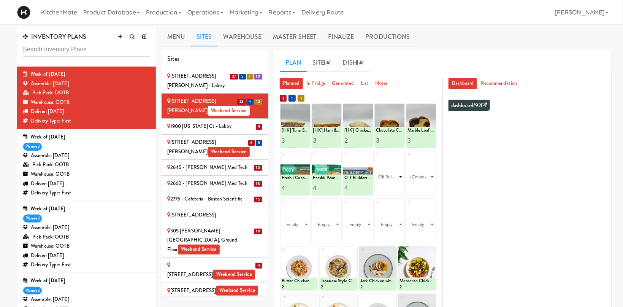
click option "Clif Builders proteins Bar Chocolate Mint" at bounding box center [0, 0] width 0 height 0
click at [388, 186] on input "2" at bounding box center [383, 188] width 14 height 14
click at [388, 186] on input "3" at bounding box center [383, 188] width 14 height 14
click at [388, 186] on input "4" at bounding box center [383, 188] width 14 height 14
click at [388, 186] on input "5" at bounding box center [383, 188] width 14 height 14
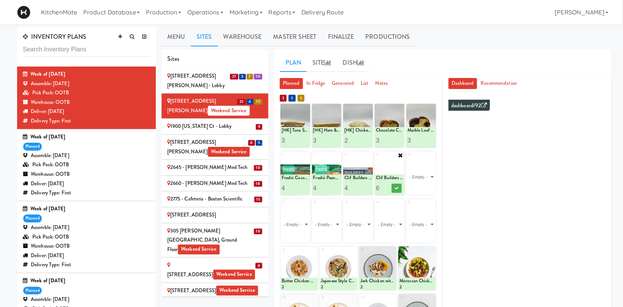
click at [388, 186] on input "6" at bounding box center [383, 188] width 14 height 14
click at [388, 186] on input "7" at bounding box center [383, 188] width 14 height 14
click at [385, 192] on input "7" at bounding box center [383, 188] width 14 height 14
type input "6"
click at [388, 189] on input "6" at bounding box center [383, 188] width 14 height 14
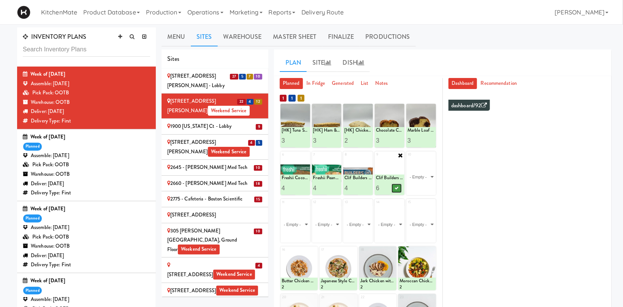
click at [397, 188] on icon at bounding box center [397, 188] width 4 height 4
click at [428, 176] on select "- Empty - Activia Probiotic Peach Mango Smoothie Aquafina Water Chocolate Milk …" at bounding box center [421, 177] width 27 height 37
click option "Roasted Red Pepper Hummus with Crackers" at bounding box center [0, 0] width 0 height 0
click at [428, 178] on select "- Empty - Activia Probiotic Peach Mango Smoothie Aquafina Water Chocolate Milk …" at bounding box center [421, 177] width 27 height 37
click at [417, 188] on input "2" at bounding box center [415, 188] width 14 height 14
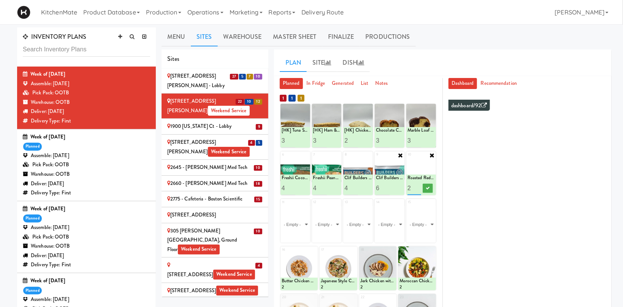
click at [417, 188] on input "3" at bounding box center [415, 188] width 14 height 14
click at [417, 188] on input "4" at bounding box center [415, 188] width 14 height 14
type input "5"
click at [417, 188] on input "5" at bounding box center [415, 188] width 14 height 14
click at [427, 187] on icon at bounding box center [428, 188] width 4 height 4
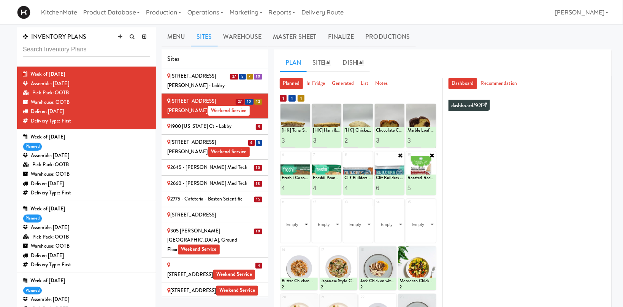
click at [282, 206] on select "- Empty - Activia Probiotic Peach Mango Smoothie Aquafina Water Chocolate Milk …" at bounding box center [295, 224] width 27 height 37
click option "Chicken Caesar Wrap" at bounding box center [0, 0] width 0 height 0
type input "2"
click at [292, 233] on input "2" at bounding box center [289, 236] width 14 height 14
click at [299, 233] on button at bounding box center [302, 235] width 10 height 9
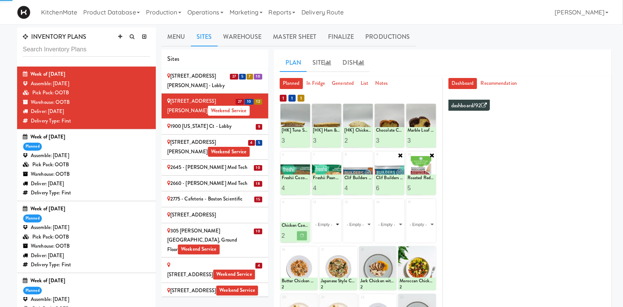
click at [322, 224] on select "- Empty - Activia Probiotic Peach Mango Smoothie Aquafina Water Chocolate Milk …" at bounding box center [326, 224] width 27 height 37
click option "Maple Sausage, Egg & Cheddar Sandwich" at bounding box center [0, 0] width 0 height 0
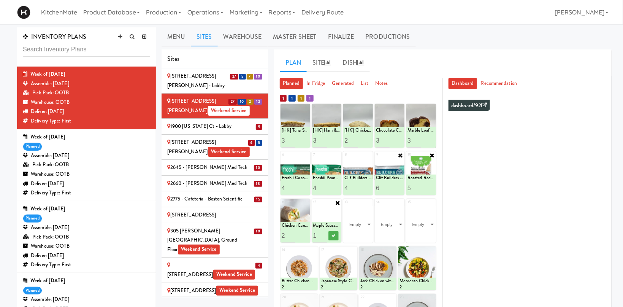
type input "2"
click at [324, 233] on input "2" at bounding box center [320, 236] width 14 height 14
click at [332, 236] on icon at bounding box center [334, 236] width 4 height 4
click option "Southwest Style Veggie and Egg Breakfast Wrap" at bounding box center [0, 0] width 0 height 0
type input "2"
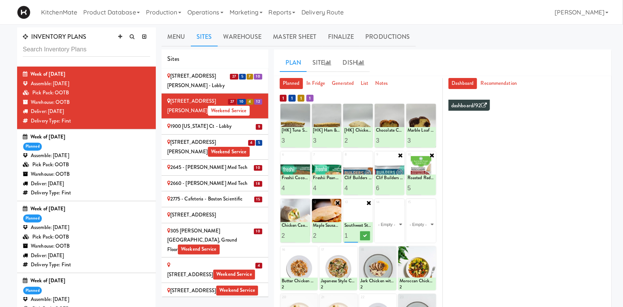
click at [356, 233] on input "2" at bounding box center [352, 236] width 14 height 14
click at [366, 237] on icon at bounding box center [365, 236] width 4 height 4
click at [376, 206] on select "- Empty - Activia Probiotic Peach Mango Smoothie Aquafina Water Chocolate Milk …" at bounding box center [389, 224] width 27 height 37
click option "Schneiders Turkey Breast" at bounding box center [0, 0] width 0 height 0
click at [387, 234] on input "2" at bounding box center [383, 236] width 14 height 14
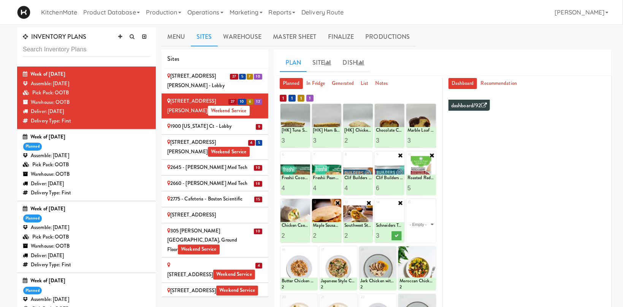
type input "3"
click at [387, 234] on input "3" at bounding box center [383, 236] width 14 height 14
click at [397, 237] on icon at bounding box center [397, 236] width 4 height 4
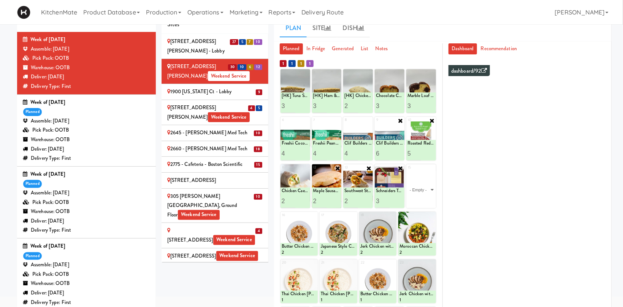
scroll to position [75, 0]
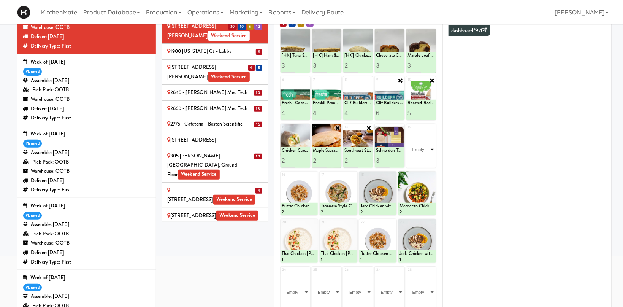
click at [408, 131] on select "- Empty - Activia Probiotic Peach Mango Smoothie Aquafina Water Chocolate Milk …" at bounding box center [421, 149] width 27 height 37
click option "Kinder Bueno" at bounding box center [0, 0] width 0 height 0
click at [417, 157] on input "1" at bounding box center [415, 161] width 14 height 14
click at [417, 157] on input "2" at bounding box center [415, 161] width 14 height 14
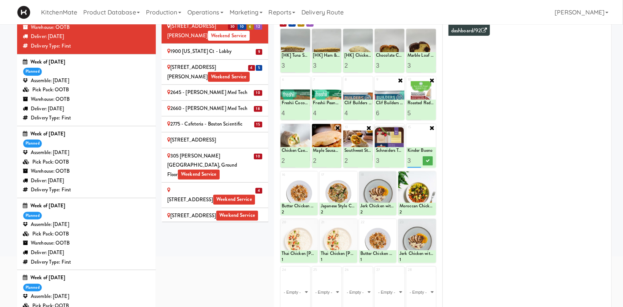
click at [417, 157] on input "3" at bounding box center [415, 161] width 14 height 14
click at [417, 157] on input "4" at bounding box center [415, 161] width 14 height 14
click at [417, 157] on input "5" at bounding box center [415, 161] width 14 height 14
click at [417, 157] on input "6" at bounding box center [415, 161] width 14 height 14
click at [417, 158] on input "7" at bounding box center [415, 161] width 14 height 14
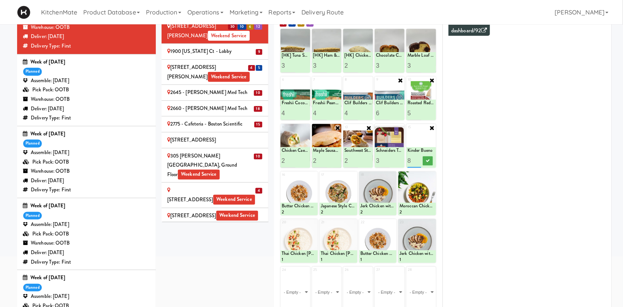
type input "8"
click at [417, 158] on input "8" at bounding box center [415, 161] width 14 height 14
click at [427, 161] on icon at bounding box center [428, 161] width 4 height 4
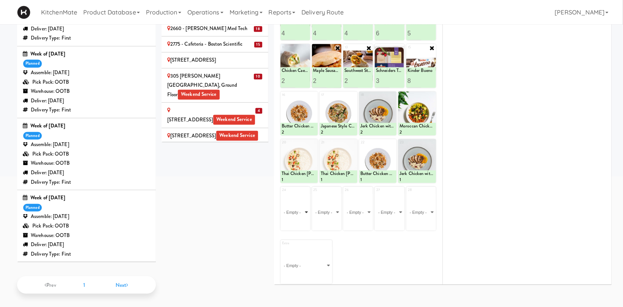
click at [282, 194] on select "- Empty - Activia Probiotic Peach Mango Smoothie Aquafina Water Chocolate Milk …" at bounding box center [295, 212] width 27 height 37
click option "Oasis Apple Juice" at bounding box center [0, 0] width 0 height 0
type input "7"
click at [303, 223] on icon at bounding box center [302, 223] width 4 height 4
click at [338, 211] on select "- Empty - Activia Probiotic Peach Mango Smoothie Aquafina Water Chocolate Milk …" at bounding box center [326, 212] width 27 height 37
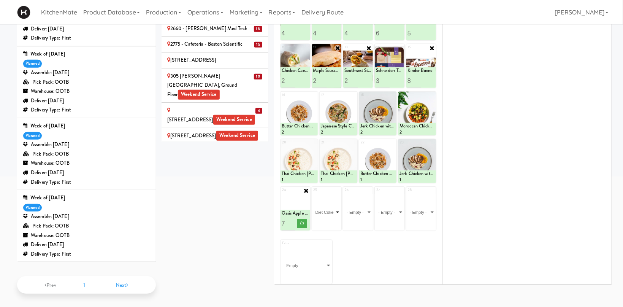
click option "Diet Coke" at bounding box center [0, 0] width 0 height 0
click at [318, 220] on input "number" at bounding box center [320, 223] width 14 height 14
click at [318, 222] on input "number" at bounding box center [320, 223] width 14 height 14
type input "10"
click at [329, 223] on button at bounding box center [334, 223] width 10 height 9
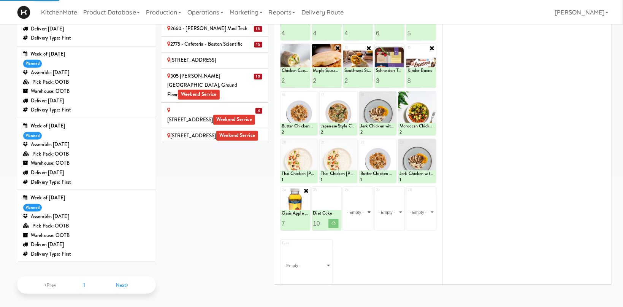
click at [368, 209] on select "- Empty - Activia Probiotic Peach Mango Smoothie Aquafina Water Chocolate Milk …" at bounding box center [358, 212] width 27 height 37
click option "Sugar Free Red Bull" at bounding box center [0, 0] width 0 height 0
click at [369, 189] on icon at bounding box center [369, 191] width 6 height 6
click at [345, 194] on select "- Empty - Activia Probiotic Peach Mango Smoothie Aquafina Water Chocolate Milk …" at bounding box center [358, 212] width 27 height 37
click option "Monster Energy Zero Ultra" at bounding box center [0, 0] width 0 height 0
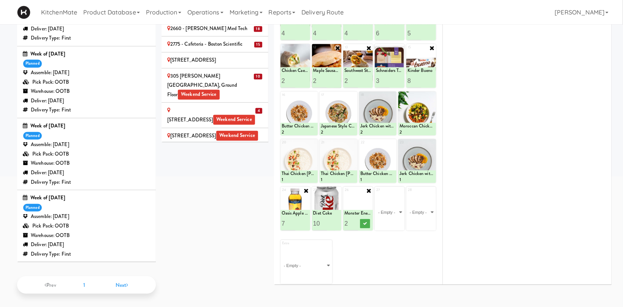
click at [356, 220] on input "2" at bounding box center [352, 223] width 14 height 14
click at [356, 220] on input "3" at bounding box center [352, 223] width 14 height 14
click at [356, 220] on input "4" at bounding box center [352, 223] width 14 height 14
click at [356, 220] on input "5" at bounding box center [352, 223] width 14 height 14
click at [356, 220] on input "6" at bounding box center [352, 223] width 14 height 14
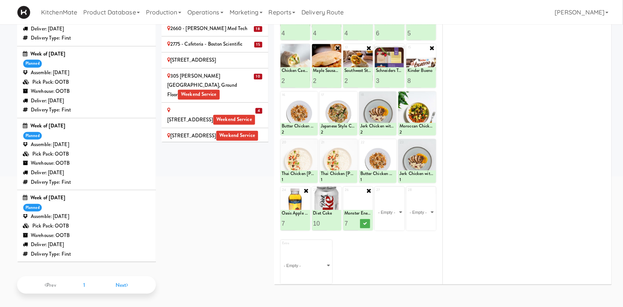
click at [356, 220] on input "7" at bounding box center [352, 223] width 14 height 14
type input "8"
click at [356, 220] on input "8" at bounding box center [352, 223] width 14 height 14
click at [365, 223] on icon at bounding box center [365, 223] width 4 height 4
click select "- Empty - Activia Probiotic Peach Mango Smoothie Aquafina Water Chocolate Milk …" at bounding box center [389, 212] width 27 height 37
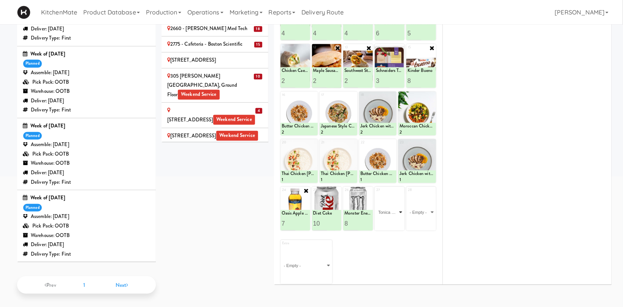
click option "Tonica Kombucha [PERSON_NAME] Bounce" at bounding box center [0, 0] width 0 height 0
type input "7"
click at [399, 222] on button at bounding box center [397, 223] width 10 height 9
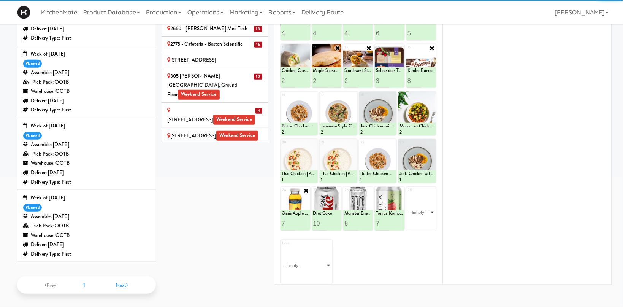
click at [424, 210] on select "- Empty - Activia Probiotic Peach Mango Smoothie Aquafina Water Chocolate Milk …" at bounding box center [421, 212] width 27 height 37
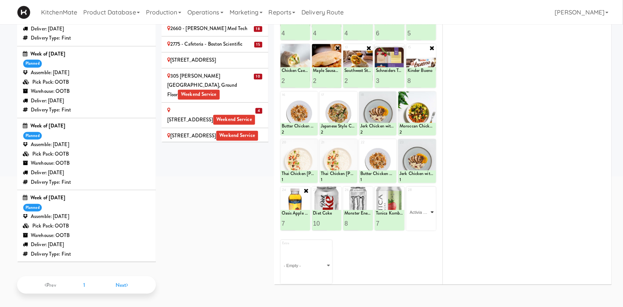
click option "Activia Probiotic Peach Mango Smoothie" at bounding box center [0, 0] width 0 height 0
click at [416, 221] on input "2" at bounding box center [415, 223] width 14 height 14
click at [416, 221] on input "3" at bounding box center [415, 223] width 14 height 14
click at [416, 221] on input "4" at bounding box center [415, 223] width 14 height 14
click at [416, 221] on input "5" at bounding box center [415, 223] width 14 height 14
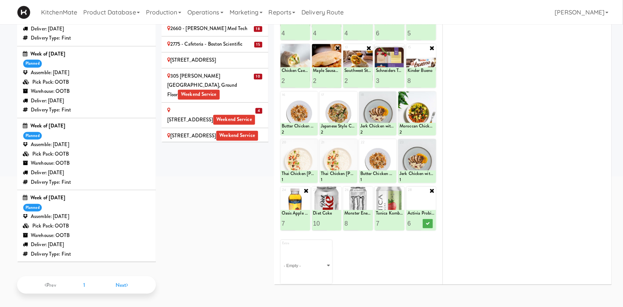
click at [417, 221] on input "6" at bounding box center [415, 223] width 14 height 14
click at [417, 221] on input "7" at bounding box center [415, 223] width 14 height 14
click at [419, 225] on input "6" at bounding box center [415, 223] width 14 height 14
click at [416, 222] on input "7" at bounding box center [415, 223] width 14 height 14
click at [420, 223] on input "6" at bounding box center [415, 223] width 14 height 14
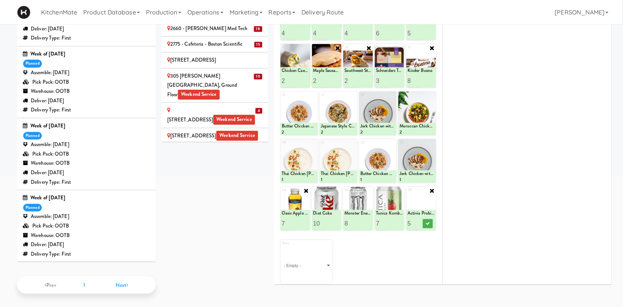
click at [420, 223] on input "5" at bounding box center [415, 223] width 14 height 14
type input "4"
click at [420, 223] on input "4" at bounding box center [415, 223] width 14 height 14
click at [426, 223] on button at bounding box center [428, 223] width 10 height 9
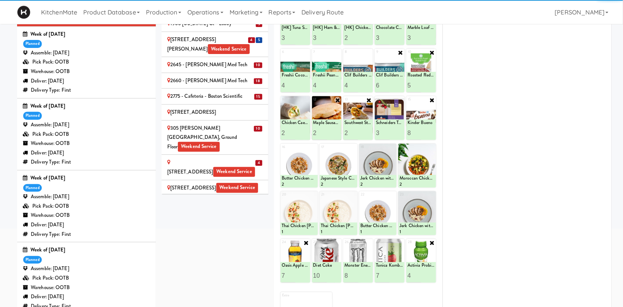
scroll to position [0, 0]
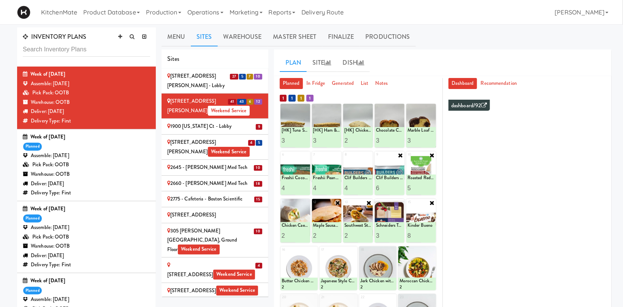
click at [205, 74] on div "100 Sheppard Ave - Lobby" at bounding box center [214, 81] width 95 height 19
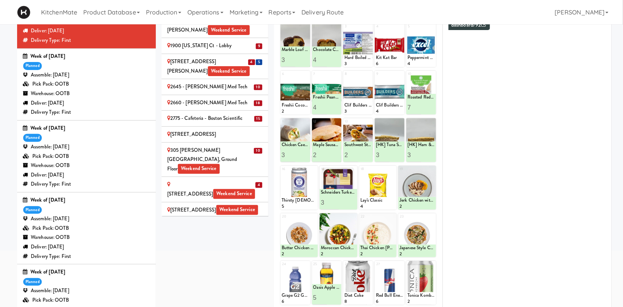
scroll to position [156, 0]
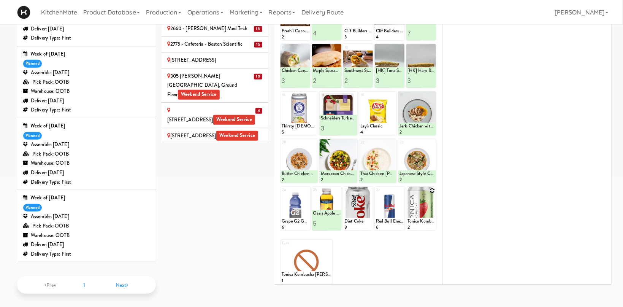
click at [433, 190] on icon at bounding box center [432, 190] width 5 height 5
click option "Tonica Kombucha [PERSON_NAME] Bounce" at bounding box center [0, 0] width 0 height 0
type input "6"
click at [429, 221] on icon at bounding box center [428, 223] width 4 height 4
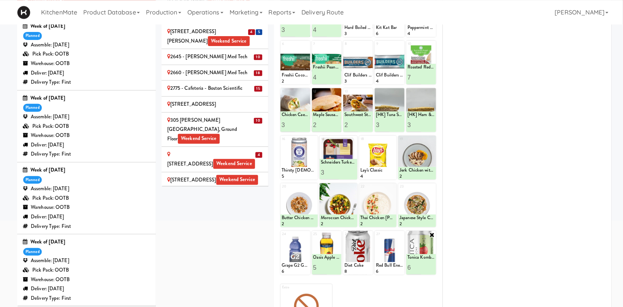
scroll to position [0, 0]
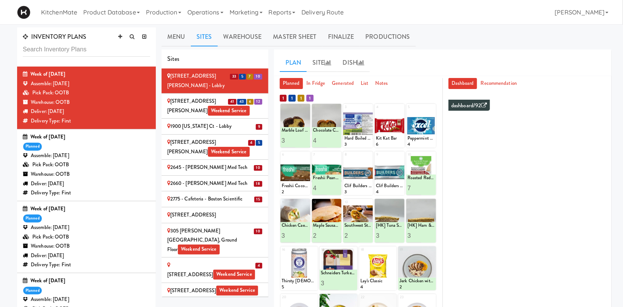
click at [243, 122] on div "1900 Minnesota Ct - Lobby" at bounding box center [214, 127] width 95 height 10
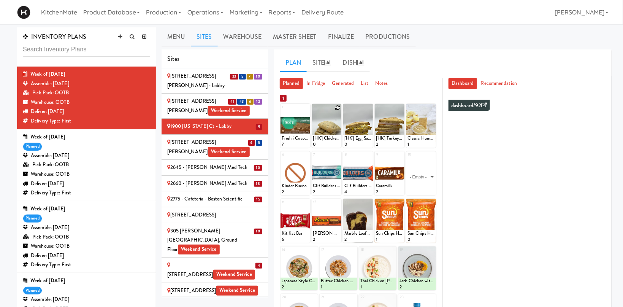
click at [337, 110] on icon at bounding box center [337, 107] width 5 height 5
click option "[HK] Chicken & Swiss Cheese On Focaccia" at bounding box center [0, 0] width 0 height 0
click at [324, 139] on input "2" at bounding box center [320, 141] width 14 height 14
type input "3"
click at [324, 139] on input "3" at bounding box center [320, 141] width 14 height 14
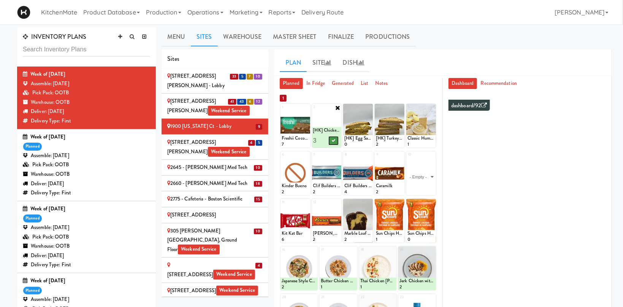
click at [335, 141] on icon at bounding box center [334, 140] width 4 height 4
click at [370, 108] on icon at bounding box center [369, 107] width 5 height 5
click at [367, 124] on select "- Empty - Activia Probiotic Peach Mango Smoothie Aquafina Water Chocolate Milk …" at bounding box center [358, 129] width 27 height 37
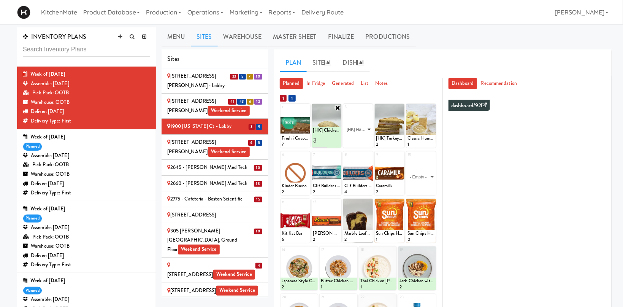
click option "[HK] Ham & Cheese on Multigrain" at bounding box center [0, 0] width 0 height 0
type input "2"
click at [355, 139] on input "2" at bounding box center [352, 141] width 14 height 14
click at [365, 142] on icon at bounding box center [365, 140] width 4 height 4
click at [402, 108] on icon at bounding box center [400, 107] width 5 height 5
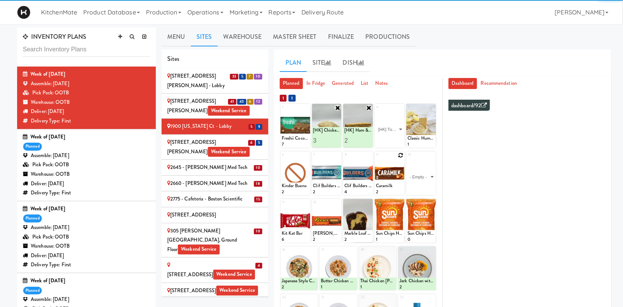
click option "[HK] Tuna Salad on Multigrain" at bounding box center [0, 0] width 0 height 0
click at [387, 139] on input "1" at bounding box center [383, 141] width 14 height 14
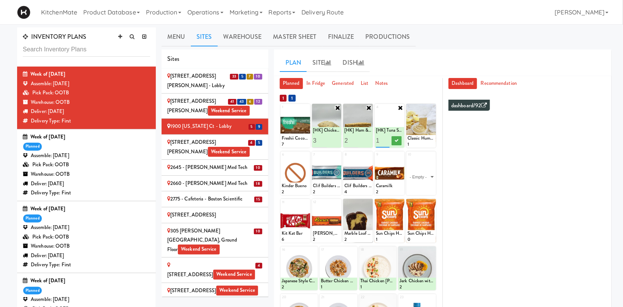
type input "2"
click at [387, 140] on input "2" at bounding box center [383, 141] width 14 height 14
click at [396, 141] on icon at bounding box center [397, 140] width 4 height 4
click at [308, 154] on icon at bounding box center [306, 155] width 5 height 5
click option "Kinder Bueno" at bounding box center [0, 0] width 0 height 0
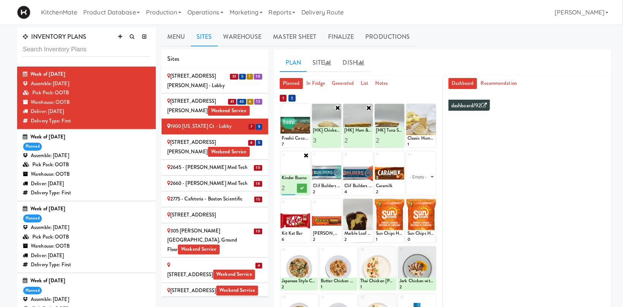
click at [293, 186] on input "2" at bounding box center [289, 188] width 14 height 14
click at [293, 186] on input "3" at bounding box center [289, 188] width 14 height 14
click at [293, 186] on input "4" at bounding box center [289, 188] width 14 height 14
type input "5"
click at [293, 186] on input "5" at bounding box center [289, 188] width 14 height 14
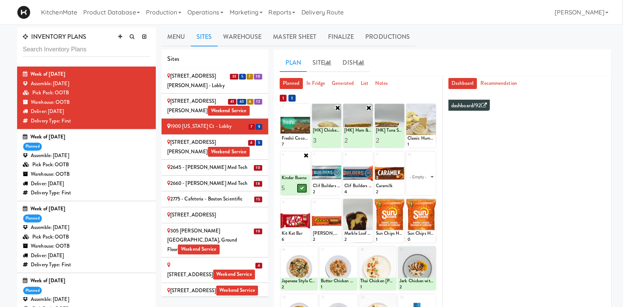
click at [303, 188] on icon at bounding box center [302, 188] width 4 height 4
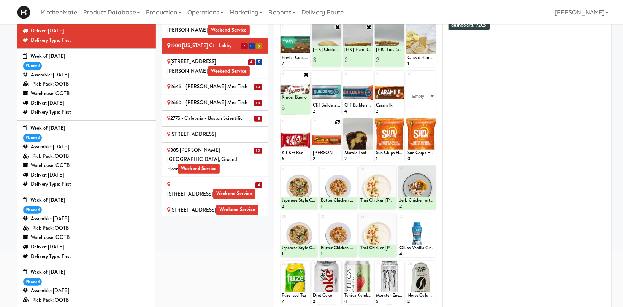
click at [337, 119] on icon at bounding box center [337, 121] width 5 height 5
click at [313, 126] on select "- Empty - Activia Probiotic Peach Mango Smoothie Aquafina Water Chocolate Milk …" at bounding box center [326, 144] width 27 height 37
click option "[PERSON_NAME] Peanut Butter Cups" at bounding box center [0, 0] width 0 height 0
type input "8"
click at [336, 154] on button at bounding box center [334, 155] width 10 height 9
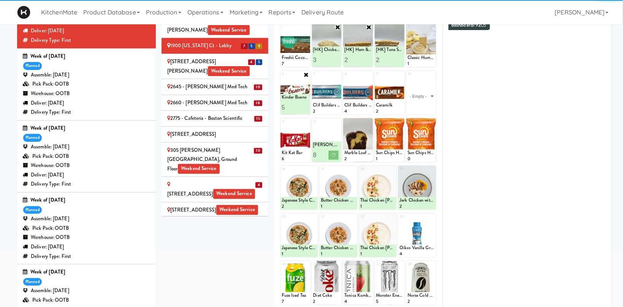
scroll to position [0, 0]
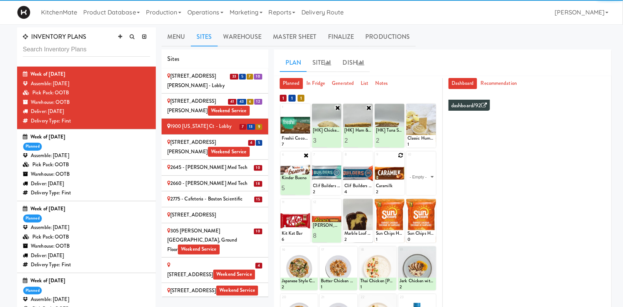
click at [0, 0] on icon at bounding box center [0, 0] width 0 height 0
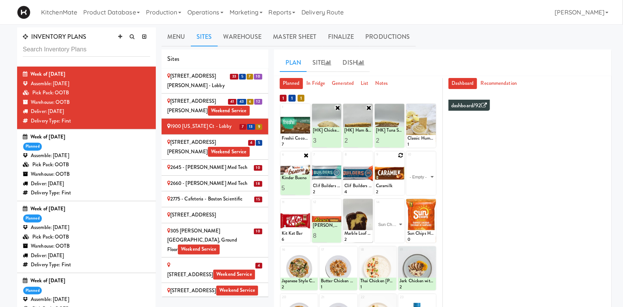
click option "Sun Chips Harvest Cheddar Chips" at bounding box center [0, 0] width 0 height 0
type input "5"
click at [398, 234] on icon at bounding box center [397, 236] width 4 height 4
click at [408, 159] on select "- Empty - Activia Probiotic Peach Mango Smoothie Aquafina Water Chocolate Milk …" at bounding box center [421, 177] width 27 height 37
click option "Schneiders Turkey Breast" at bounding box center [0, 0] width 0 height 0
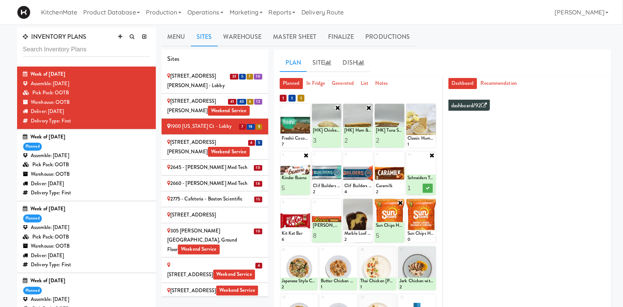
click at [419, 185] on input "2" at bounding box center [415, 188] width 14 height 14
type input "3"
click at [419, 185] on input "3" at bounding box center [415, 188] width 14 height 14
click at [428, 186] on button at bounding box center [428, 188] width 10 height 9
drag, startPoint x: 435, startPoint y: 203, endPoint x: 447, endPoint y: 171, distance: 34.5
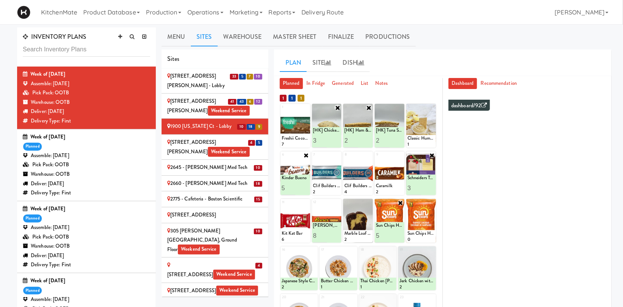
click at [0, 0] on icon at bounding box center [0, 0] width 0 height 0
click at [433, 203] on div "15 Sun Chips Harvest Cheddar Chips 0" at bounding box center [422, 221] width 30 height 44
click at [408, 206] on select "- Empty - Activia Probiotic Peach Mango Smoothie Aquafina Water Chocolate Milk …" at bounding box center [421, 224] width 27 height 37
click option "Miss [PERSON_NAME]'s Jalapeno Chips" at bounding box center [0, 0] width 0 height 0
type input "1"
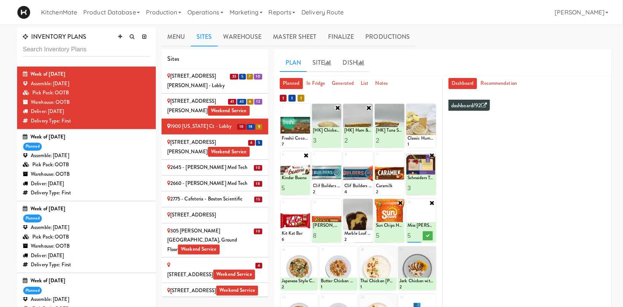
type input "5"
click at [429, 236] on icon at bounding box center [428, 236] width 4 height 4
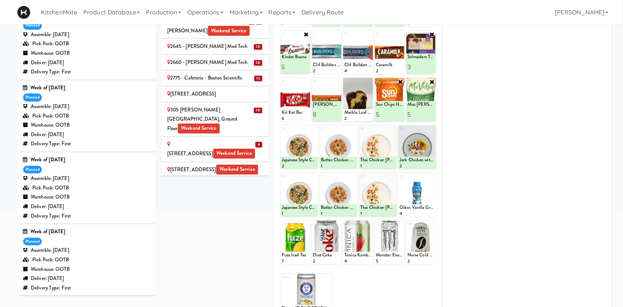
scroll to position [40, 0]
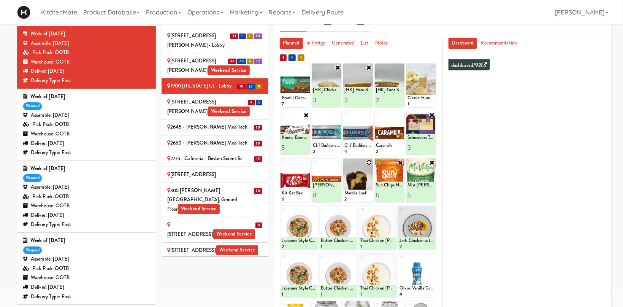
click at [369, 163] on icon at bounding box center [369, 162] width 5 height 5
click at [345, 166] on select "- Empty - Activia Probiotic Peach Mango Smoothie Aquafina Water Chocolate Milk …" at bounding box center [358, 184] width 27 height 37
click option "Chocolate Chip Loaf Cake" at bounding box center [0, 0] width 0 height 0
type input "0"
type input "5"
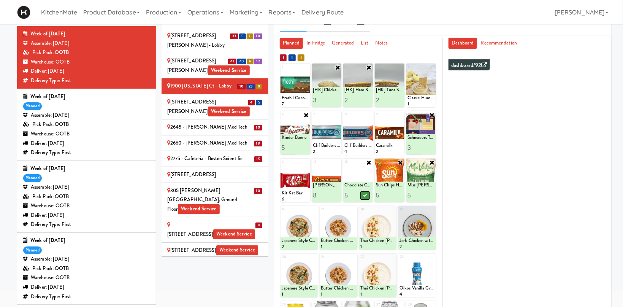
click at [364, 195] on icon at bounding box center [365, 195] width 4 height 4
click at [307, 161] on icon at bounding box center [306, 162] width 5 height 5
click at [297, 186] on select "- Empty - Activia Probiotic Peach Mango Smoothie Aquafina Water Chocolate Milk …" at bounding box center [295, 184] width 27 height 37
click at [282, 166] on select "- Empty - Activia Probiotic Peach Mango Smoothie Aquafina Water Chocolate Milk …" at bounding box center [295, 184] width 27 height 37
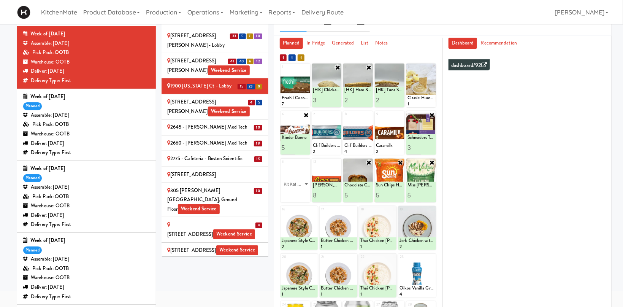
click option "Kit Kat Bar" at bounding box center [0, 0] width 0 height 0
type input "5"
click at [300, 197] on button at bounding box center [302, 195] width 10 height 9
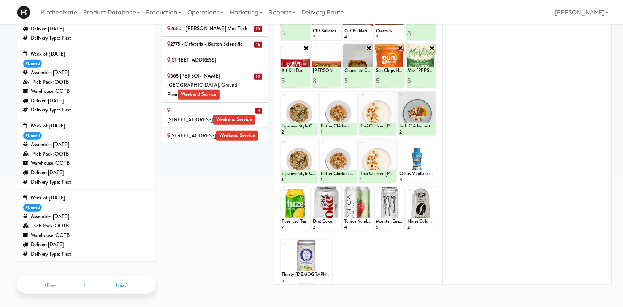
scroll to position [0, 0]
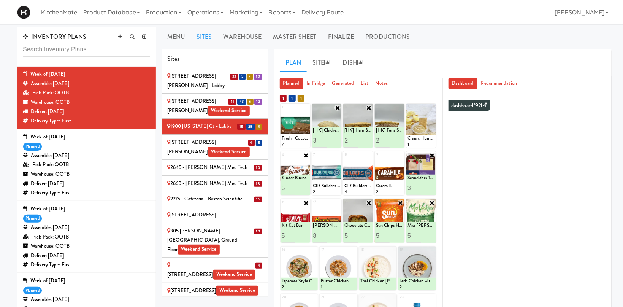
click at [238, 138] on div "2075 - Kennedy Rd Weekend Service" at bounding box center [214, 147] width 95 height 19
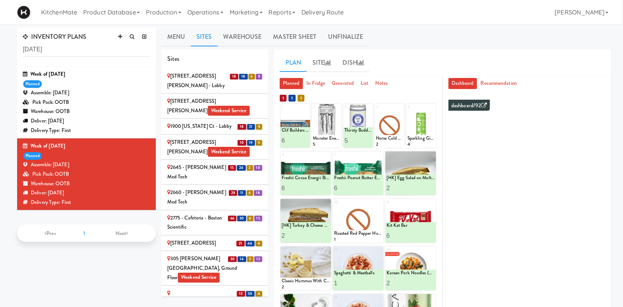
click at [211, 80] on div "[STREET_ADDRESS][PERSON_NAME] - Lobby" at bounding box center [214, 81] width 95 height 19
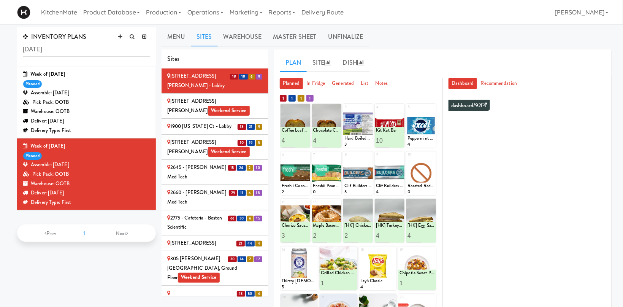
click at [214, 122] on div "1900 [US_STATE] Ct - Lobby" at bounding box center [214, 127] width 95 height 10
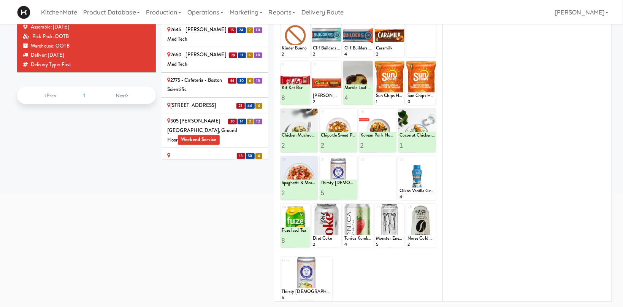
scroll to position [57, 0]
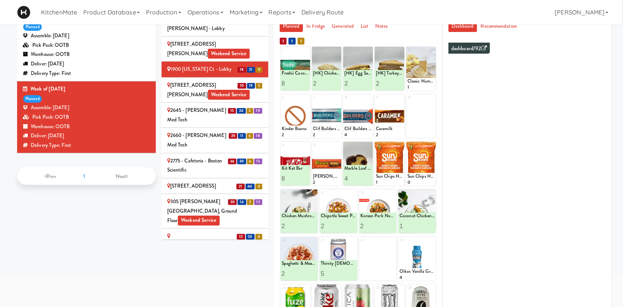
click at [215, 81] on div "[STREET_ADDRESS][PERSON_NAME] Weekend Service" at bounding box center [214, 90] width 95 height 19
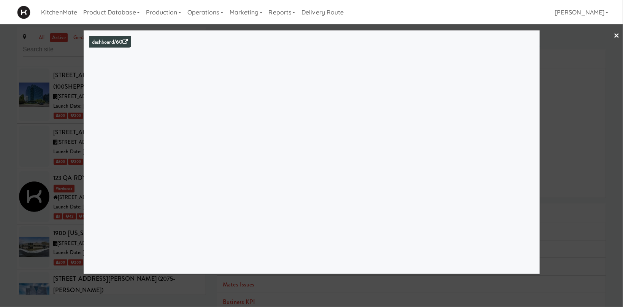
scroll to position [2883, 0]
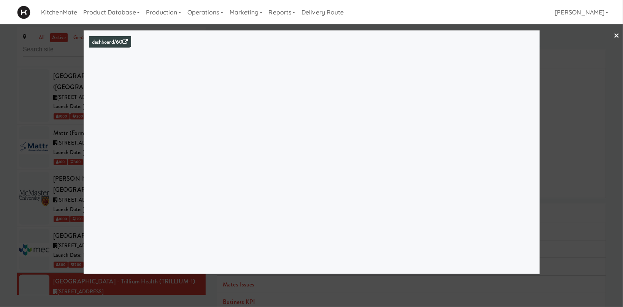
click at [42, 169] on div at bounding box center [311, 153] width 623 height 307
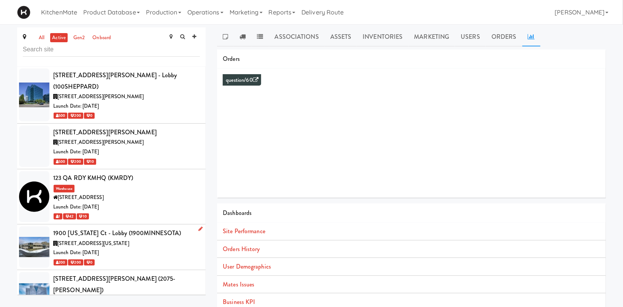
click at [139, 239] on div "[STREET_ADDRESS][US_STATE]" at bounding box center [126, 244] width 147 height 10
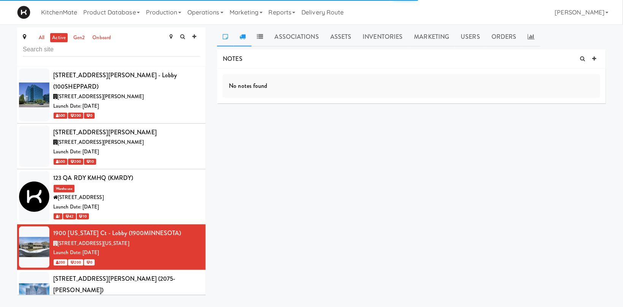
click at [243, 39] on icon at bounding box center [243, 36] width 6 height 6
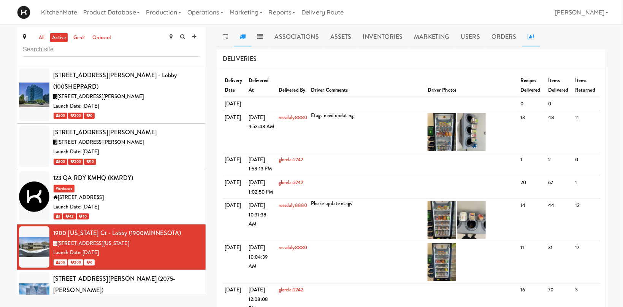
click at [533, 35] on link at bounding box center [532, 36] width 18 height 19
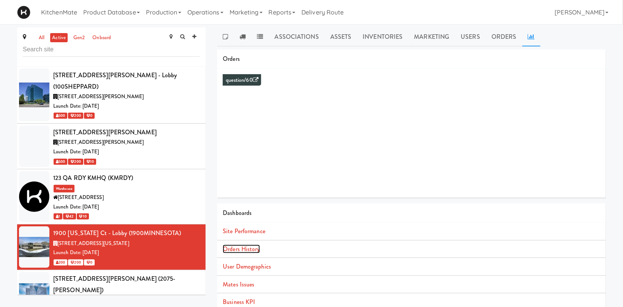
click at [249, 249] on link "Orders History" at bounding box center [241, 249] width 37 height 9
